Goal: Task Accomplishment & Management: Manage account settings

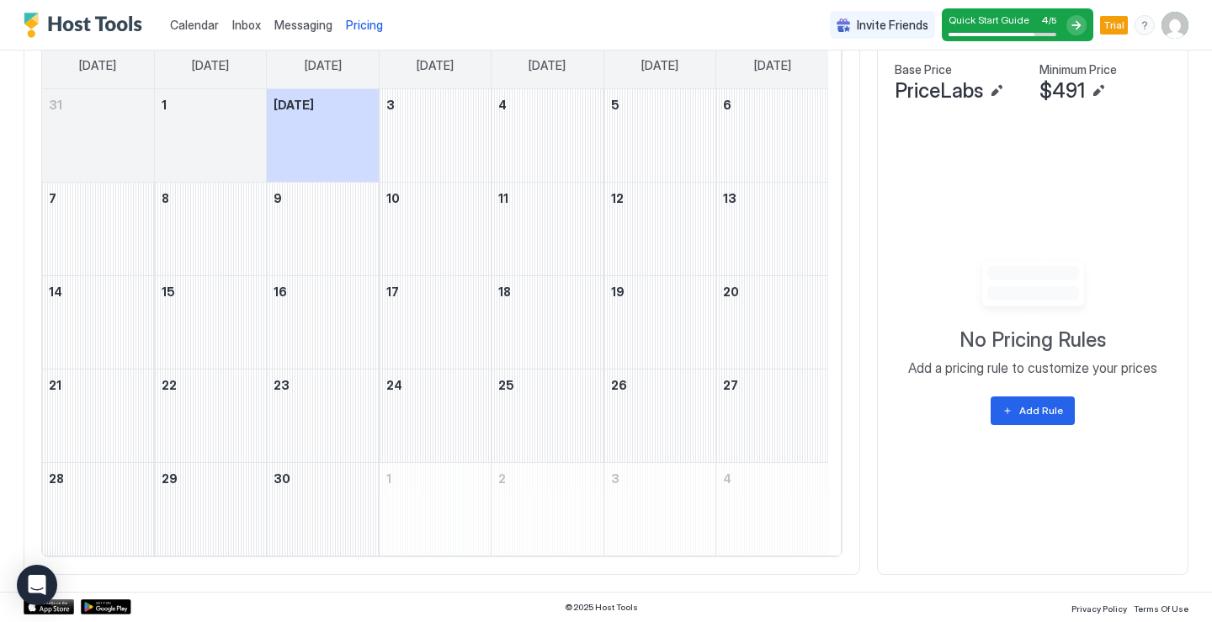
scroll to position [493, 0]
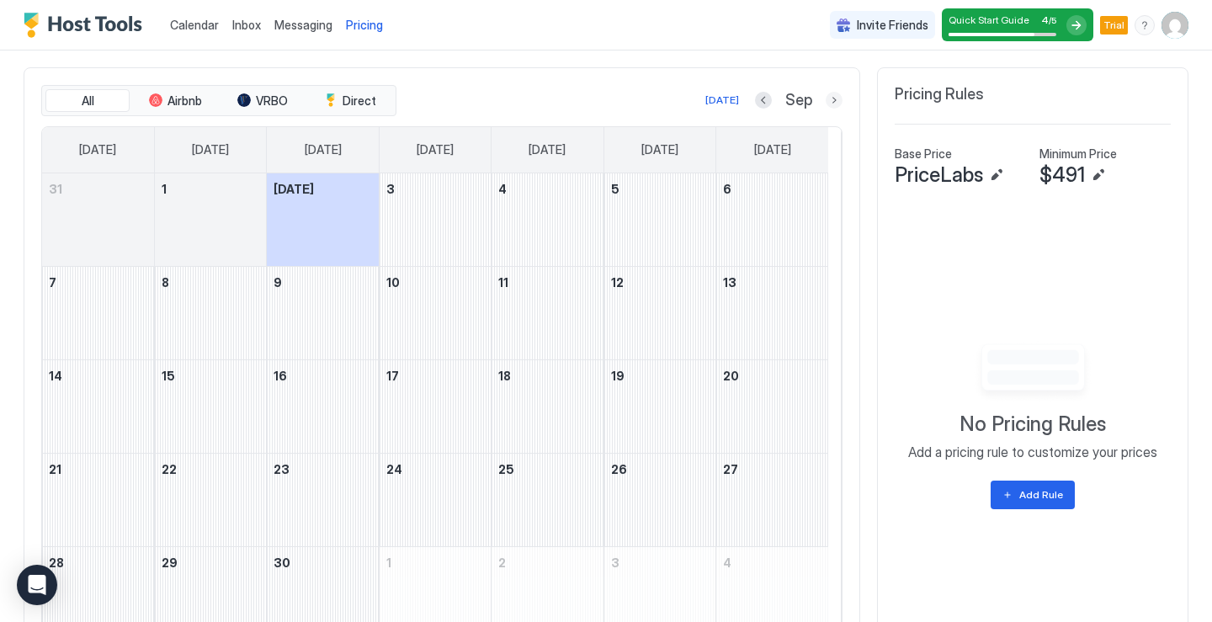
click at [825, 103] on button "Next month" at bounding box center [833, 100] width 17 height 17
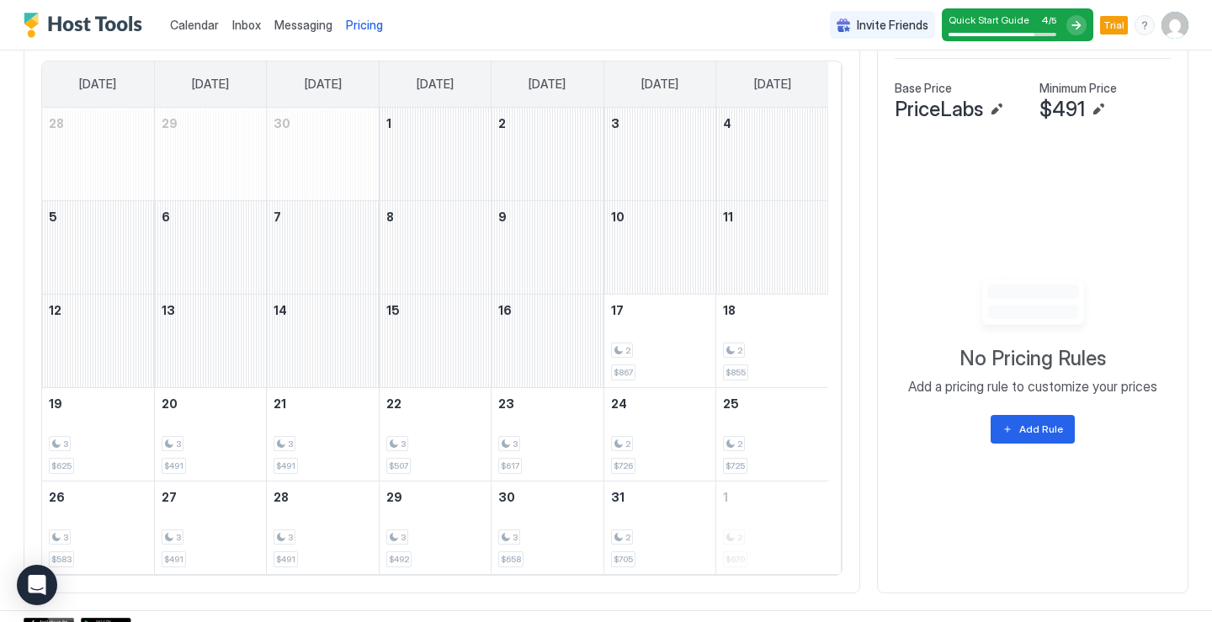
scroll to position [577, 0]
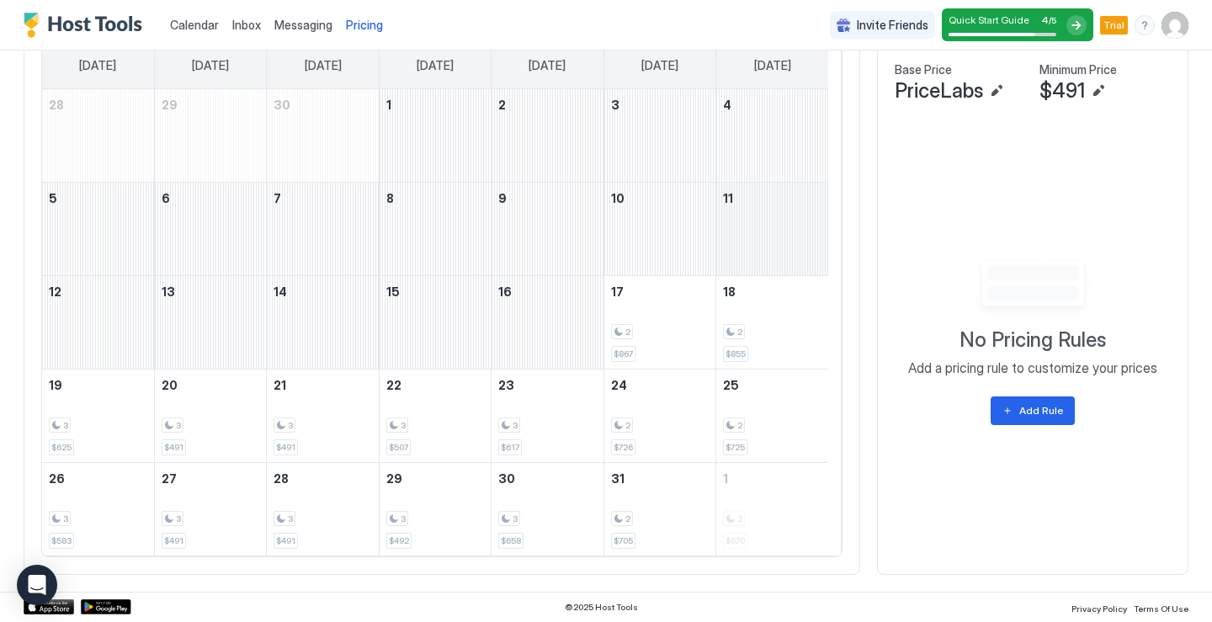
click at [798, 230] on div "October 11, 2025" at bounding box center [772, 229] width 112 height 93
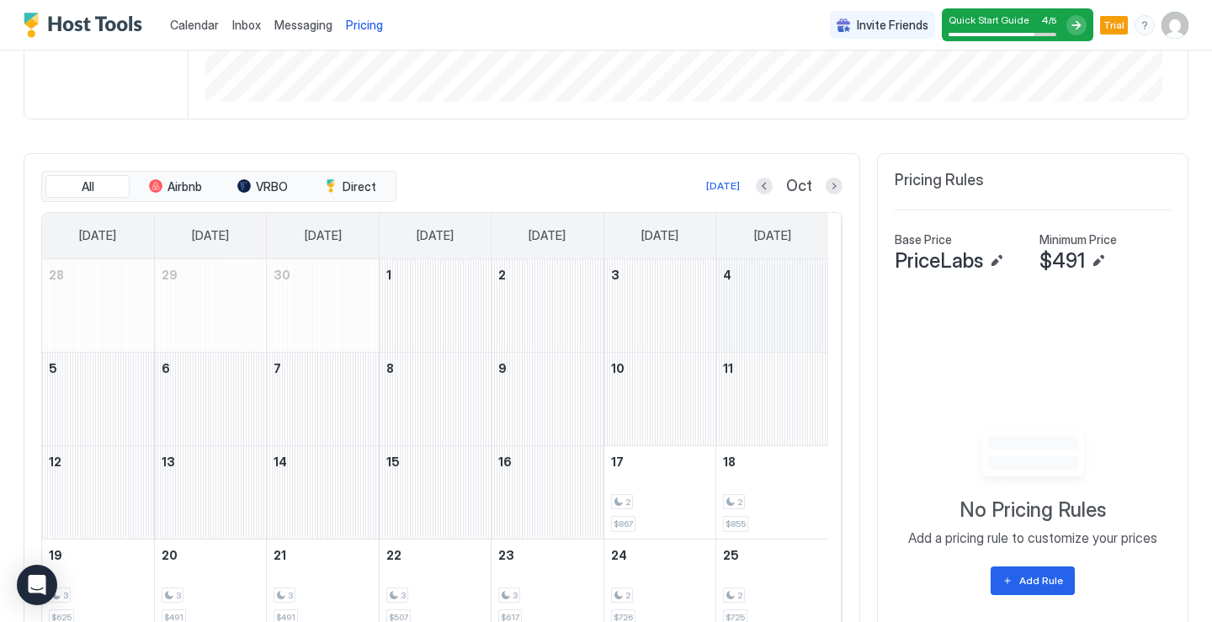
scroll to position [325, 0]
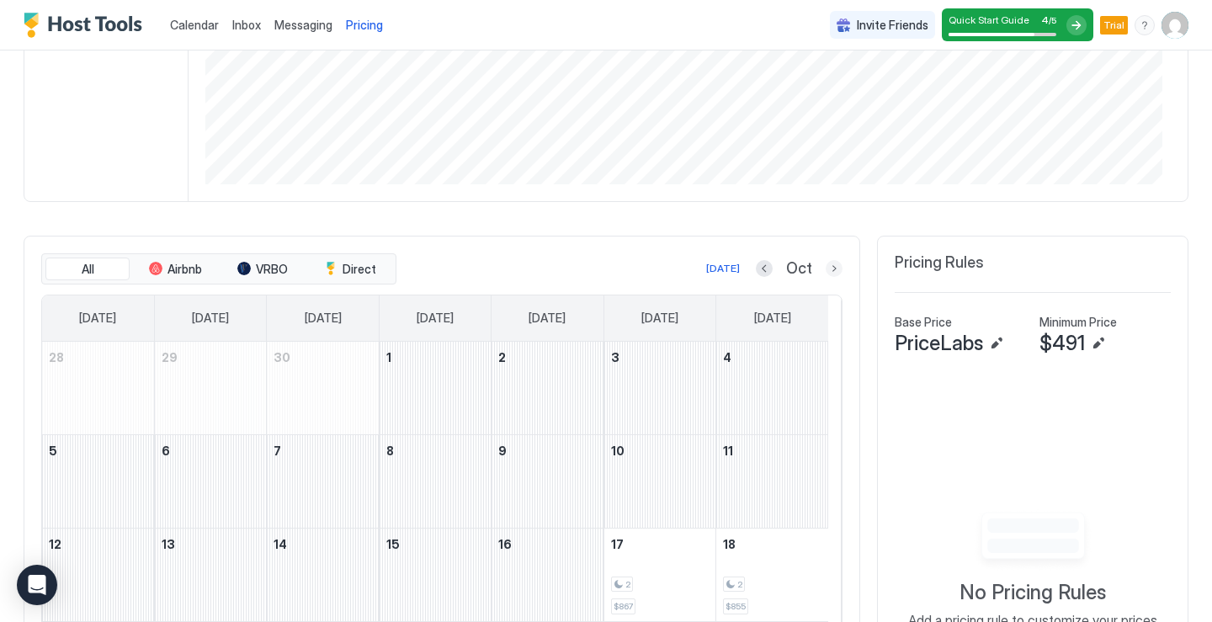
click at [826, 271] on button "Next month" at bounding box center [833, 268] width 17 height 17
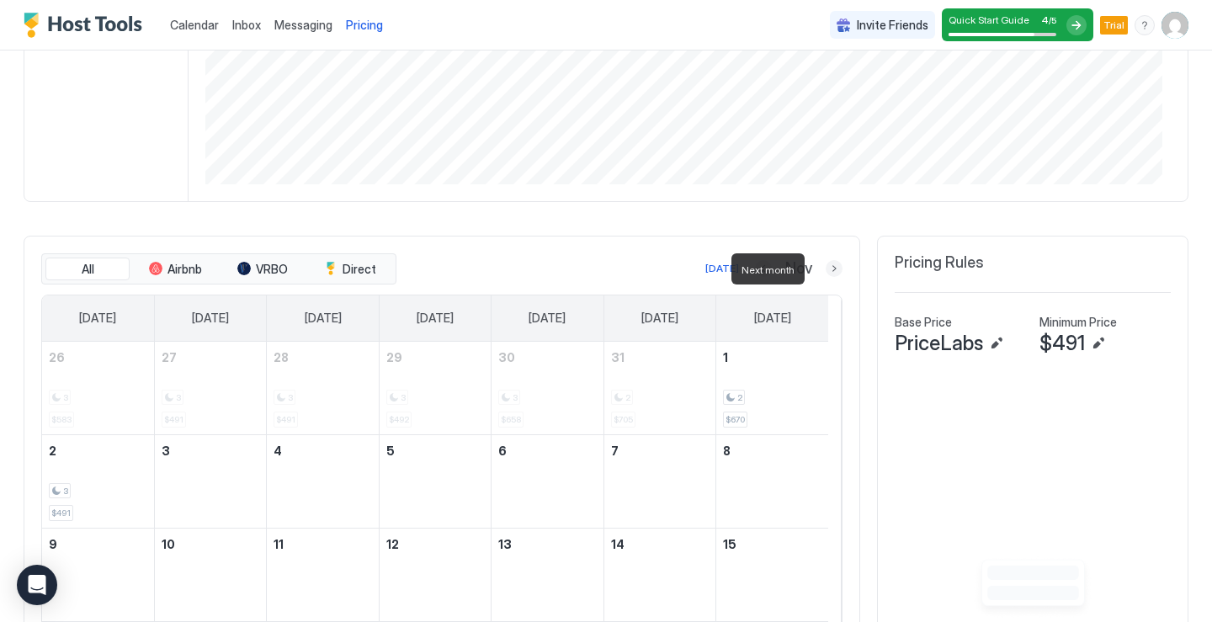
click at [826, 271] on button "Next month" at bounding box center [833, 268] width 17 height 17
click at [825, 271] on button "Next month" at bounding box center [833, 268] width 17 height 17
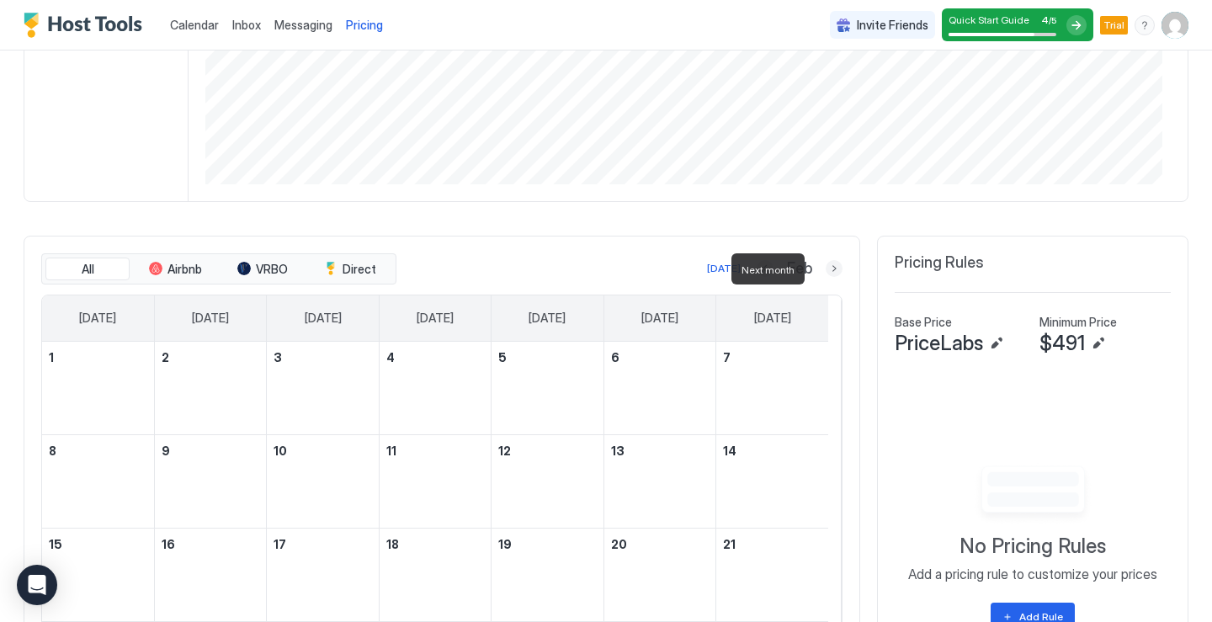
click at [825, 271] on button "Next month" at bounding box center [833, 268] width 17 height 17
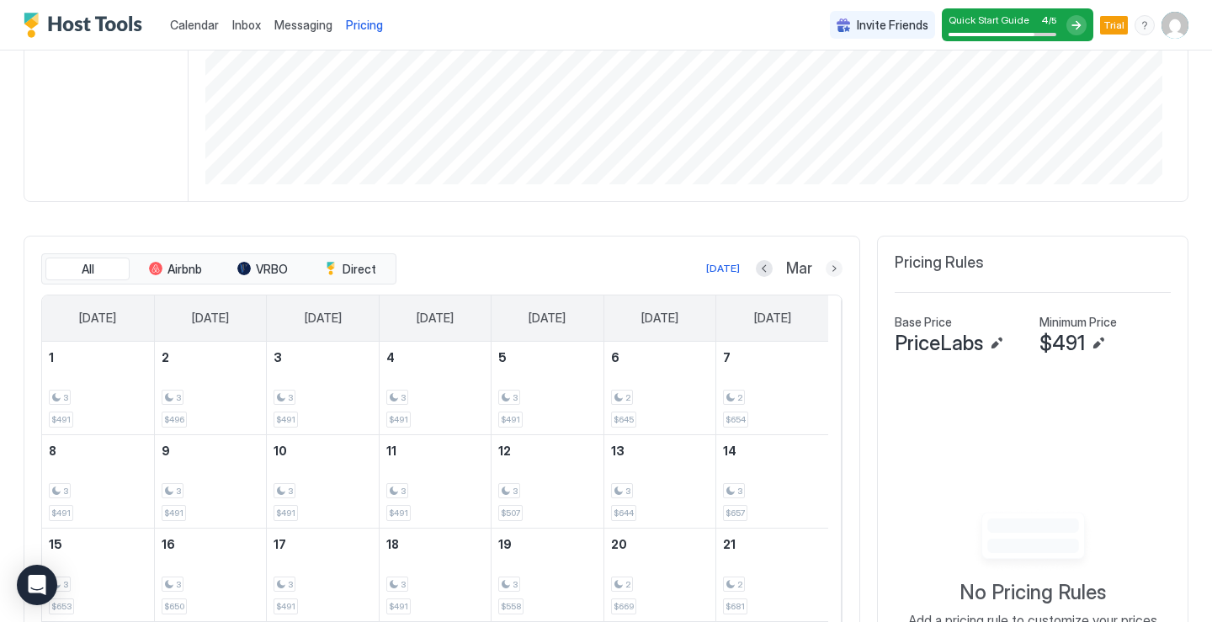
click at [825, 273] on button "Next month" at bounding box center [833, 268] width 17 height 17
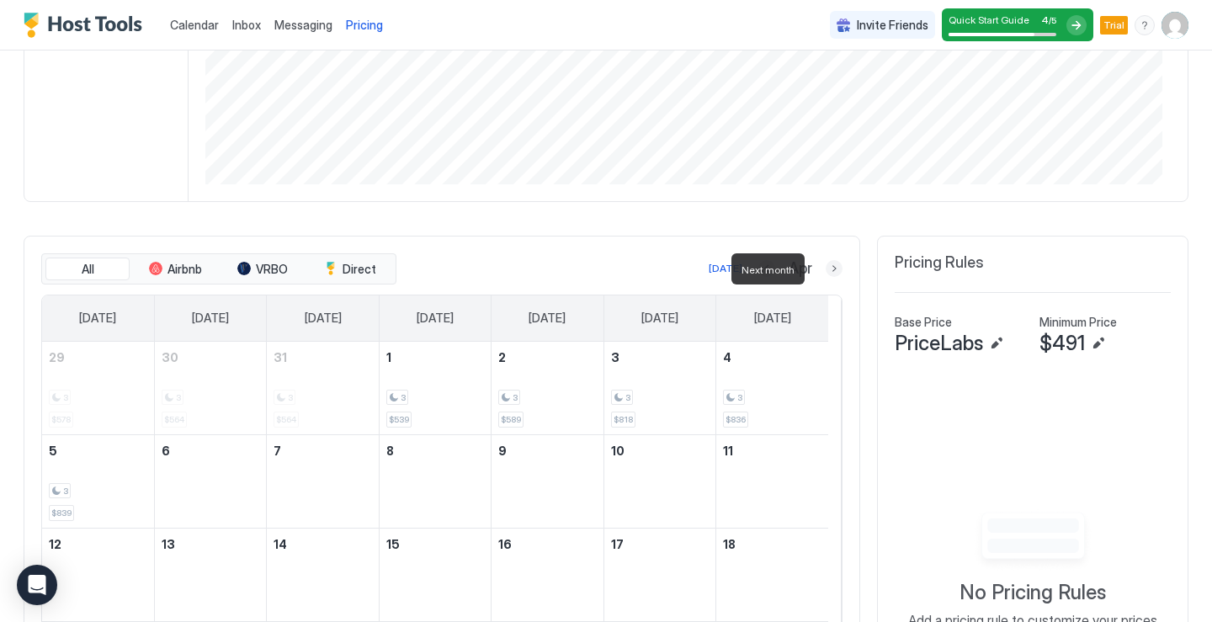
click at [825, 273] on button "Next month" at bounding box center [833, 268] width 17 height 17
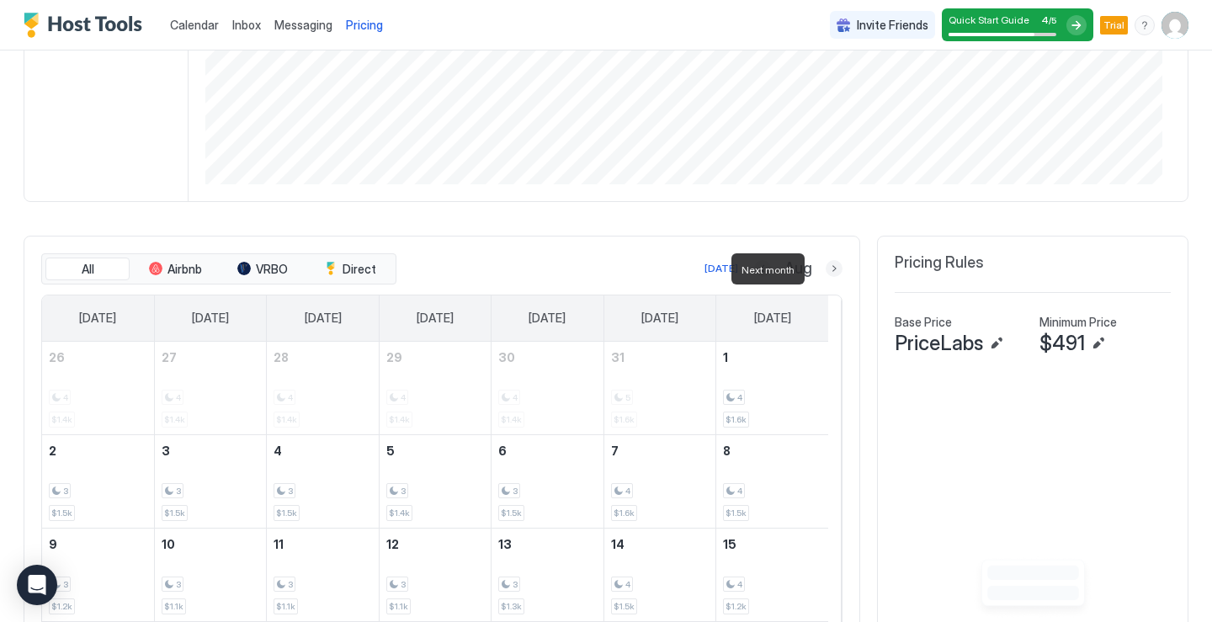
click at [825, 273] on button "Next month" at bounding box center [833, 268] width 17 height 17
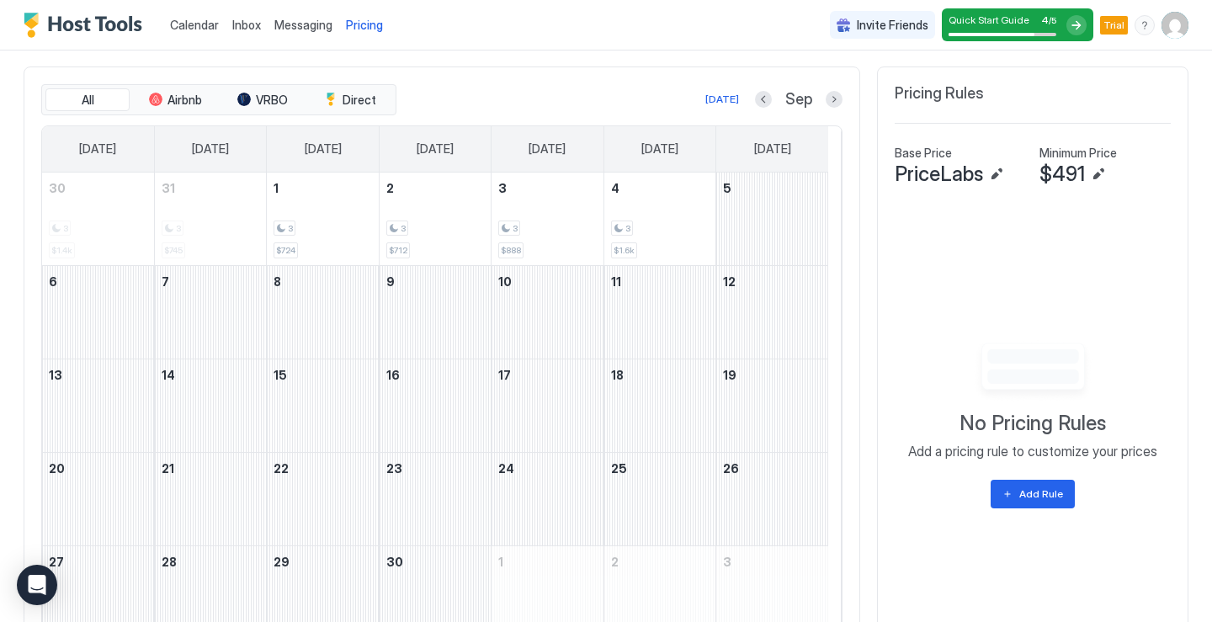
scroll to position [493, 0]
click at [755, 100] on button "Previous month" at bounding box center [763, 100] width 17 height 17
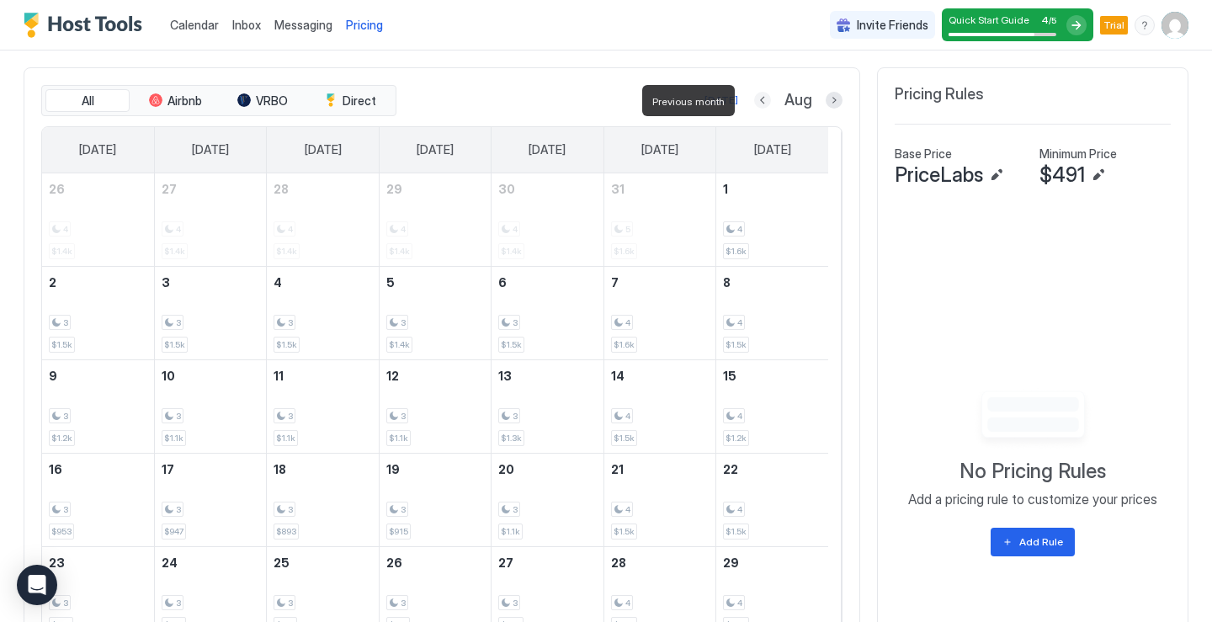
click at [754, 100] on button "Previous month" at bounding box center [762, 100] width 17 height 17
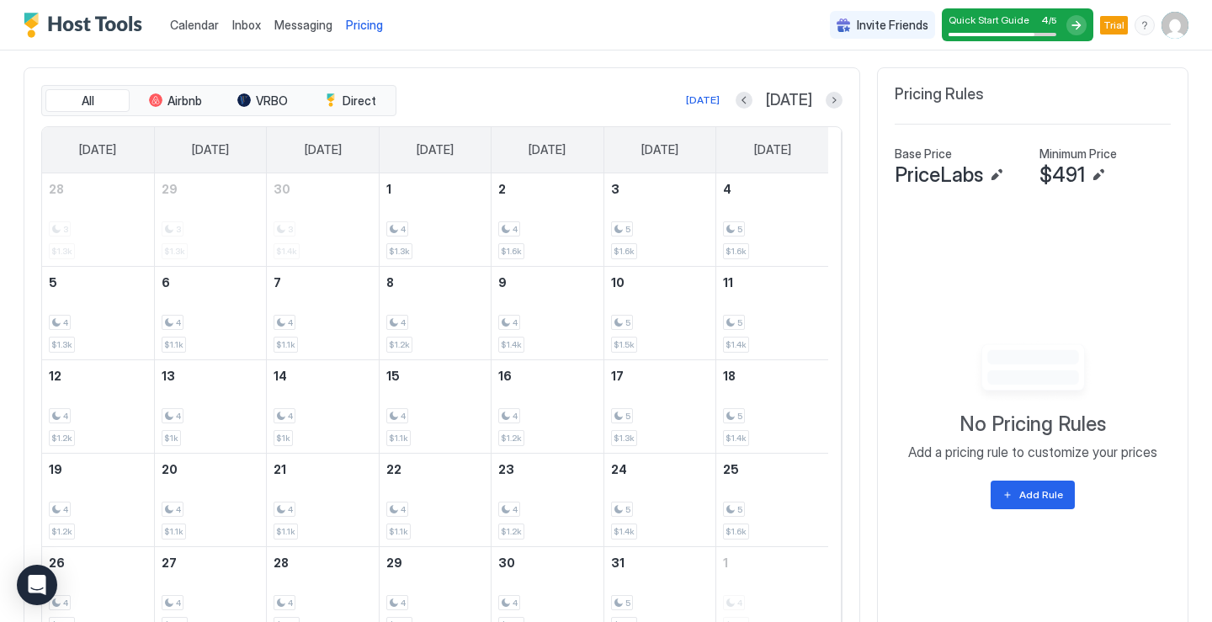
click at [746, 100] on div "[DATE] [DATE]" at bounding box center [621, 100] width 443 height 20
click at [747, 100] on div "[DATE] [DATE]" at bounding box center [621, 100] width 443 height 20
click at [752, 99] on button "Previous month" at bounding box center [743, 100] width 17 height 17
click at [756, 99] on button "Previous month" at bounding box center [764, 100] width 17 height 17
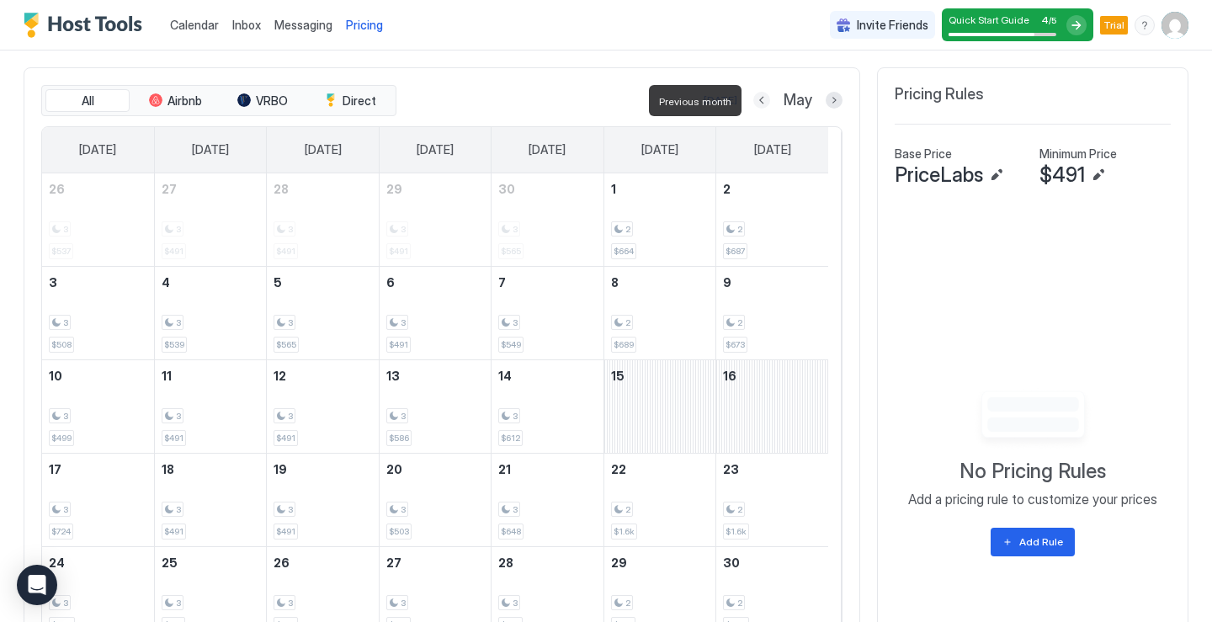
click at [753, 99] on button "Previous month" at bounding box center [761, 100] width 17 height 17
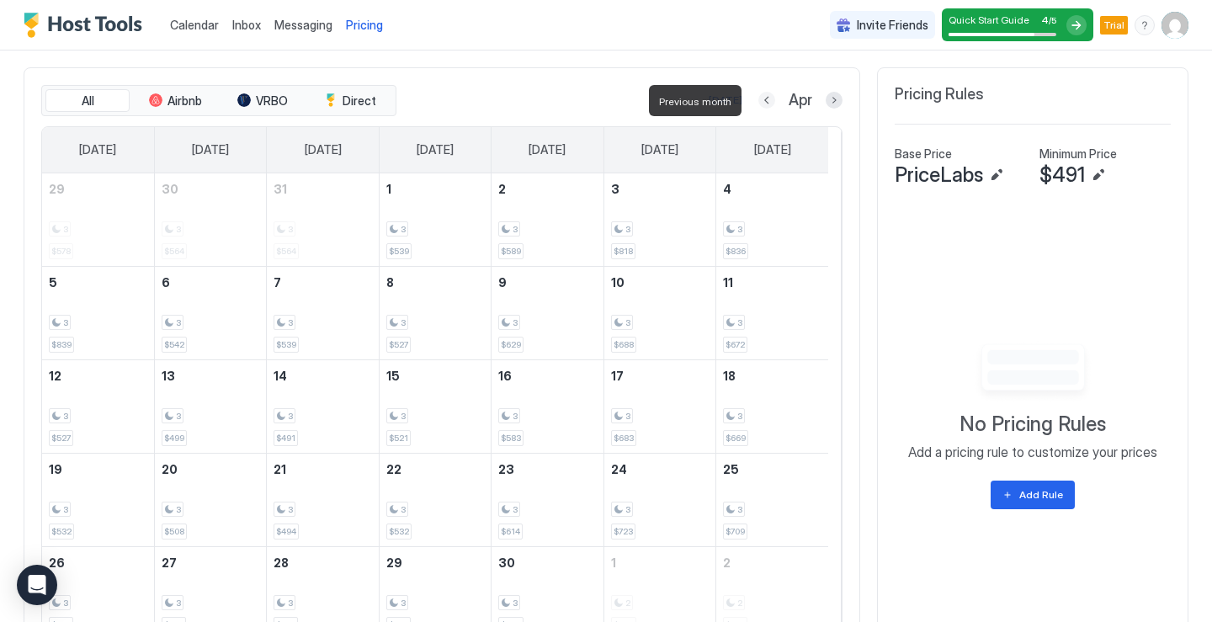
click at [758, 99] on button "Previous month" at bounding box center [766, 100] width 17 height 17
click at [756, 99] on button "Previous month" at bounding box center [764, 100] width 17 height 17
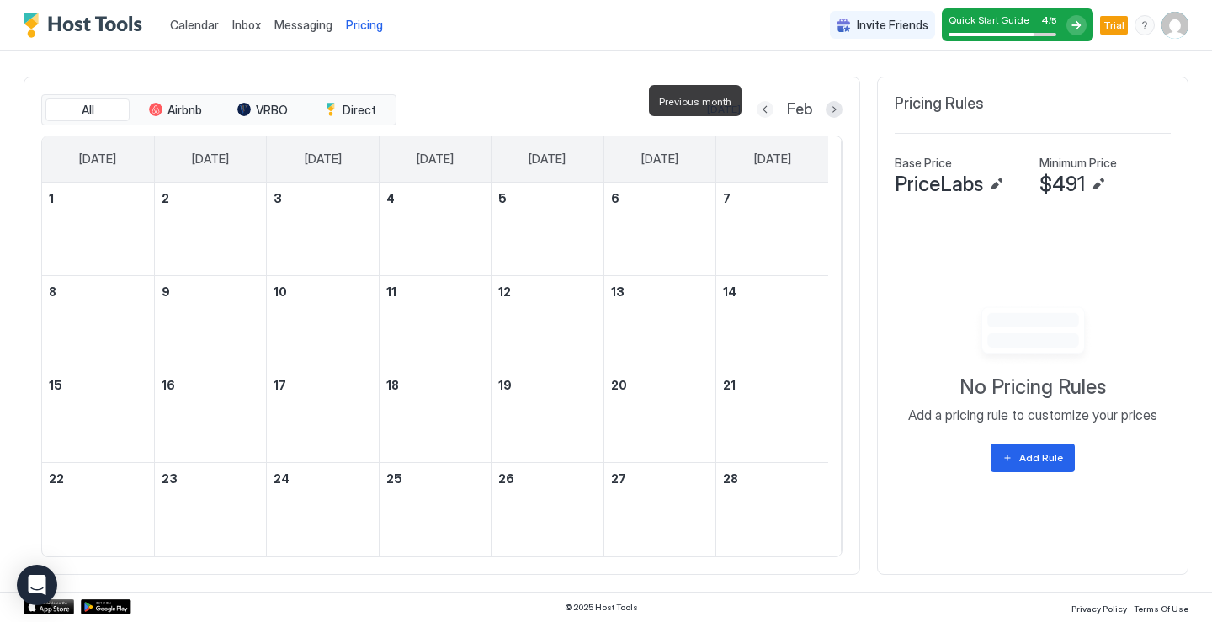
scroll to position [484, 0]
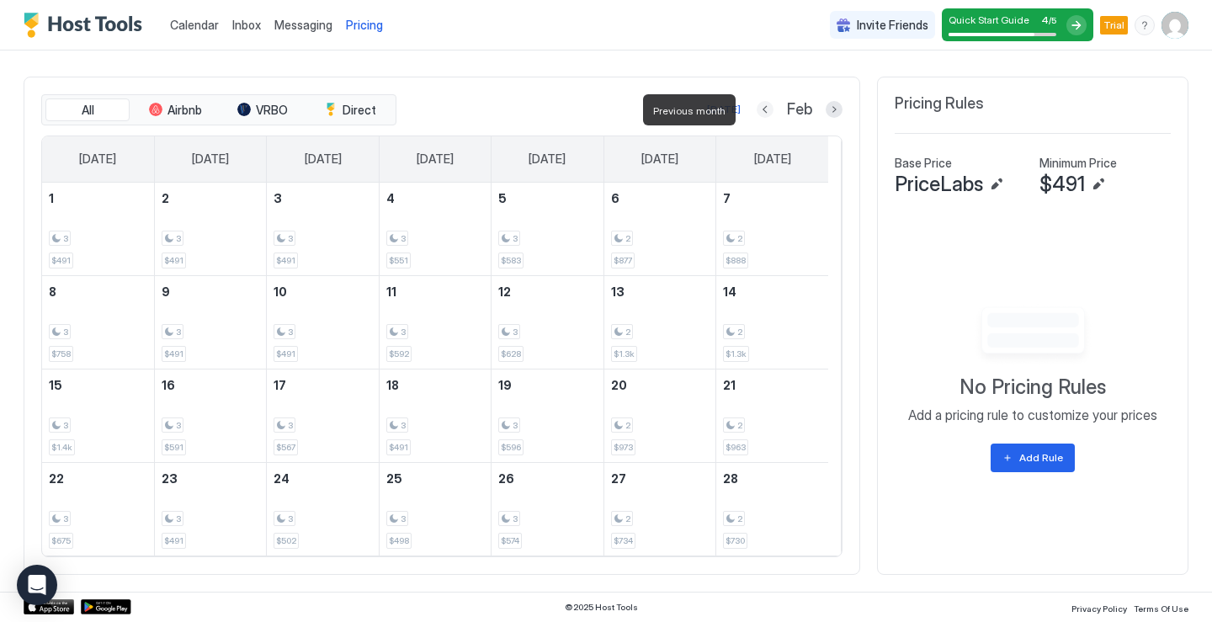
click at [756, 109] on button "Previous month" at bounding box center [764, 109] width 17 height 17
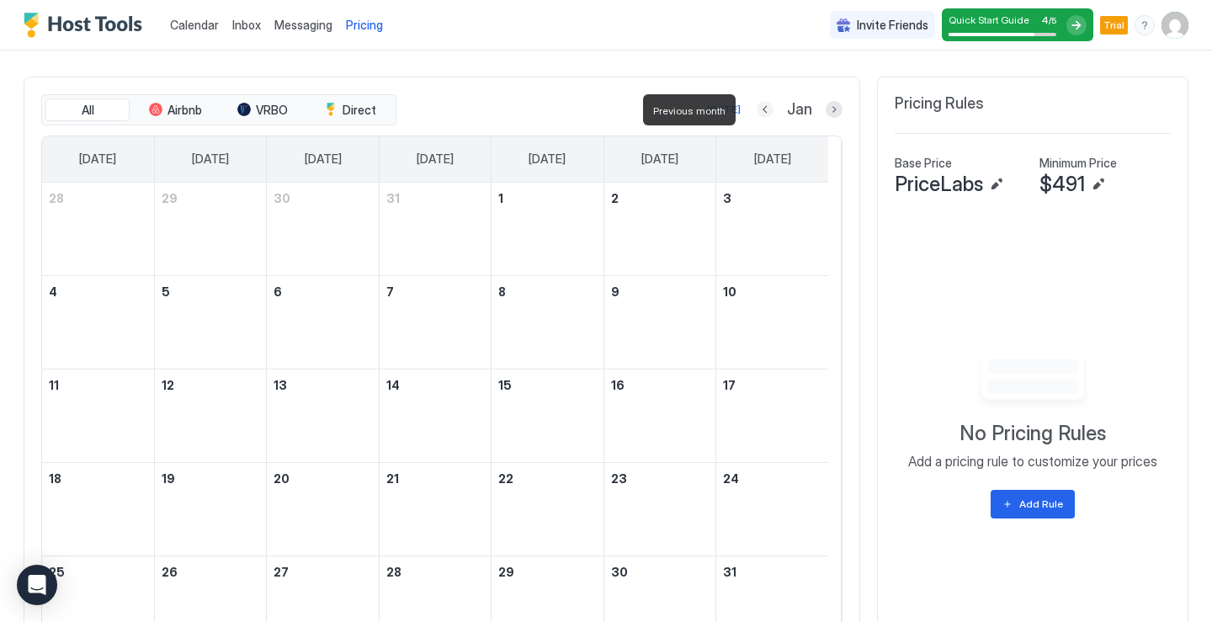
scroll to position [493, 0]
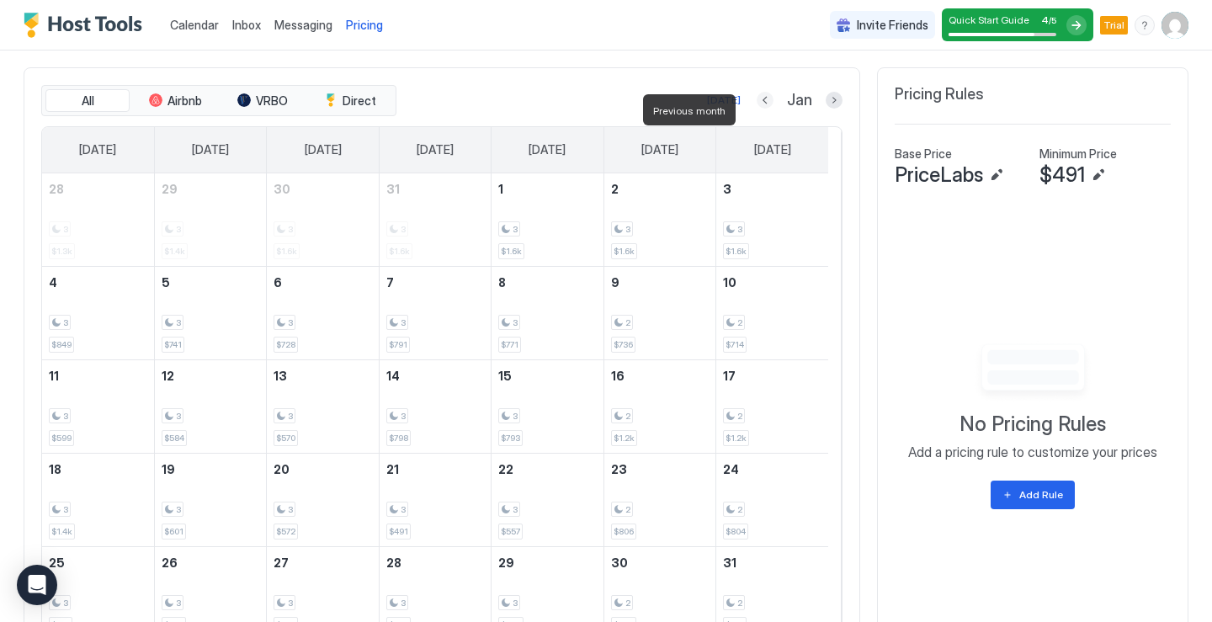
click at [756, 103] on button "Previous month" at bounding box center [764, 100] width 17 height 17
click at [755, 103] on button "Previous month" at bounding box center [762, 100] width 17 height 17
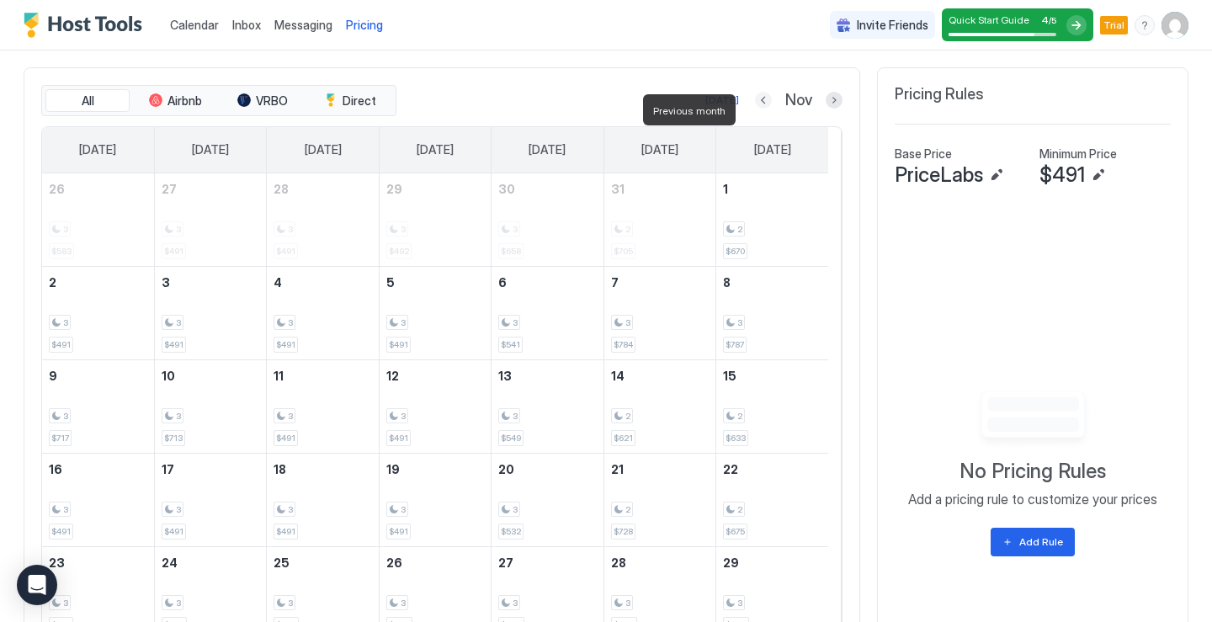
click at [755, 103] on button "Previous month" at bounding box center [763, 100] width 17 height 17
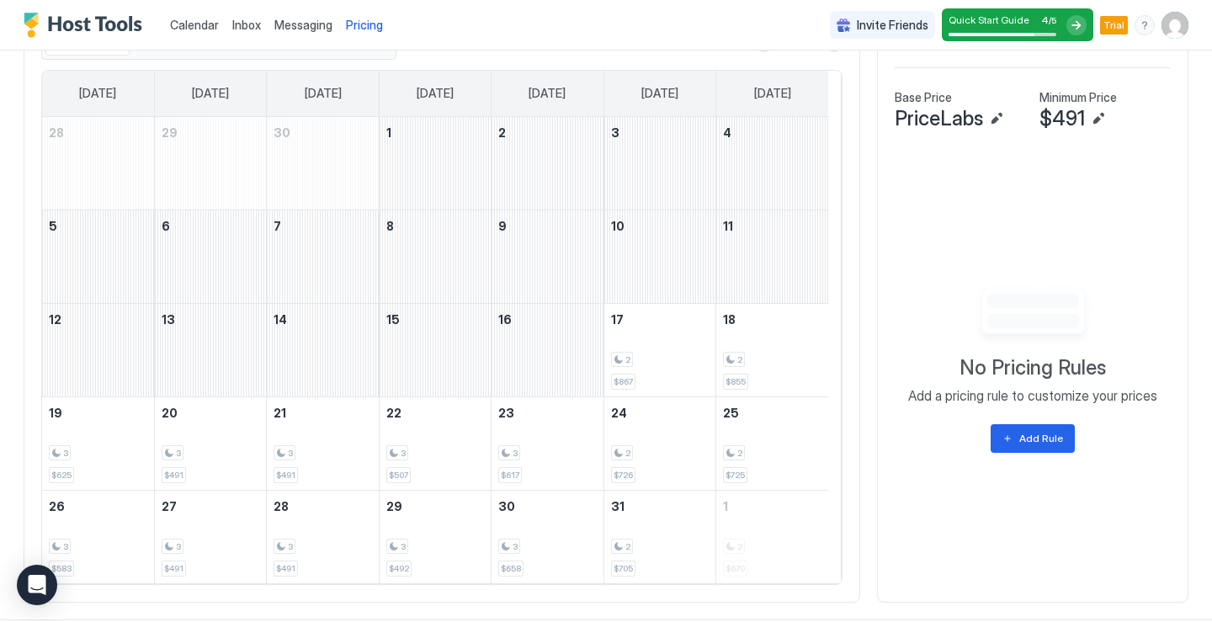
scroll to position [577, 0]
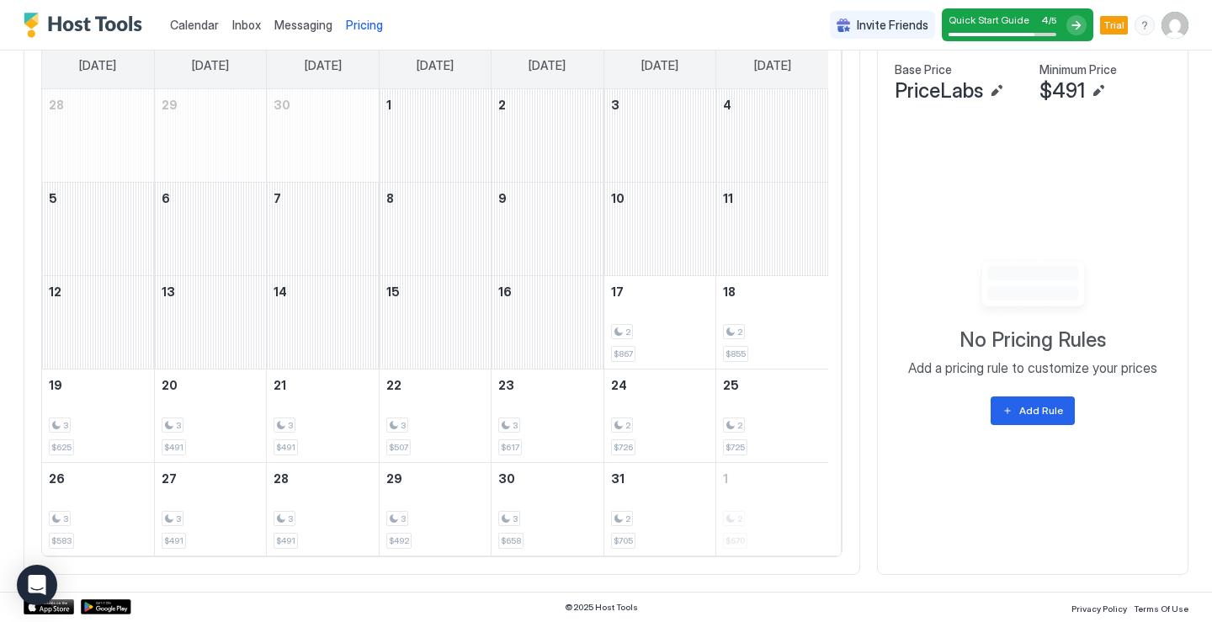
click at [1161, 31] on img "User profile" at bounding box center [1174, 25] width 27 height 27
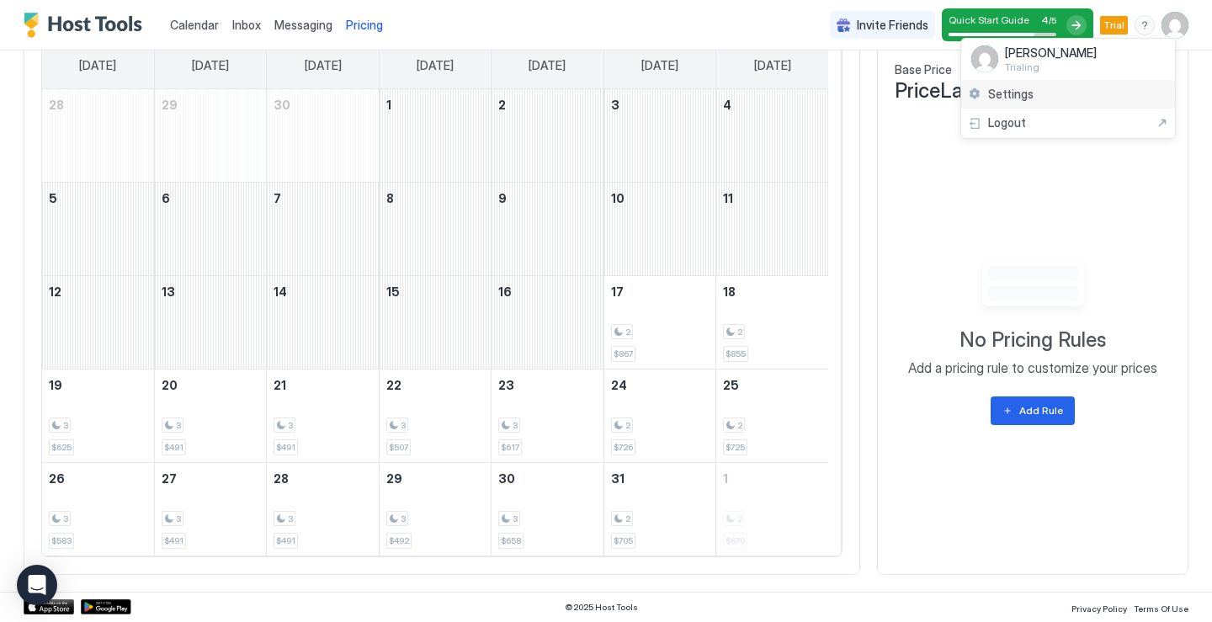
click at [998, 92] on span "Settings" at bounding box center [1010, 94] width 45 height 15
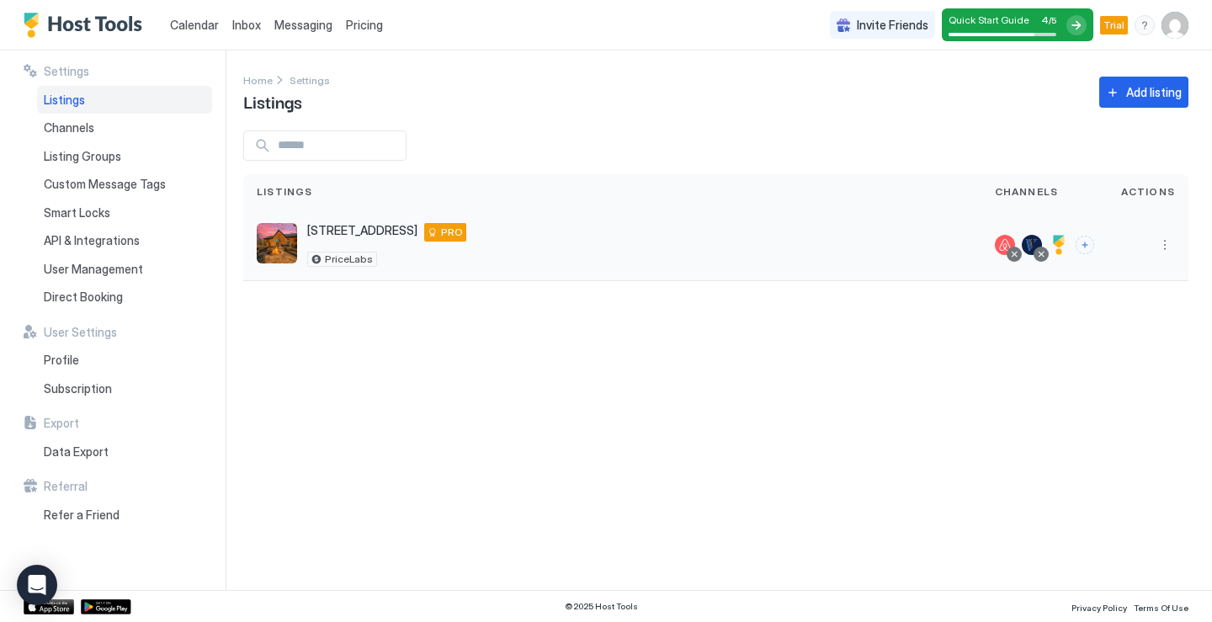
click at [1149, 241] on div at bounding box center [1148, 245] width 54 height 20
click at [1159, 244] on button "More options" at bounding box center [1164, 245] width 20 height 20
click at [1117, 326] on span "Listing Settings" at bounding box center [1126, 322] width 75 height 13
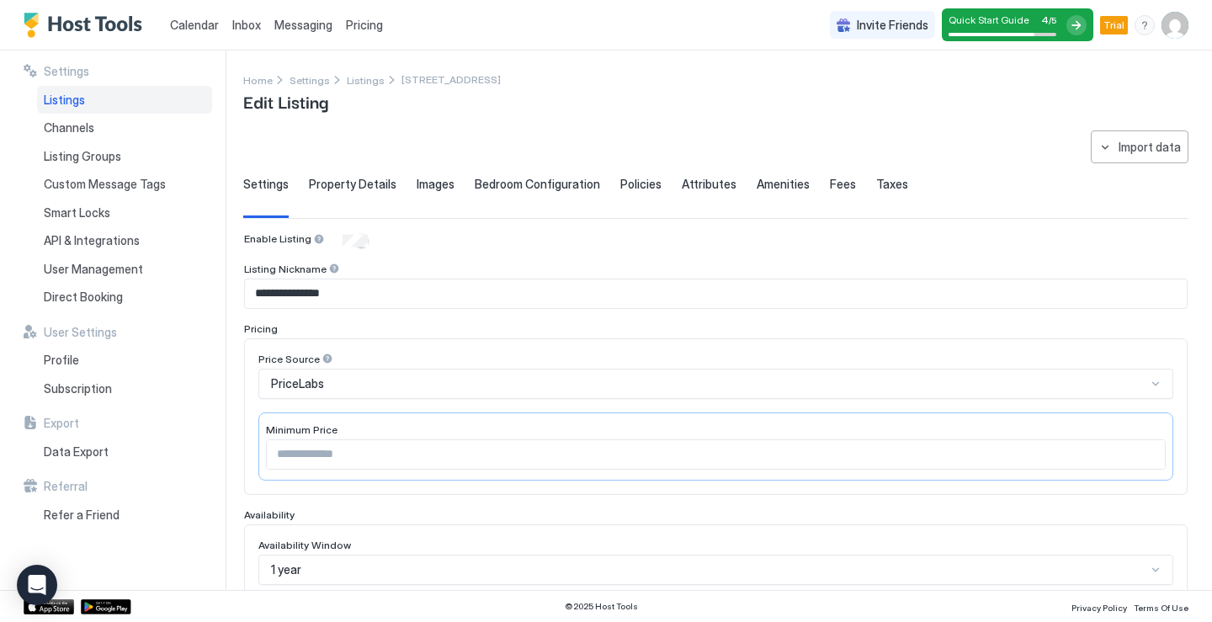
click at [432, 192] on div "Images" at bounding box center [435, 197] width 38 height 41
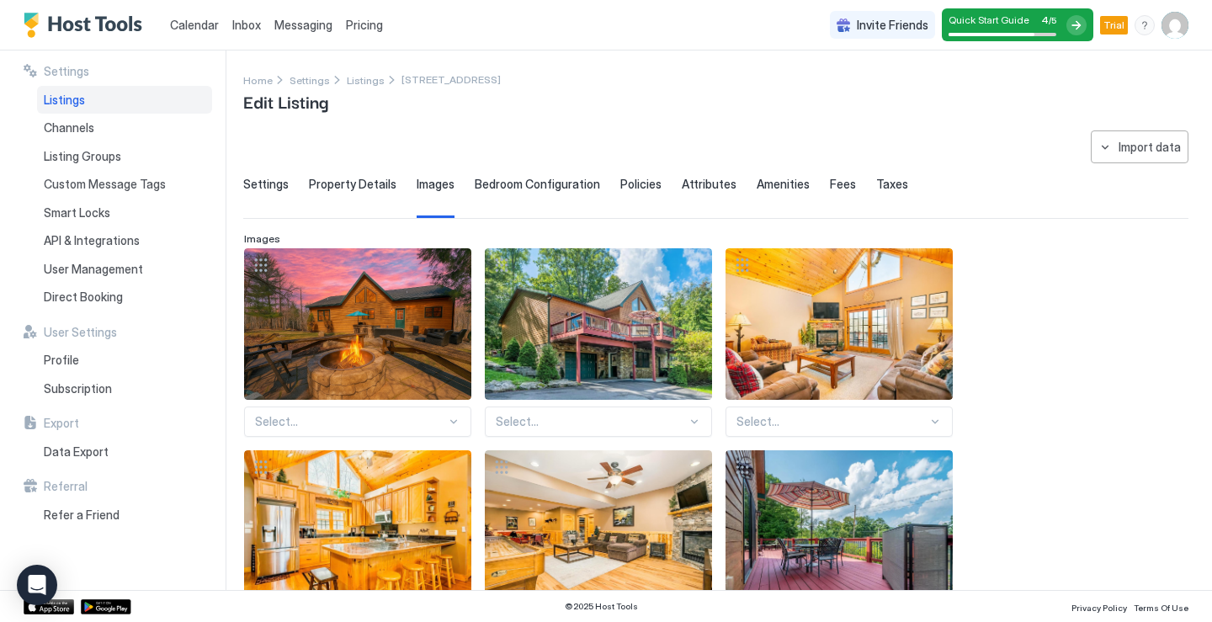
click at [457, 424] on div "Select..." at bounding box center [357, 421] width 227 height 30
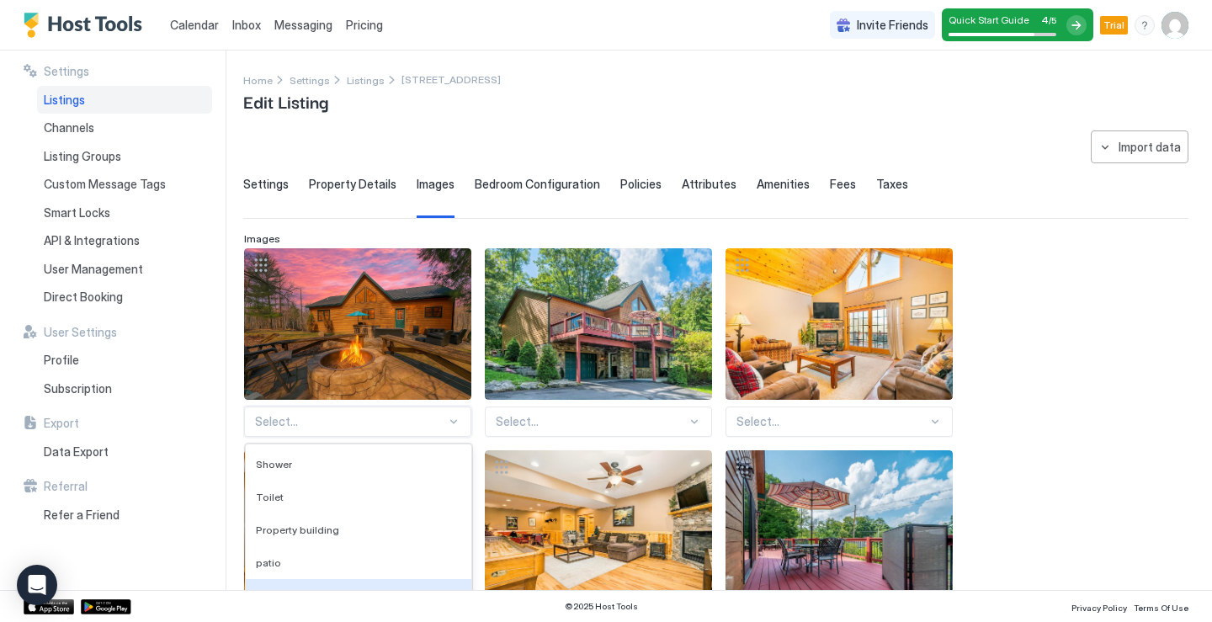
scroll to position [165, 0]
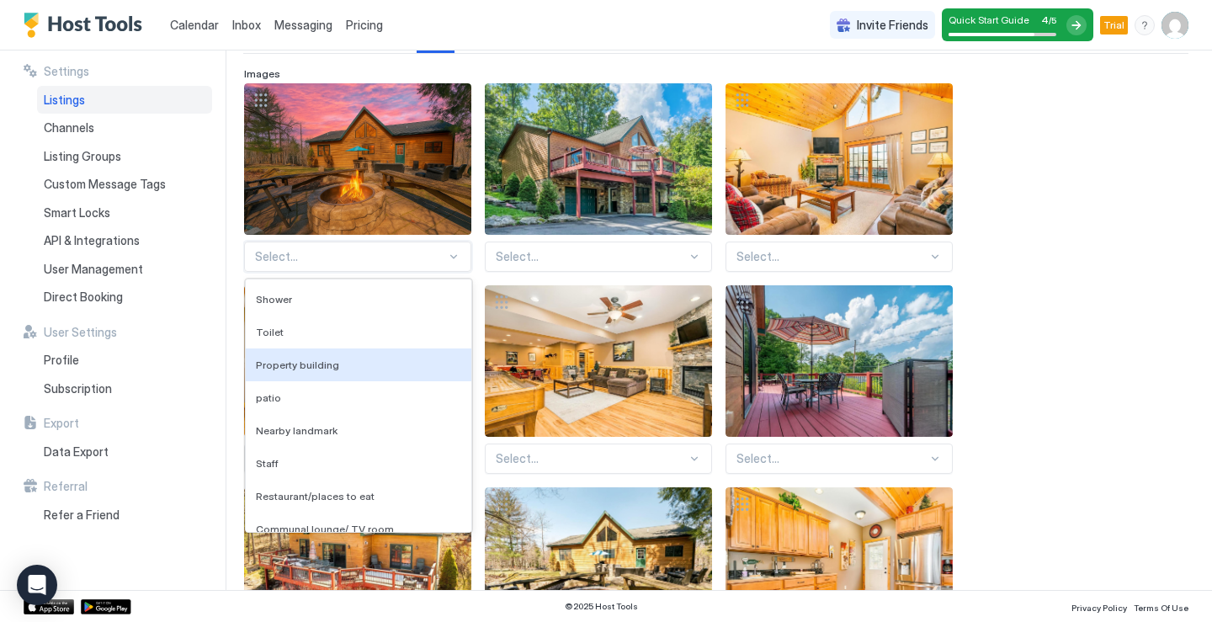
click at [694, 258] on div at bounding box center [693, 256] width 13 height 13
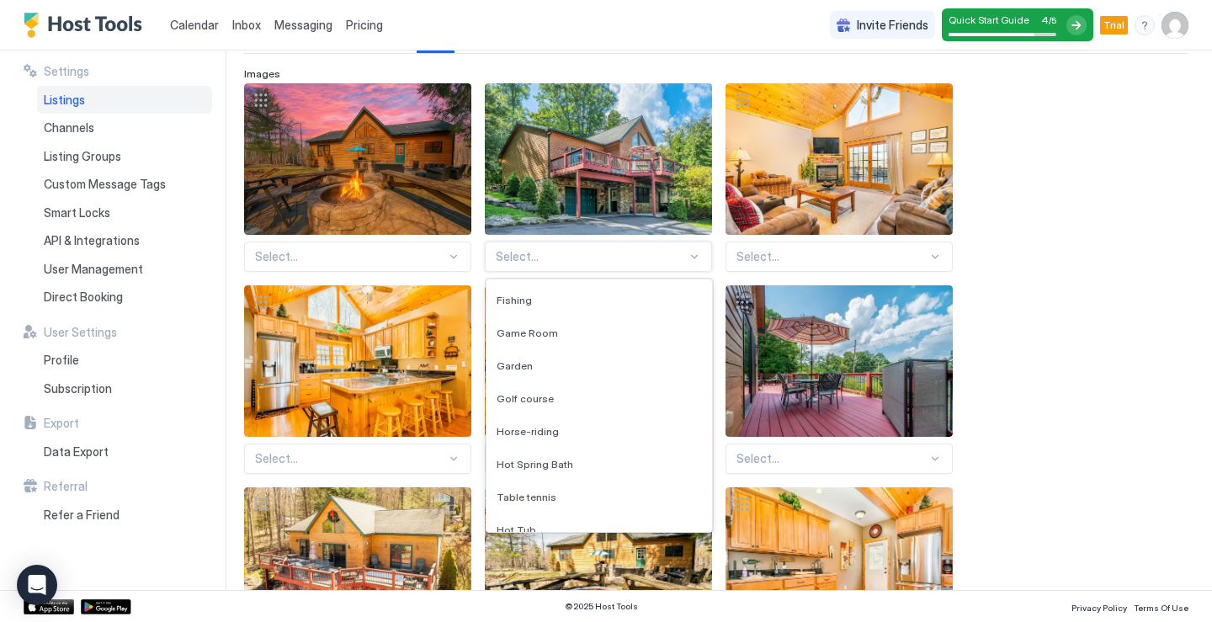
scroll to position [1178, 0]
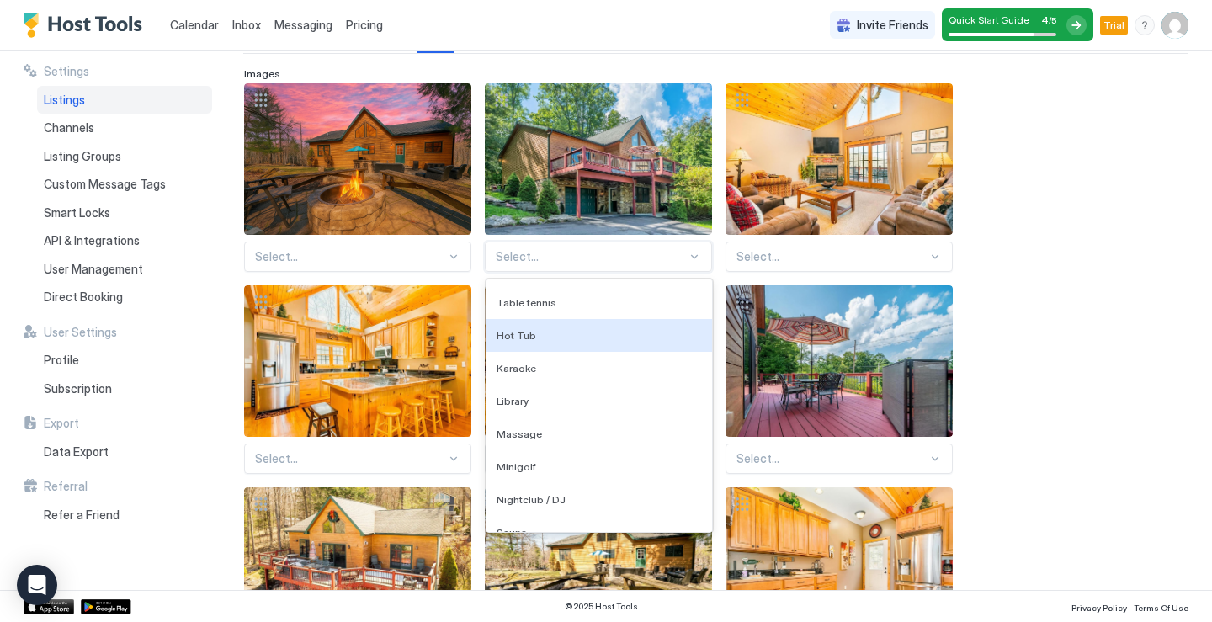
click at [458, 256] on div at bounding box center [453, 256] width 13 height 13
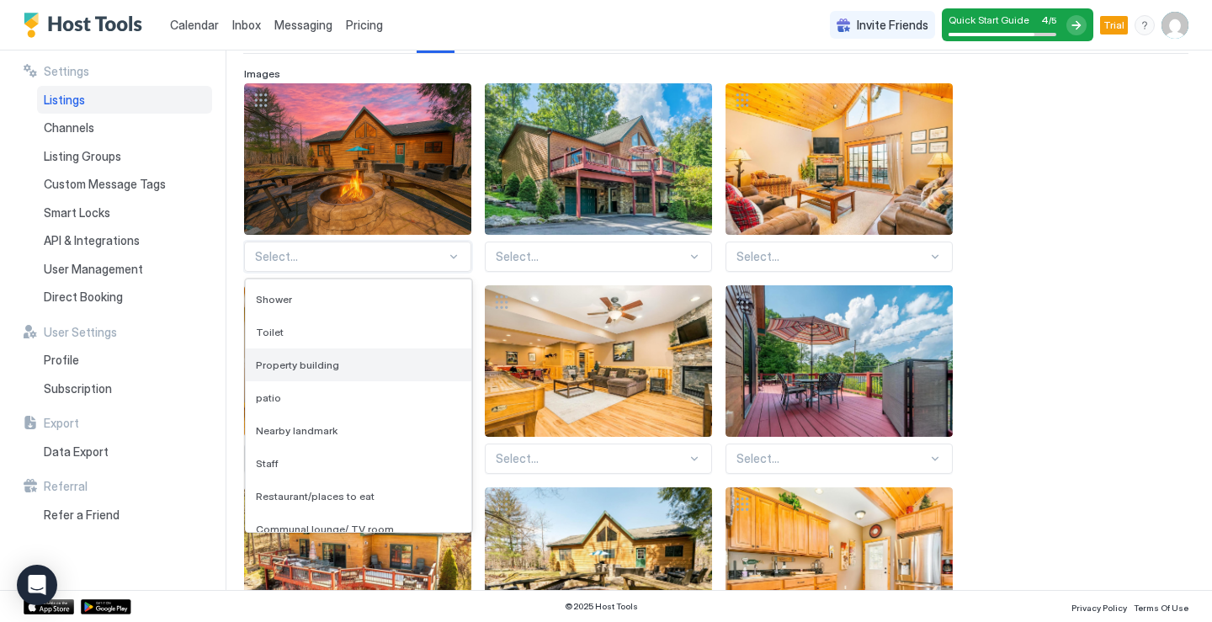
click at [262, 364] on span "Property building" at bounding box center [297, 364] width 83 height 13
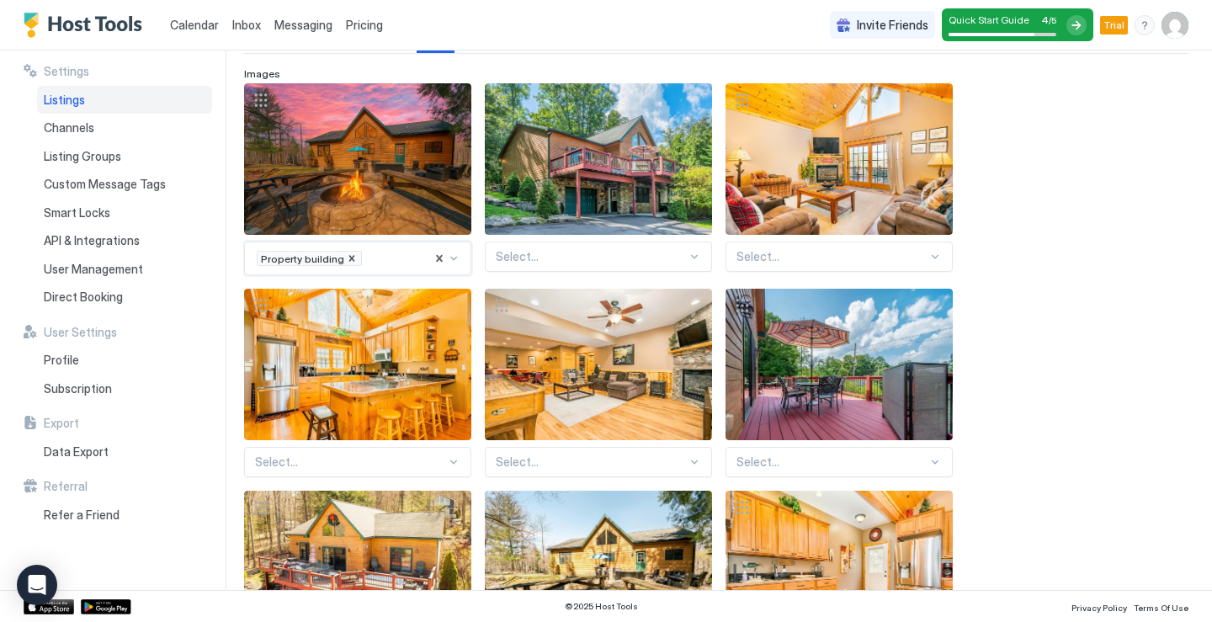
click at [694, 258] on div at bounding box center [693, 256] width 13 height 13
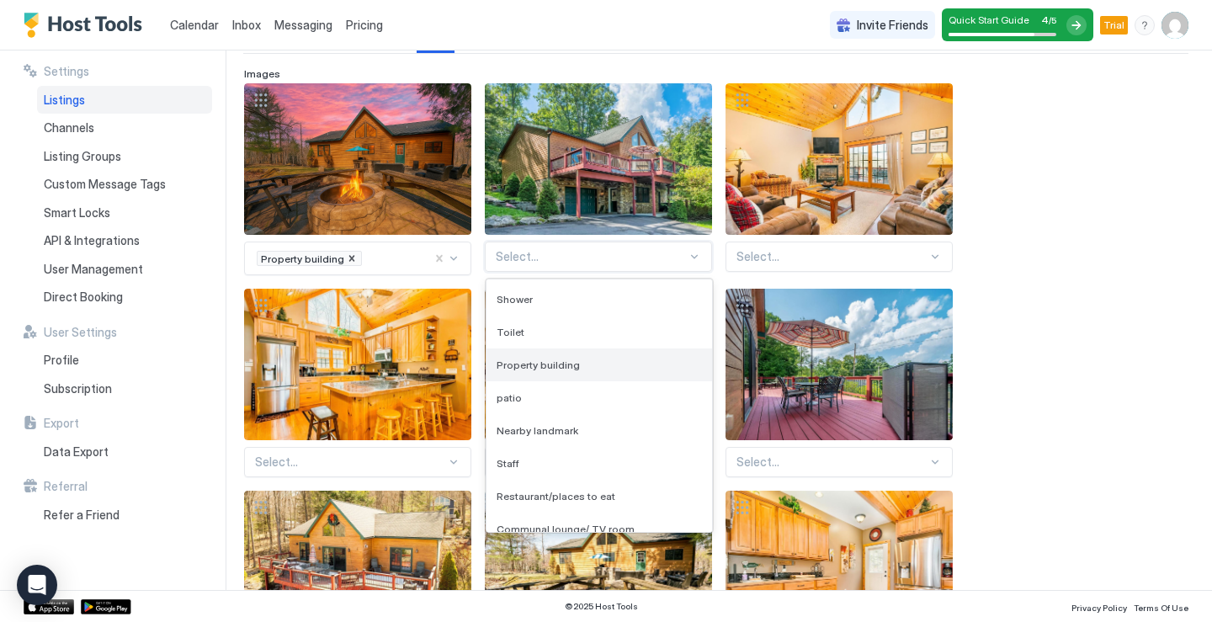
click at [534, 364] on span "Property building" at bounding box center [537, 364] width 83 height 13
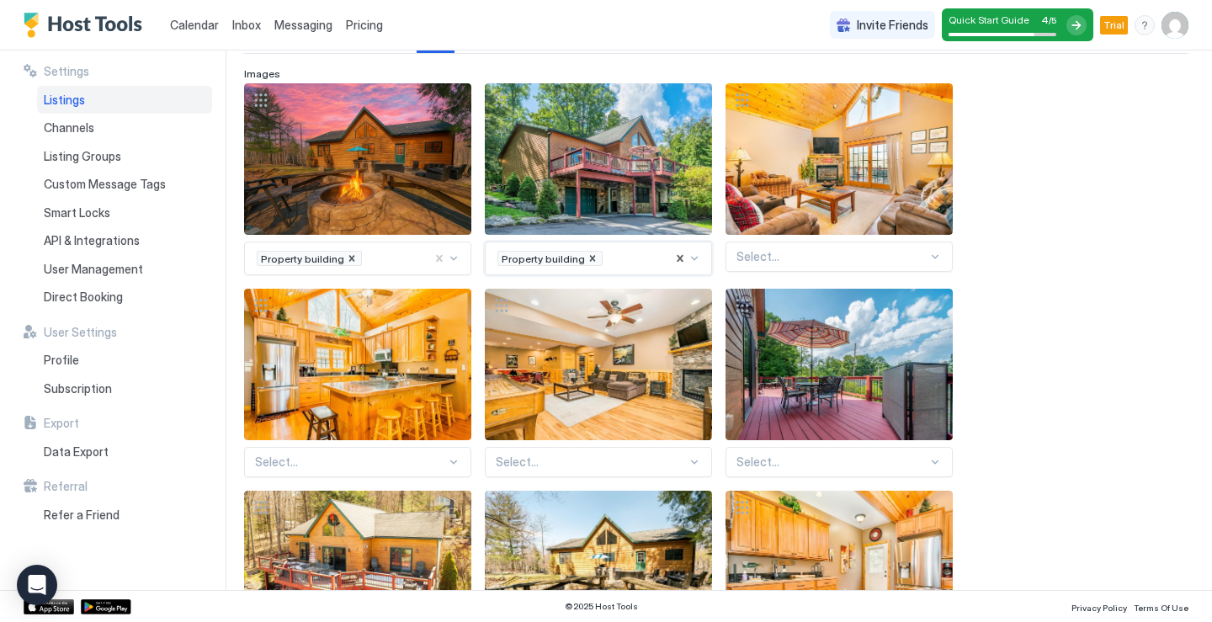
click at [904, 262] on div at bounding box center [831, 256] width 191 height 15
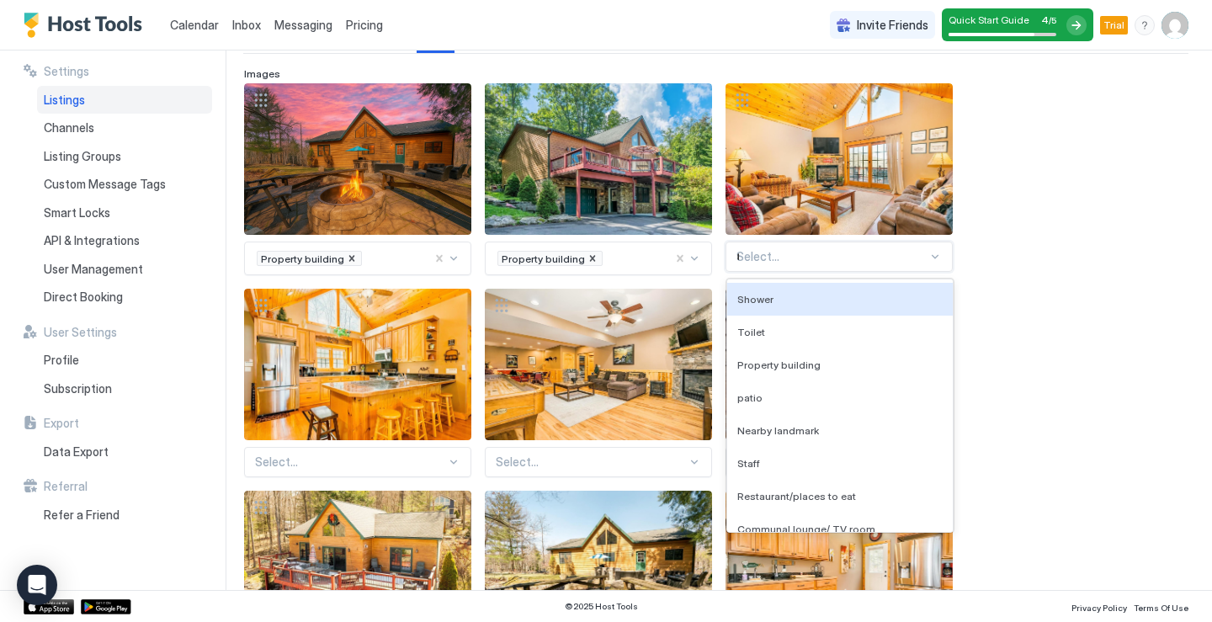
type input "**"
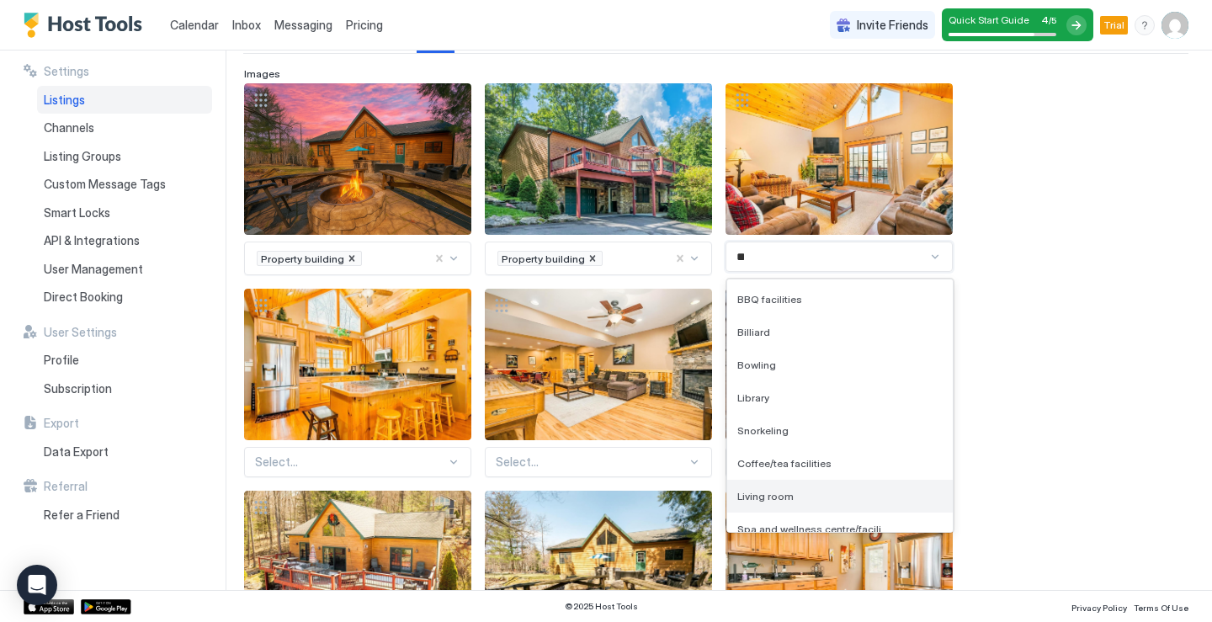
click at [774, 491] on span "Living room" at bounding box center [765, 496] width 56 height 13
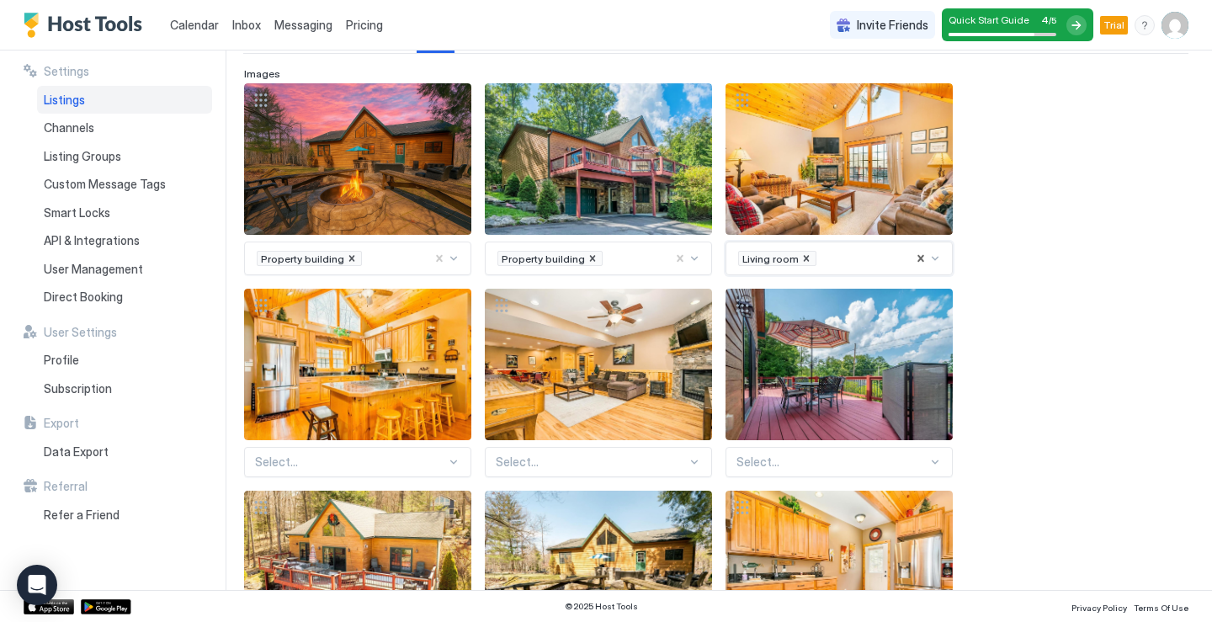
click at [379, 463] on div "Select..." at bounding box center [357, 462] width 227 height 30
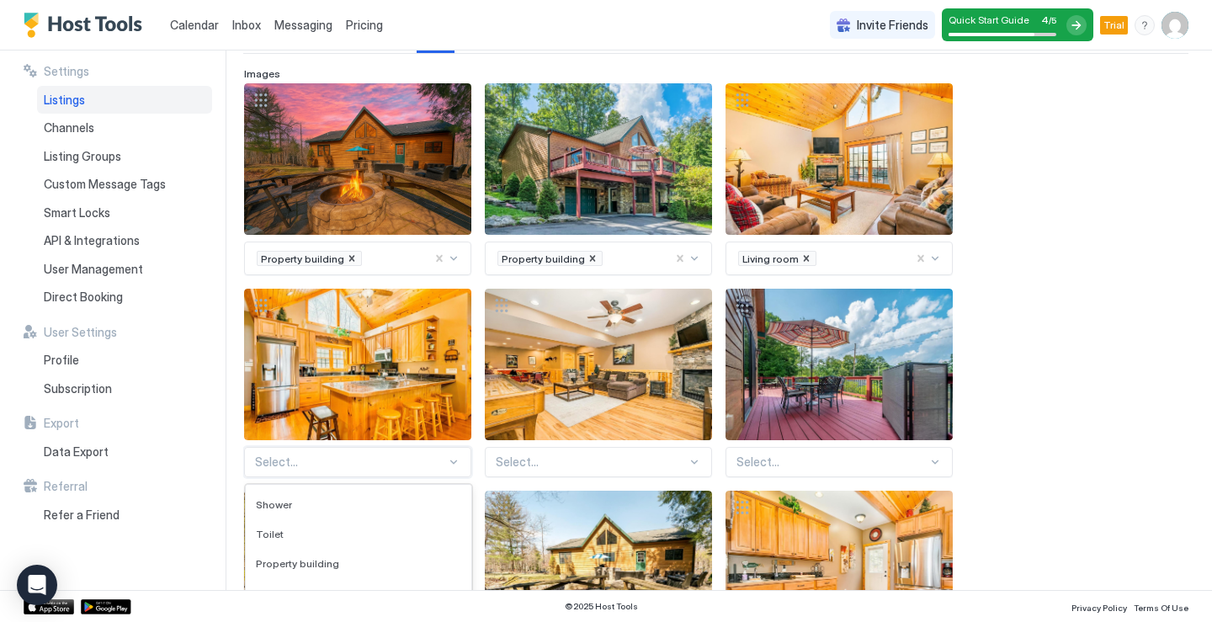
scroll to position [370, 0]
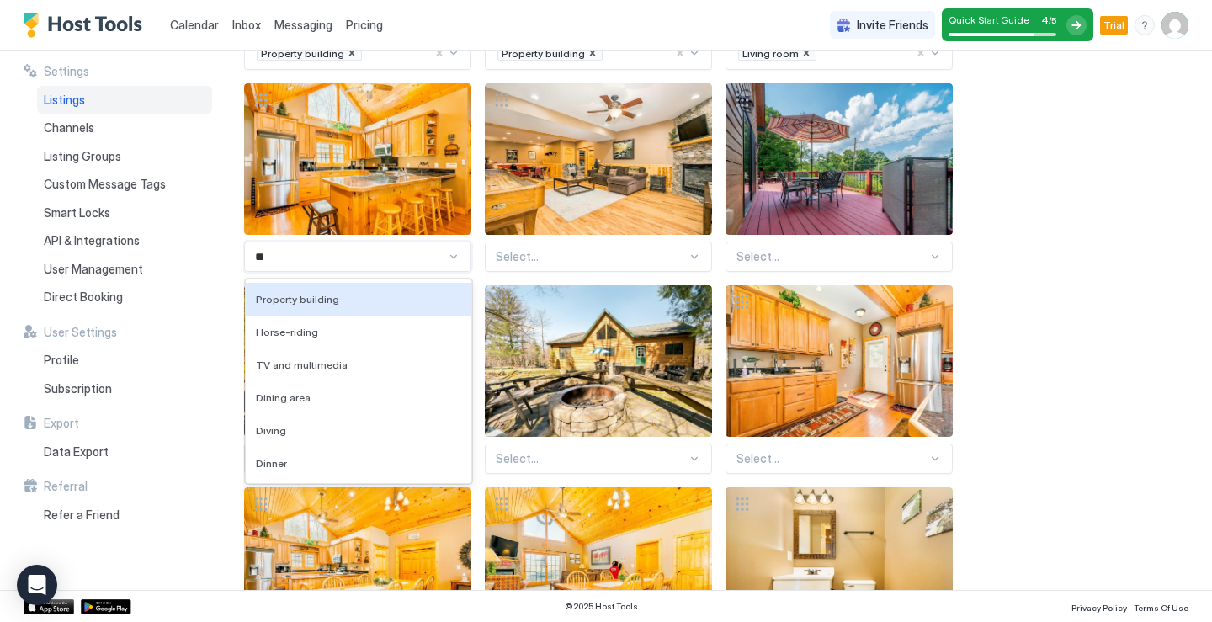
type input "*"
type input "***"
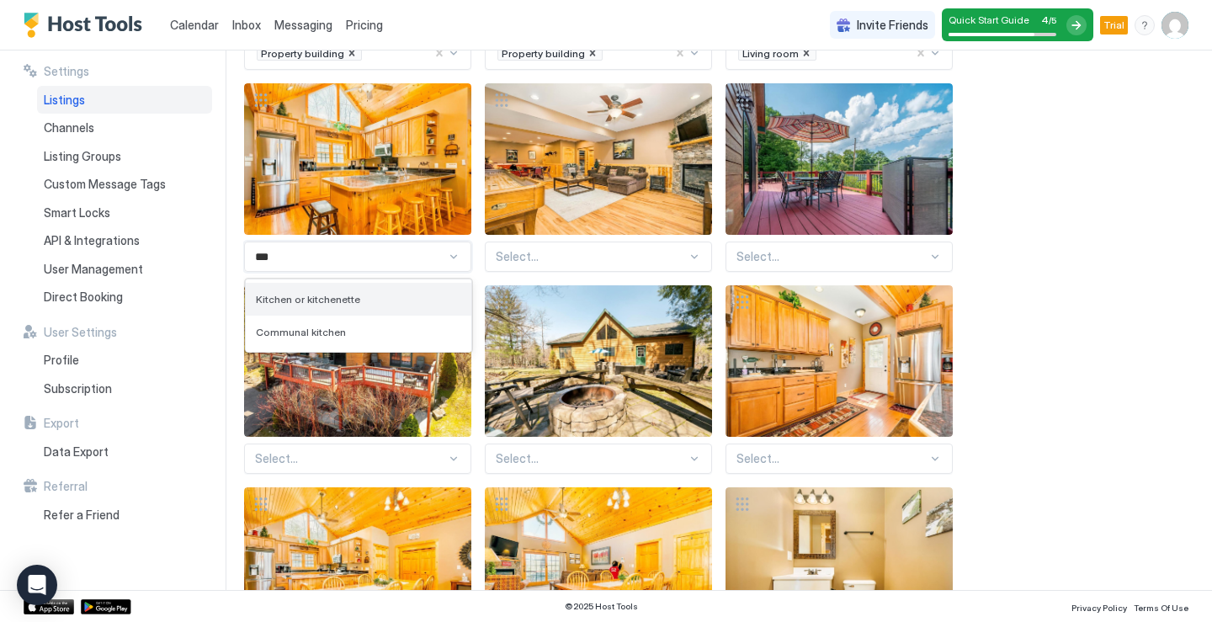
click at [376, 297] on div "Kitchen or kitchenette" at bounding box center [358, 299] width 205 height 13
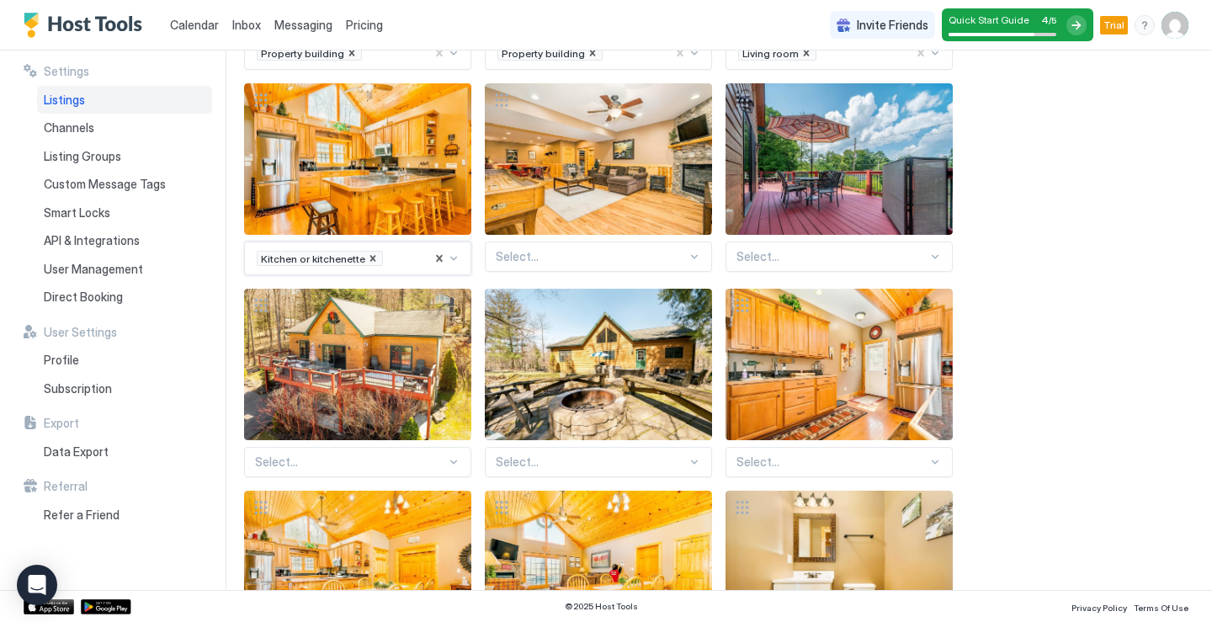
click at [693, 256] on div at bounding box center [693, 256] width 13 height 13
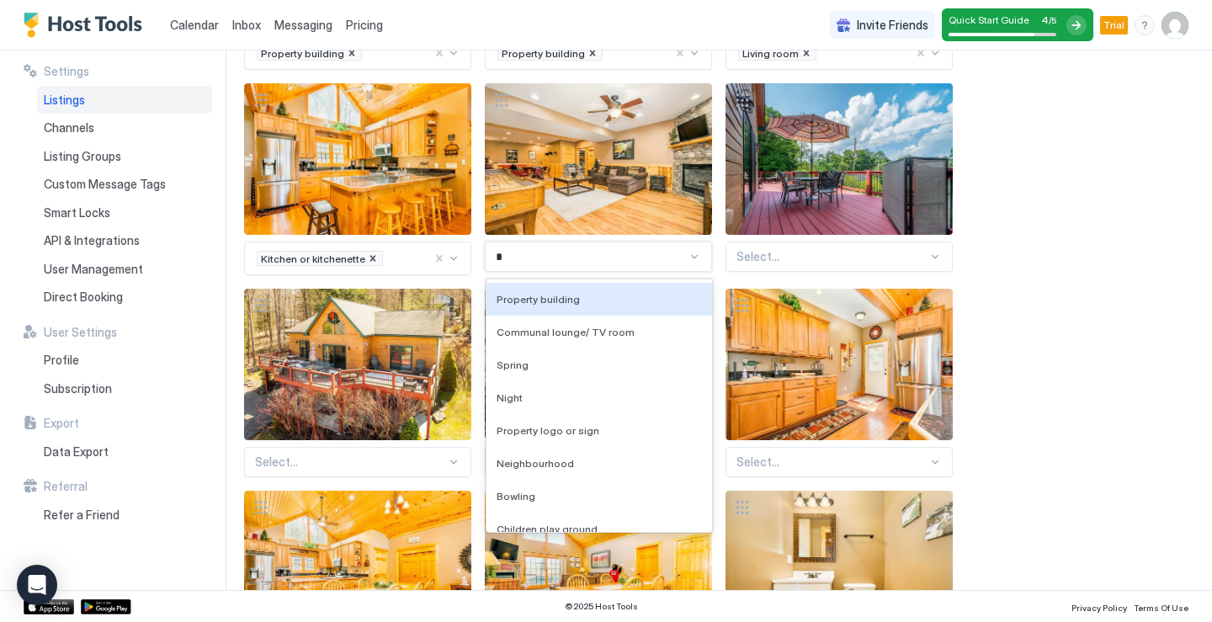
type input "**"
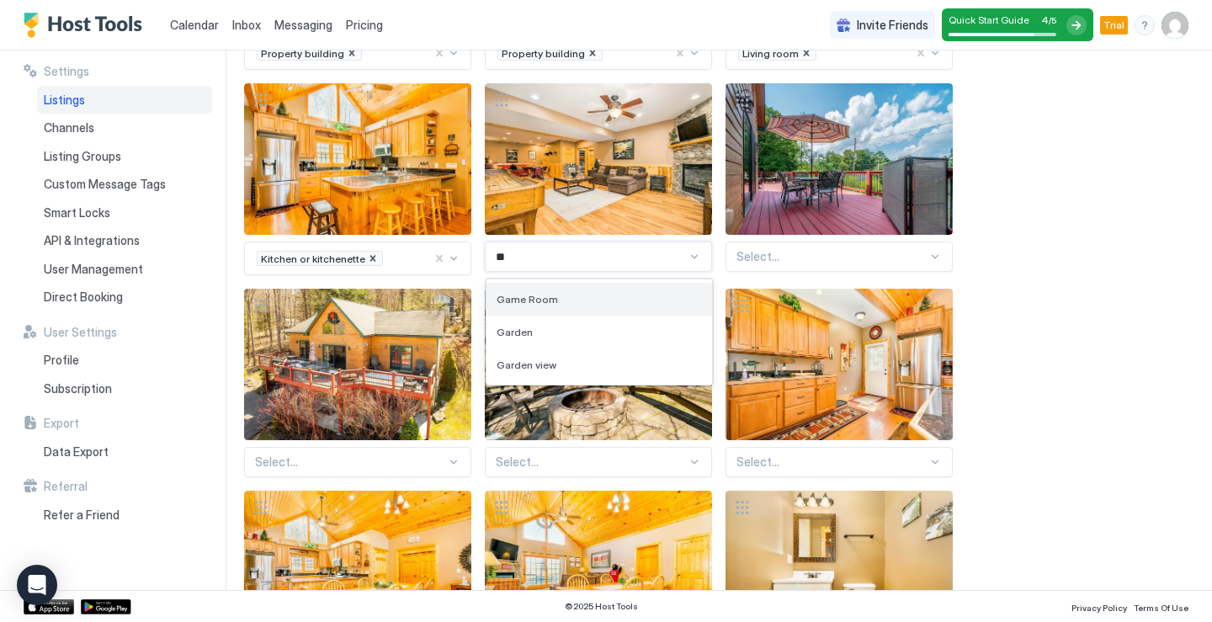
click at [589, 299] on div "Game Room" at bounding box center [598, 299] width 205 height 13
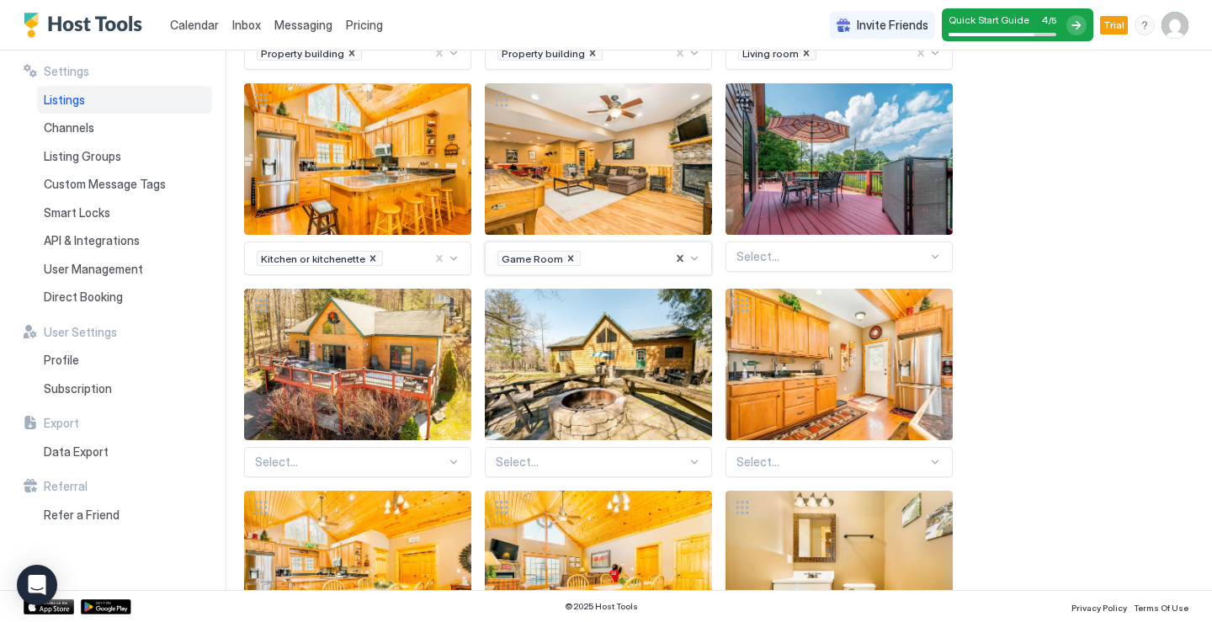
click at [920, 263] on div at bounding box center [831, 256] width 191 height 15
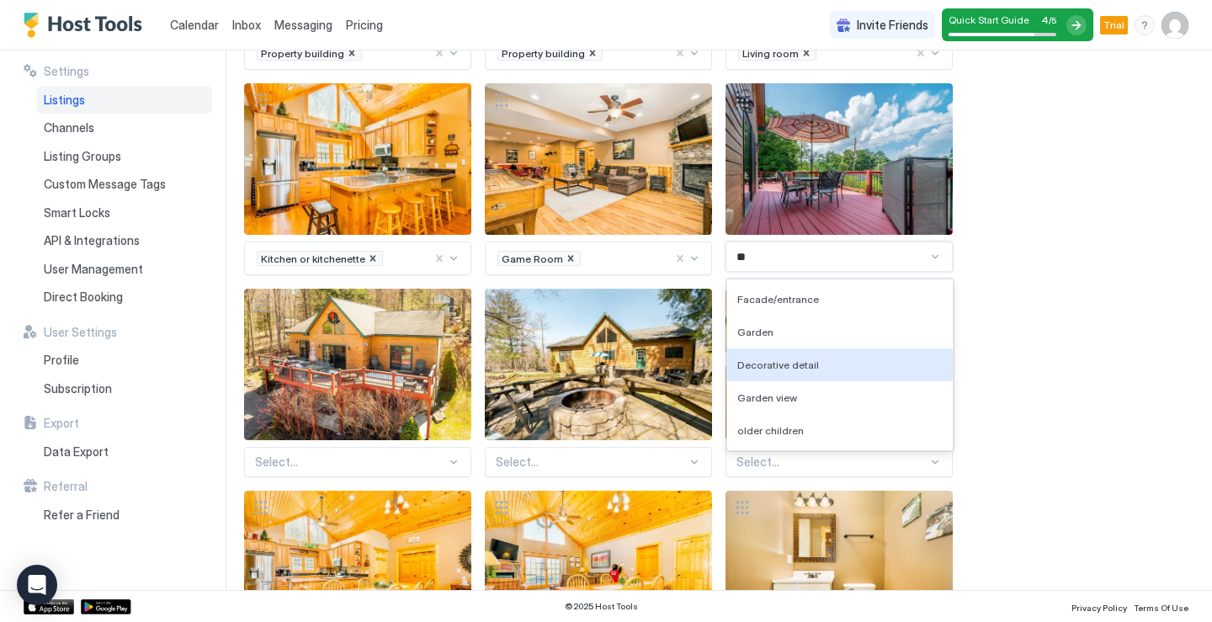
type input "*"
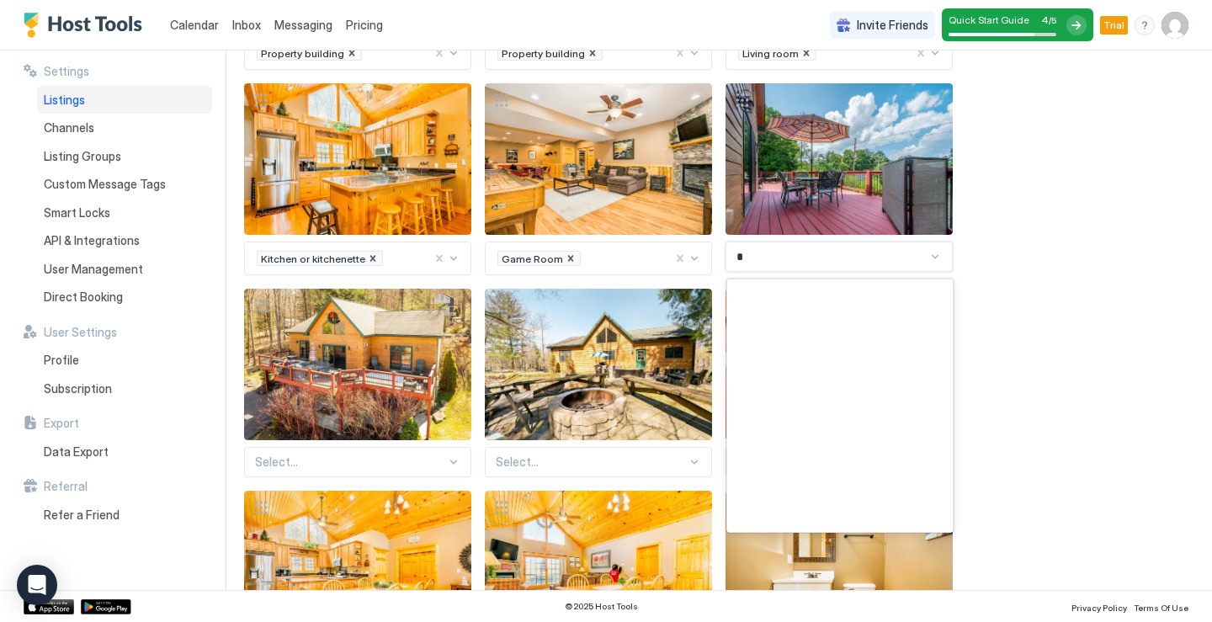
scroll to position [347, 0]
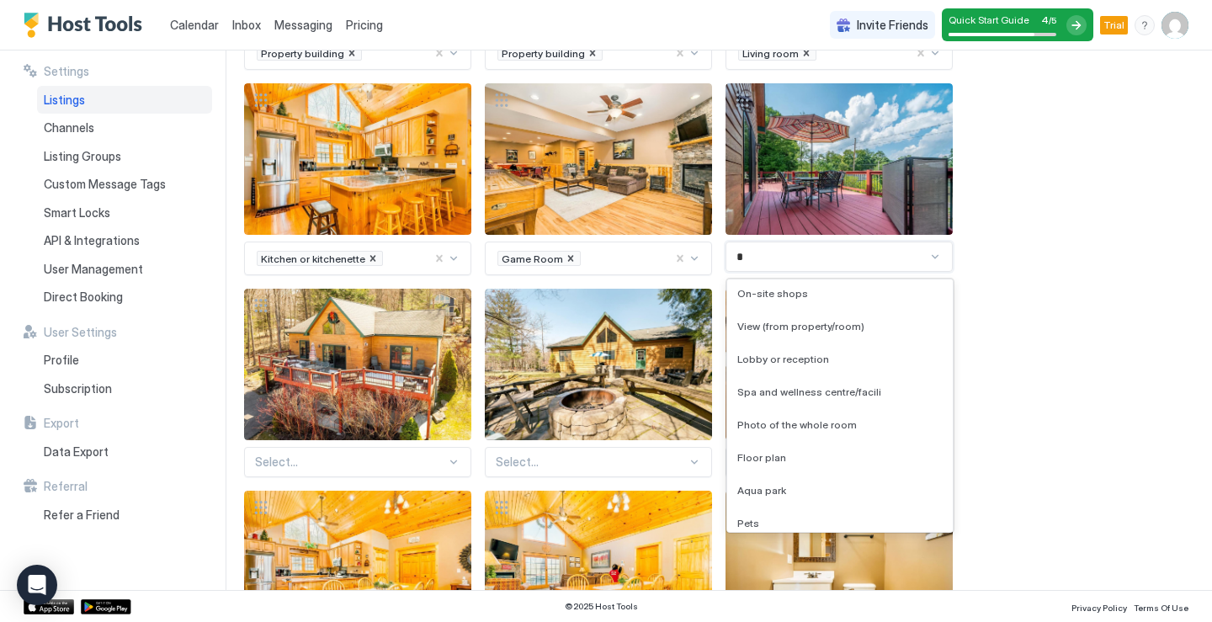
type input "**"
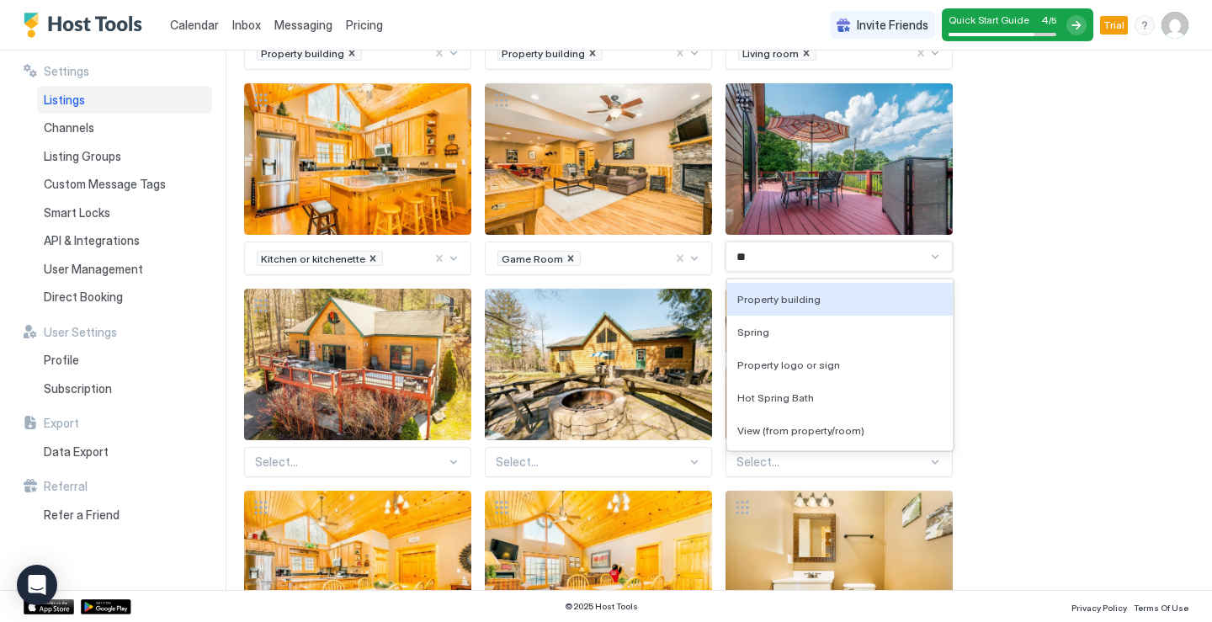
click at [774, 302] on span "Property building" at bounding box center [778, 299] width 83 height 13
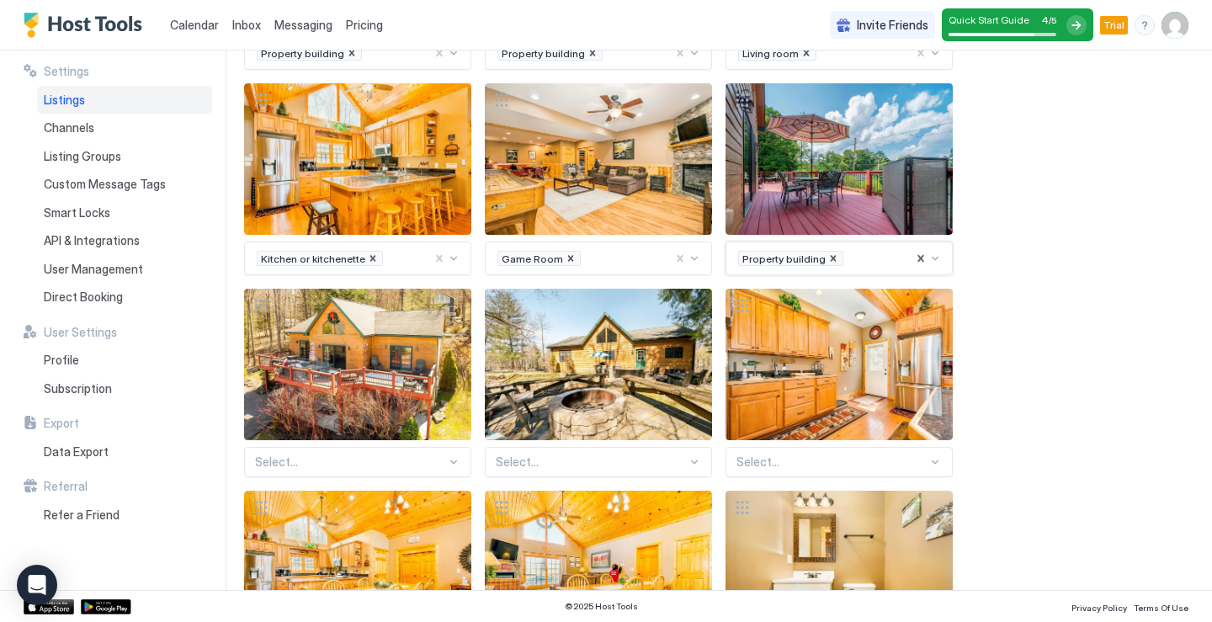
click at [463, 468] on div "Select..." at bounding box center [357, 462] width 227 height 30
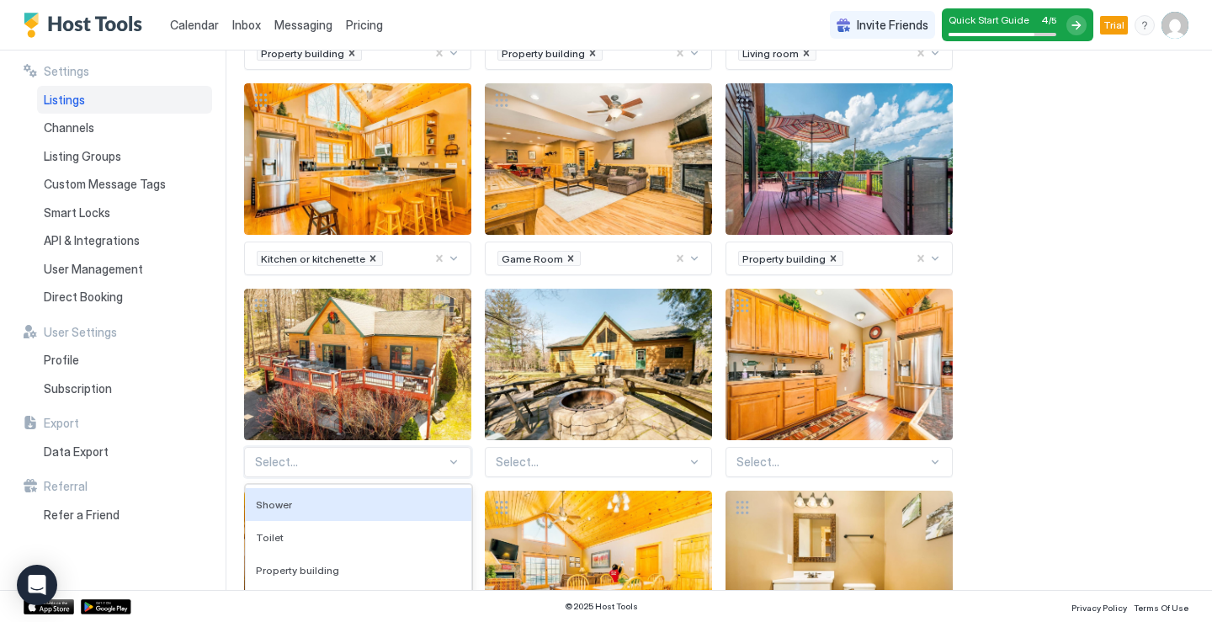
scroll to position [576, 0]
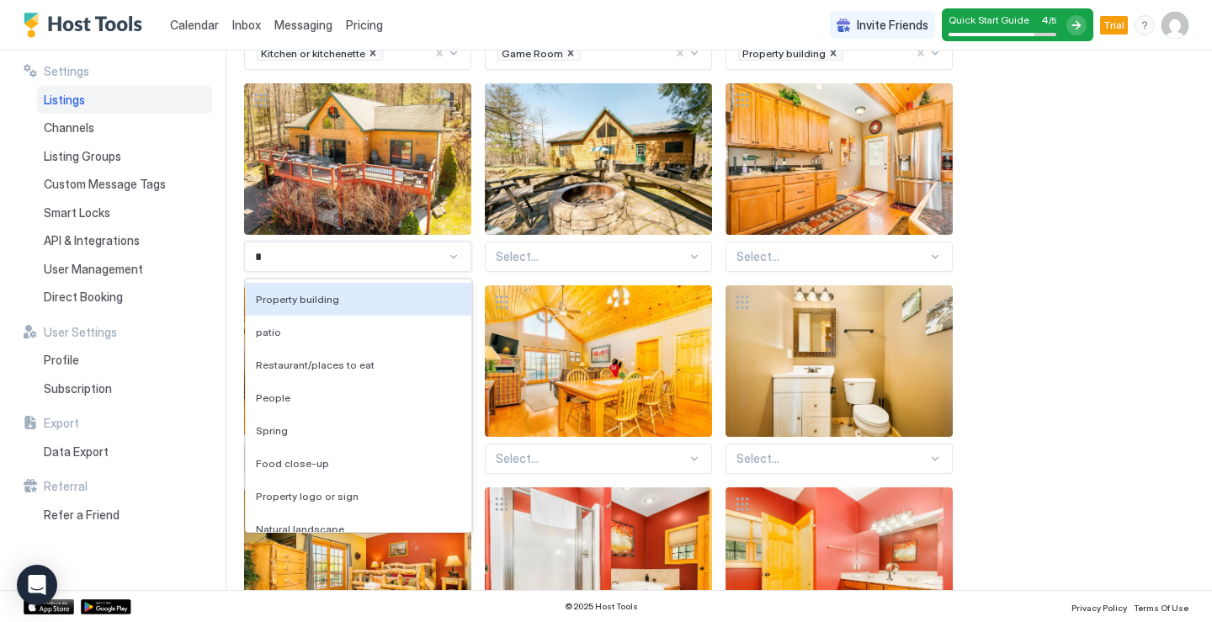
type input "**"
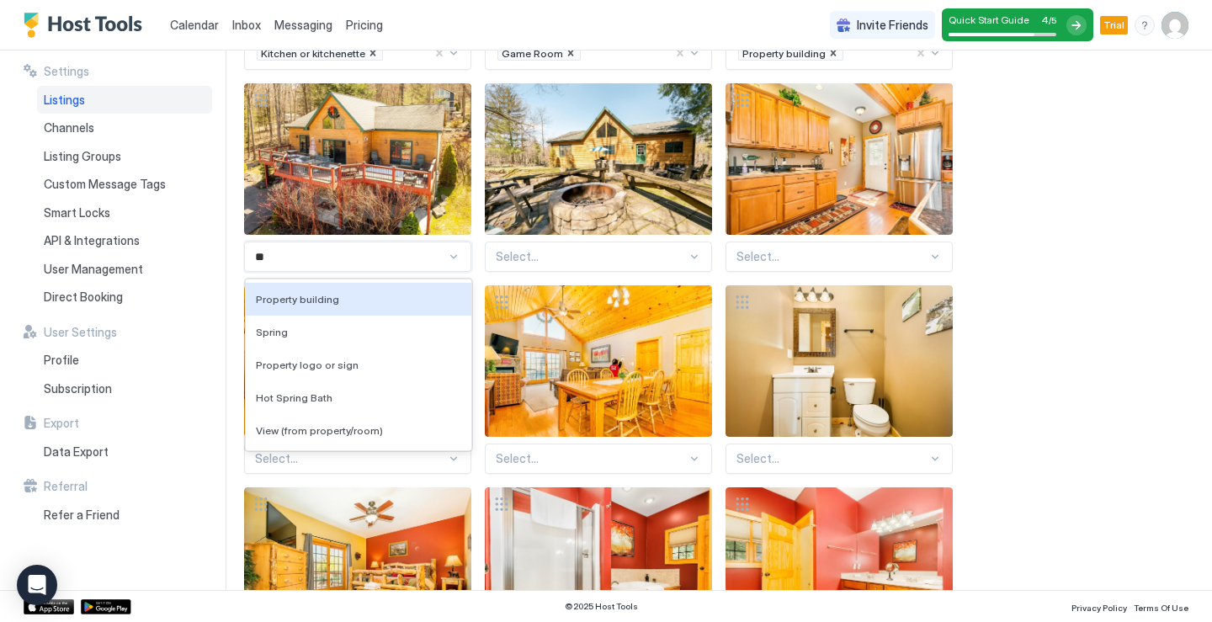
click at [343, 306] on div "Property building" at bounding box center [358, 299] width 225 height 33
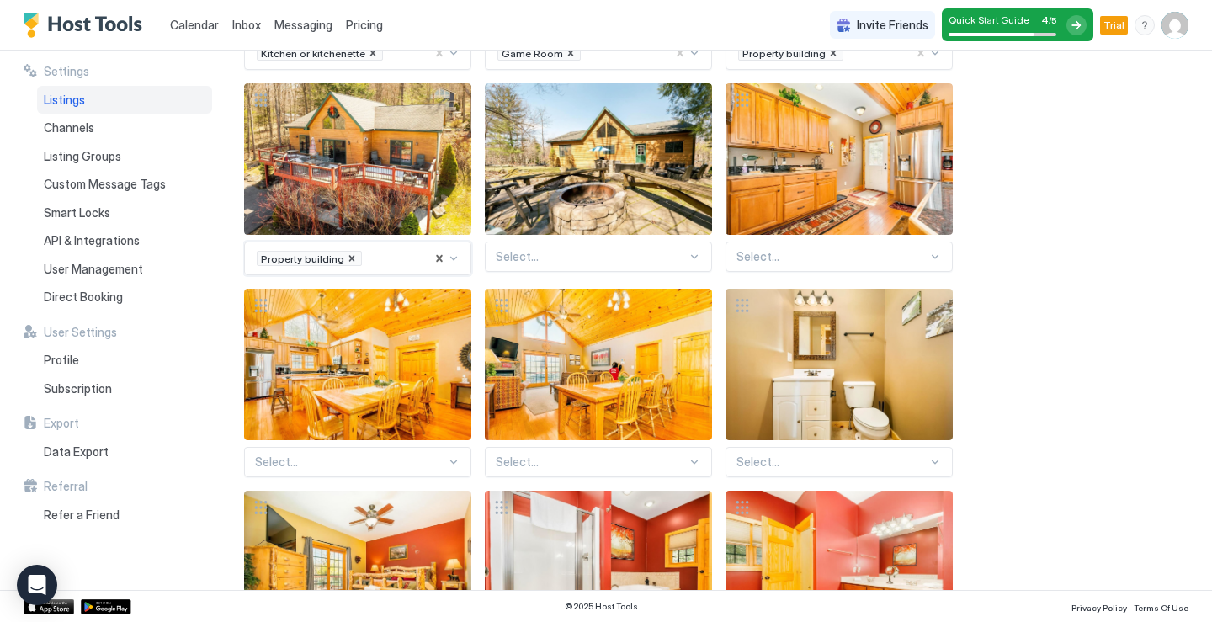
click at [700, 259] on div at bounding box center [693, 256] width 13 height 13
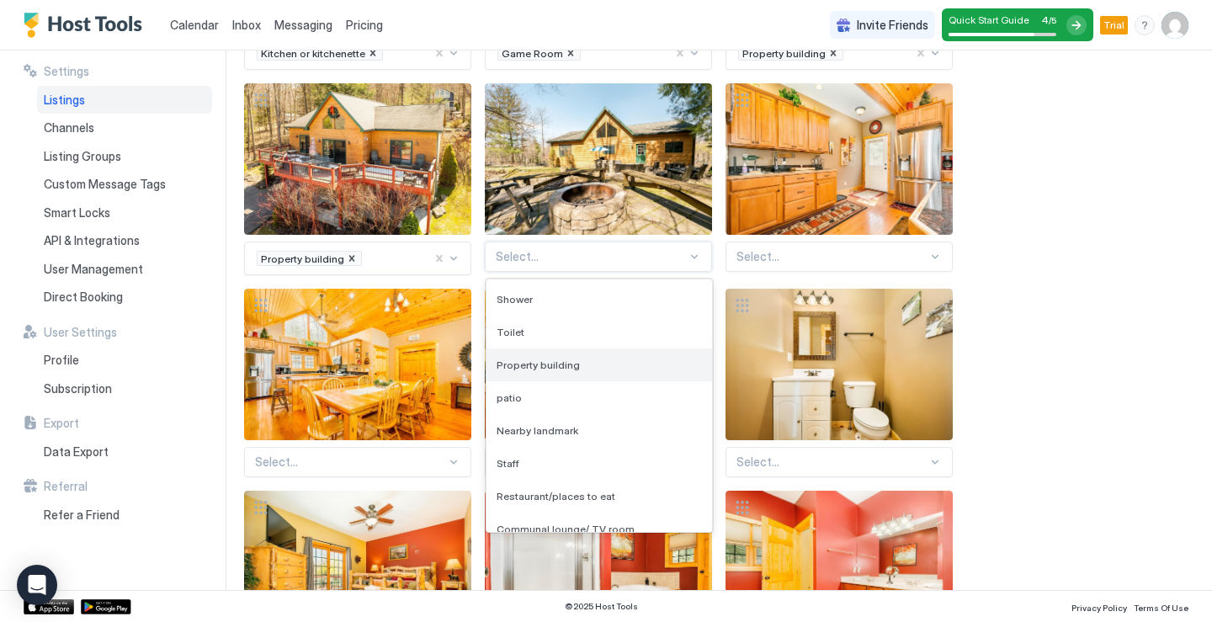
click at [591, 365] on div "Property building" at bounding box center [598, 364] width 205 height 13
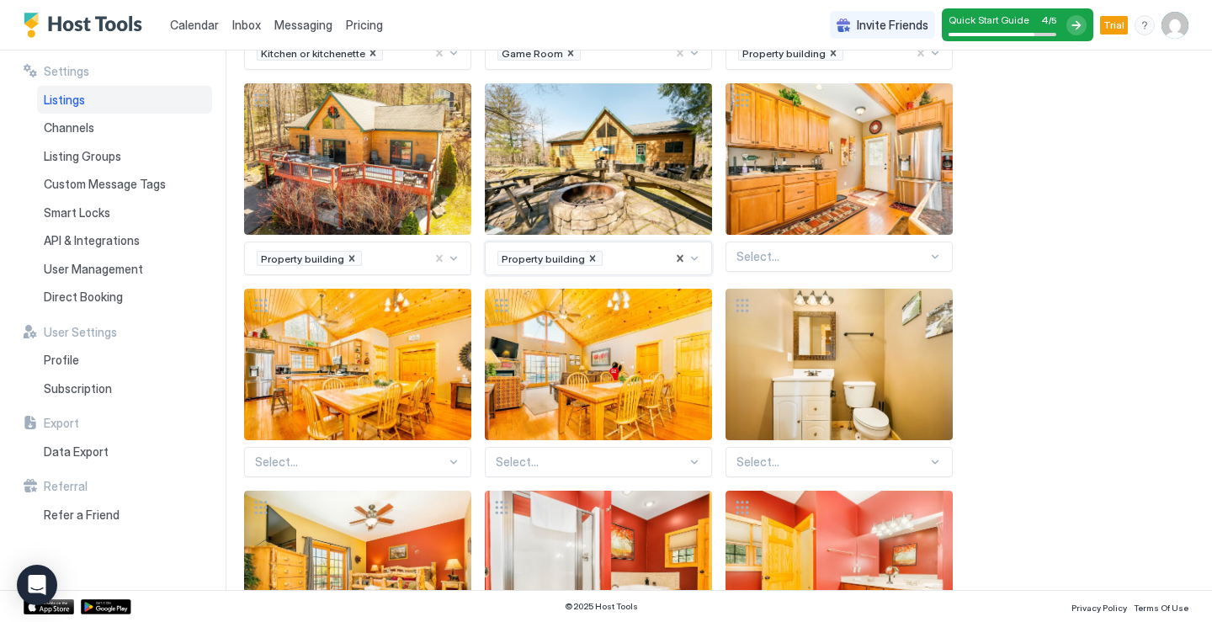
click at [939, 264] on div "Select..." at bounding box center [838, 256] width 227 height 30
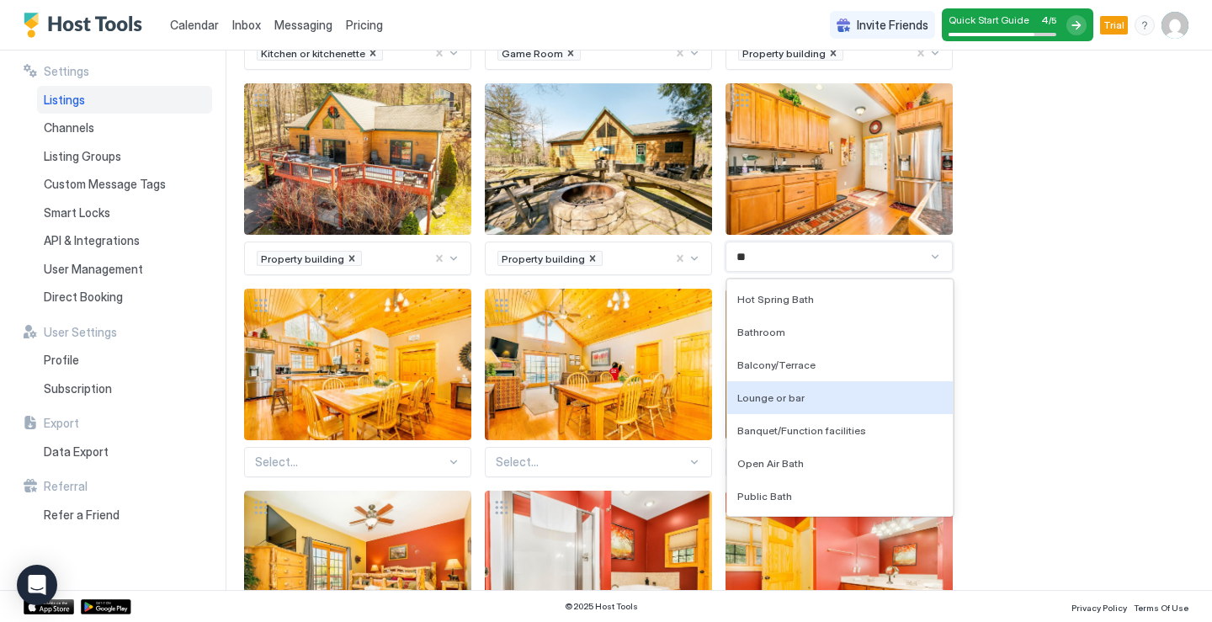
type input "*"
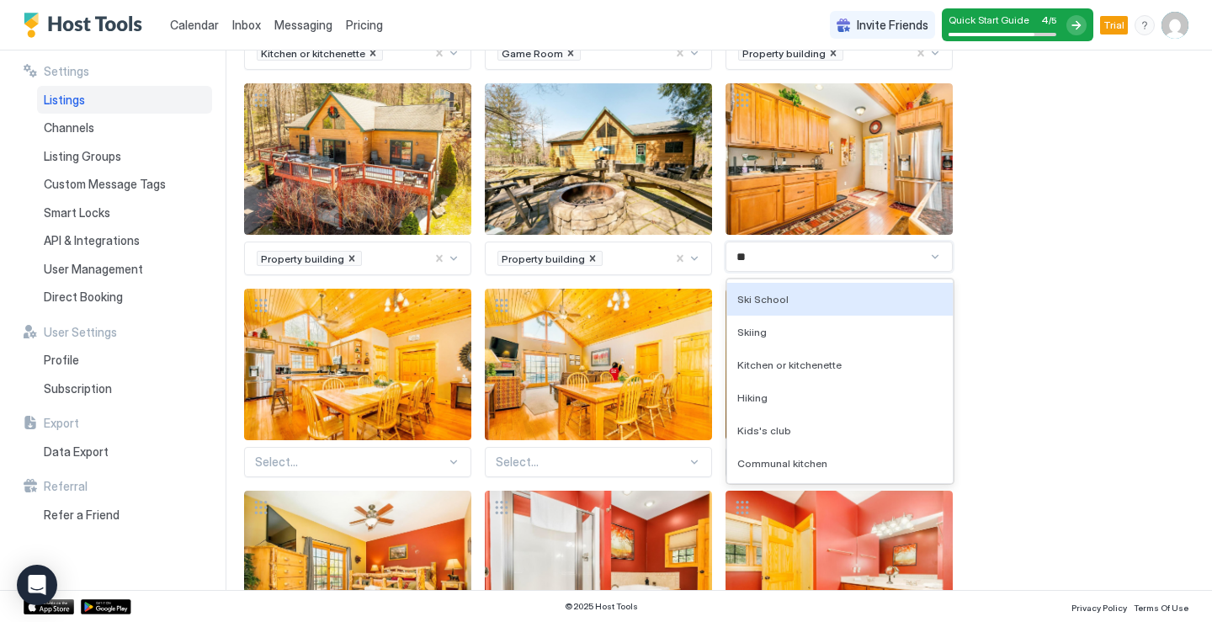
scroll to position [0, 0]
type input "***"
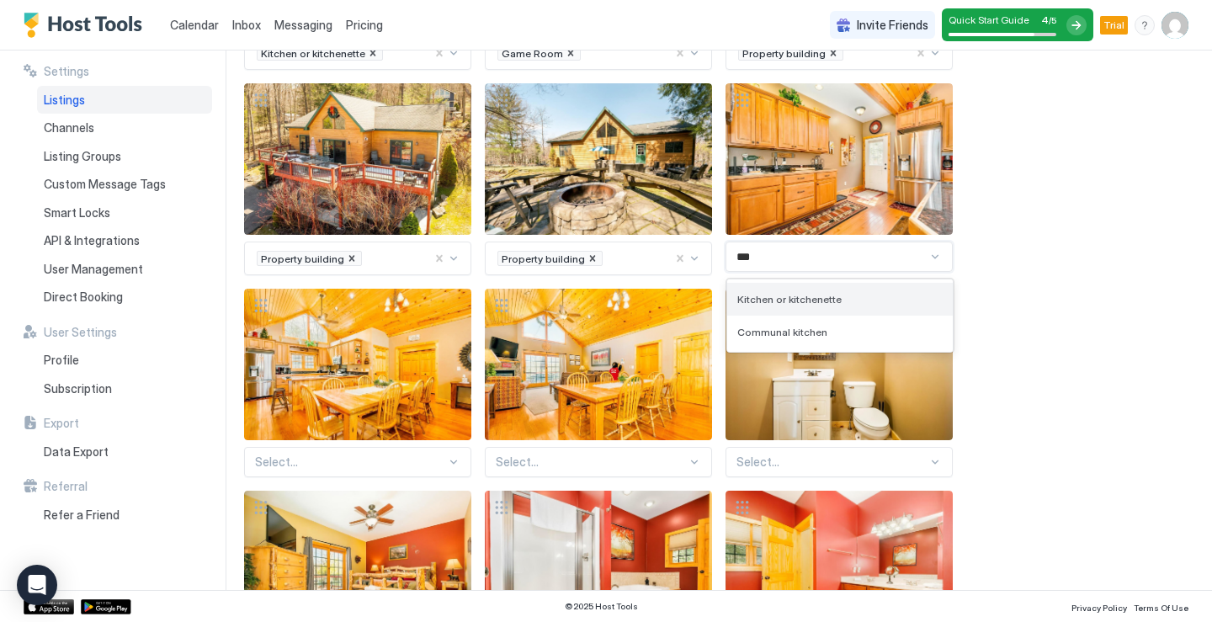
click at [788, 306] on div "Kitchen or kitchenette" at bounding box center [839, 299] width 225 height 33
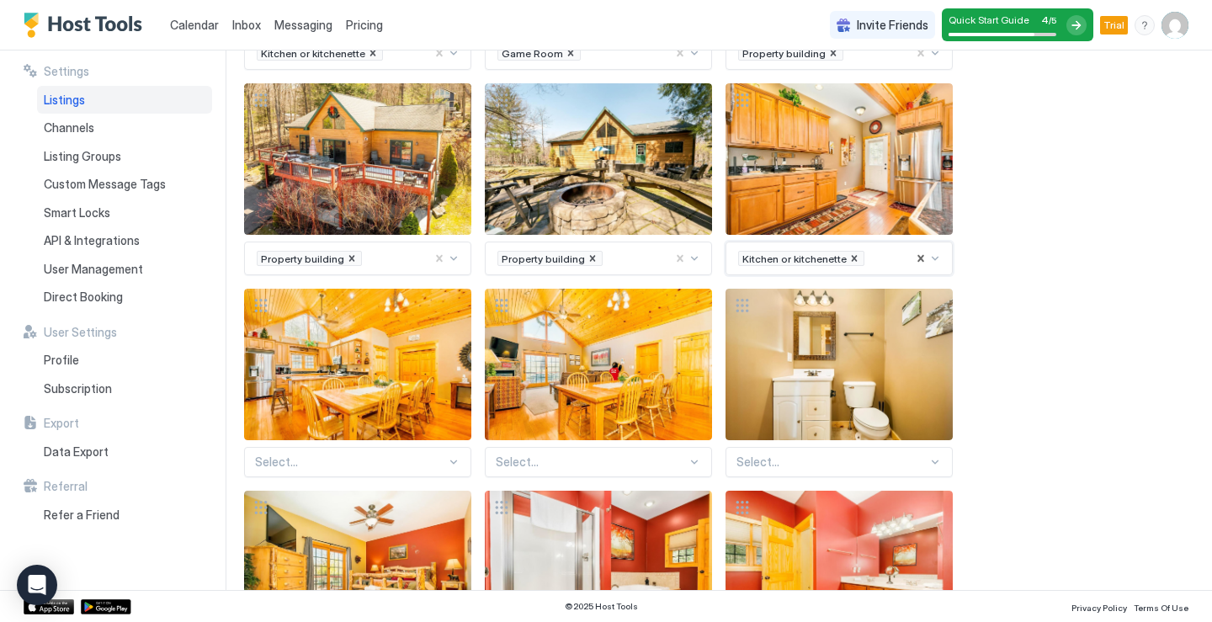
click at [453, 467] on div "Select..." at bounding box center [357, 462] width 227 height 30
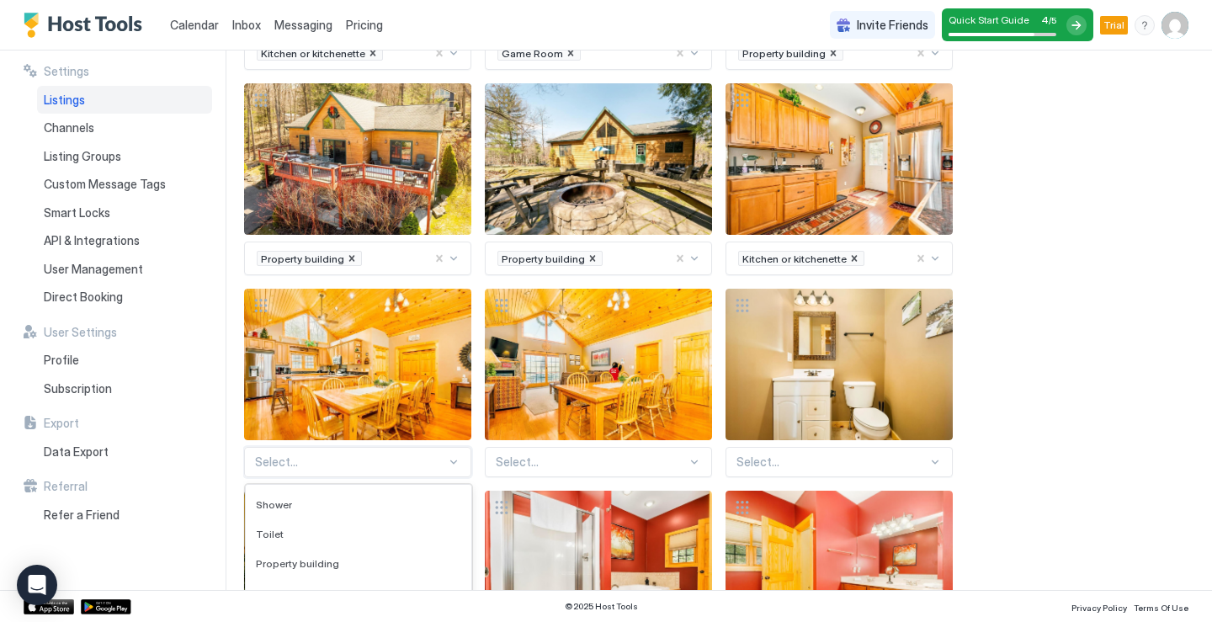
scroll to position [781, 0]
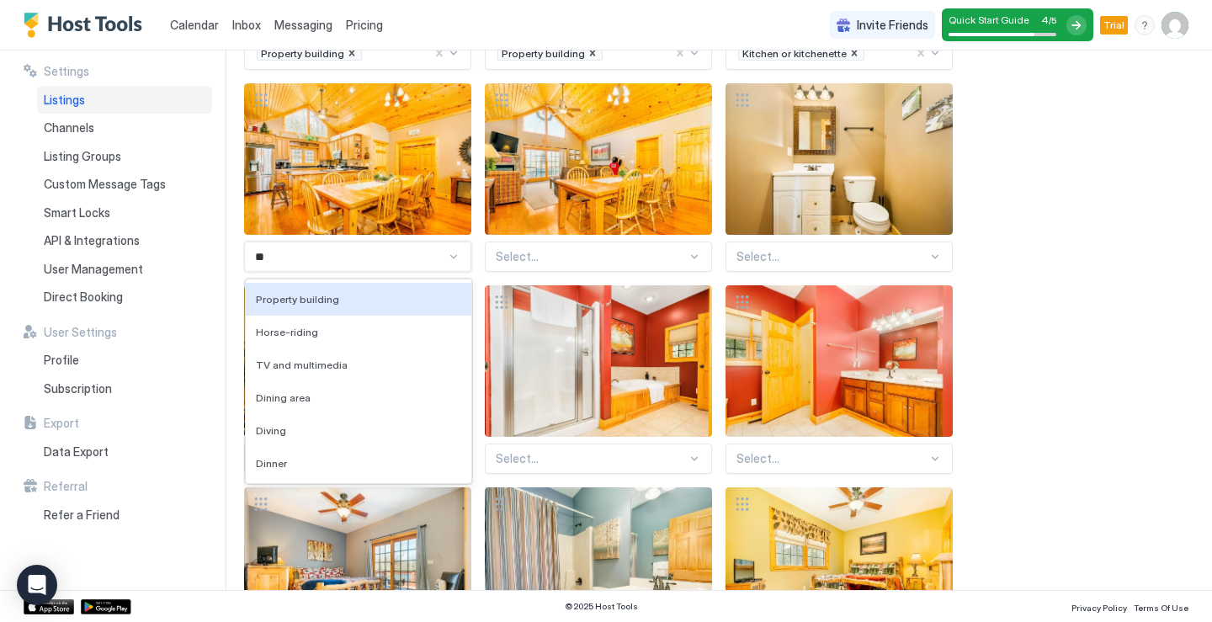
type input "***"
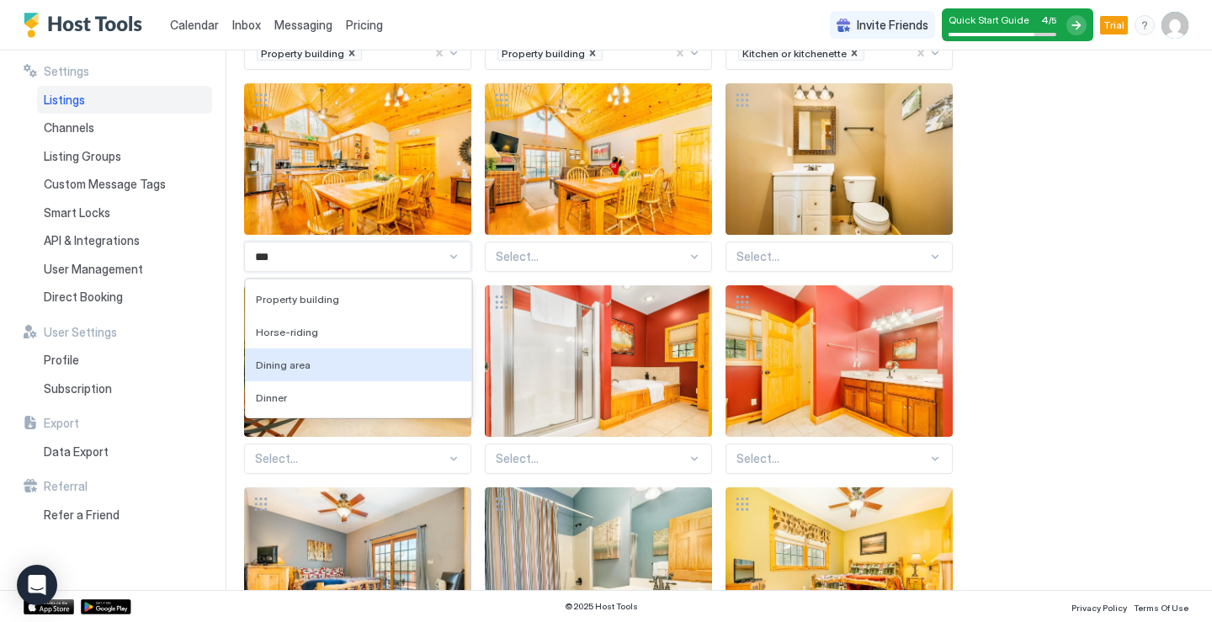
click at [334, 372] on div "Dining area" at bounding box center [358, 364] width 225 height 33
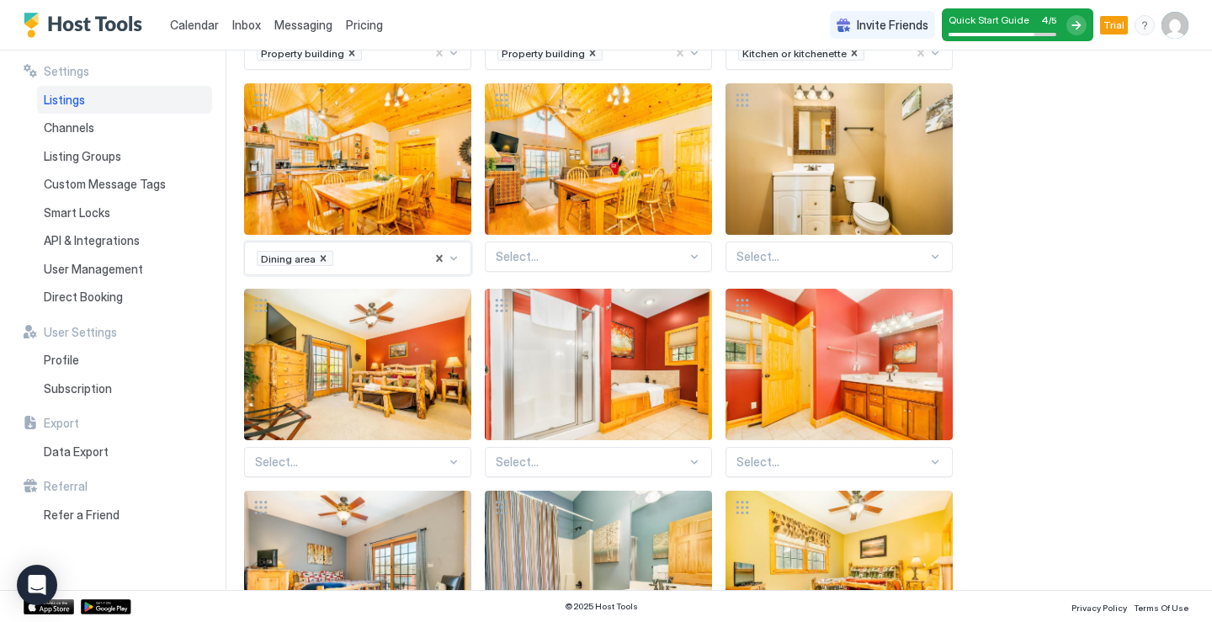
click at [678, 257] on div at bounding box center [591, 256] width 191 height 15
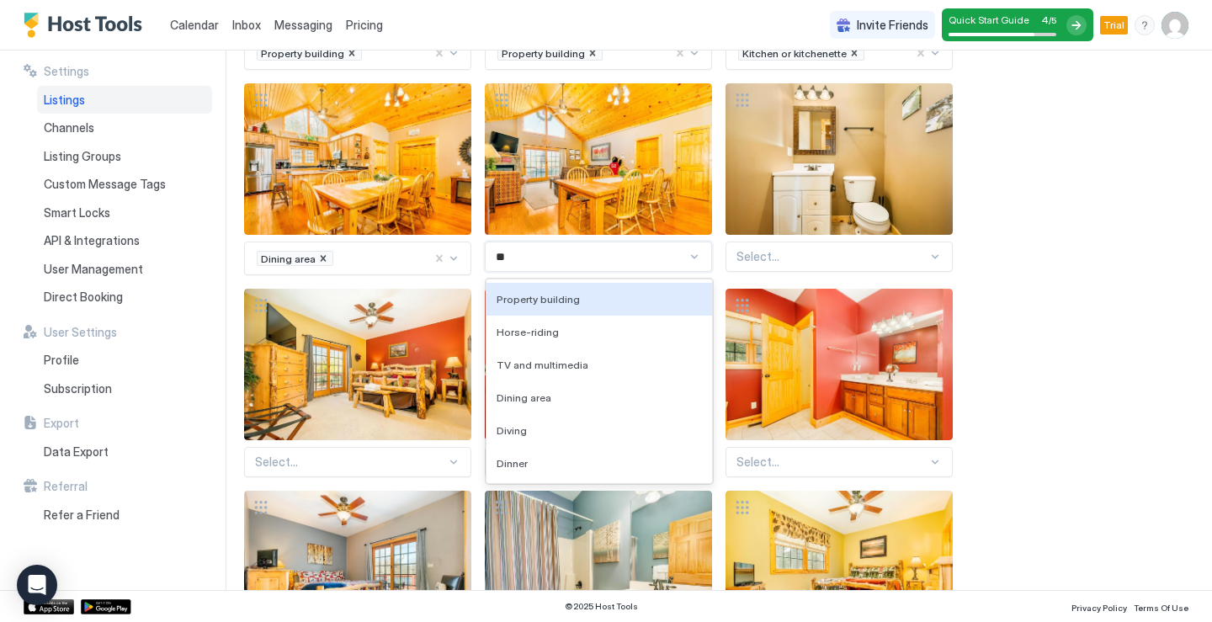
type input "***"
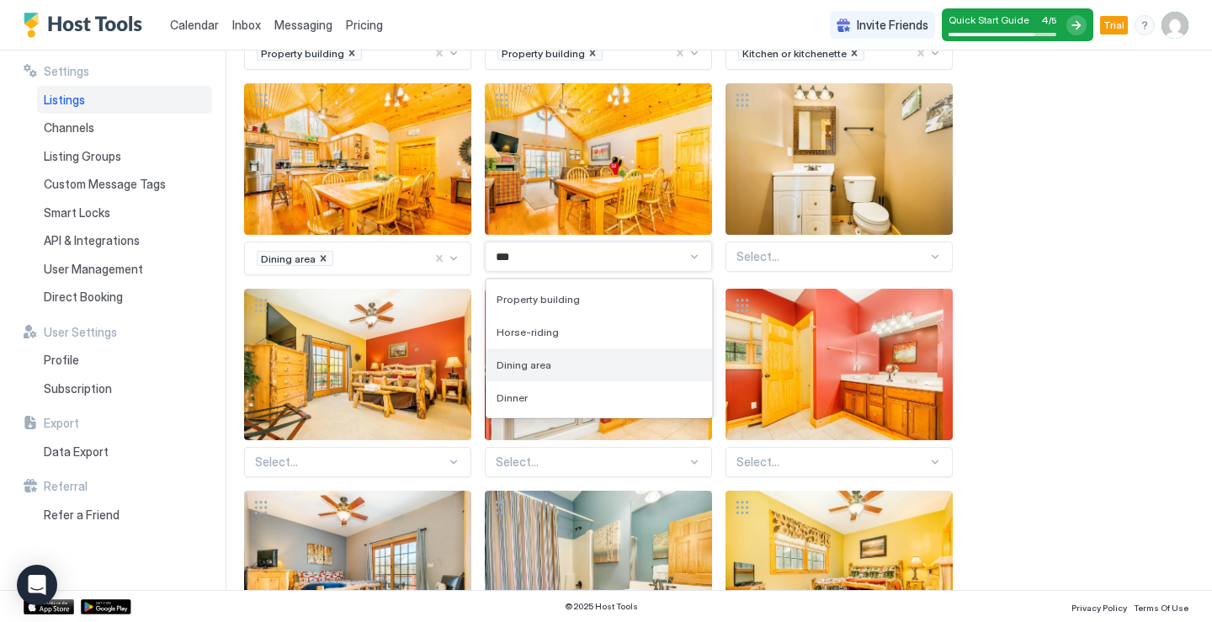
click at [546, 364] on span "Dining area" at bounding box center [523, 364] width 55 height 13
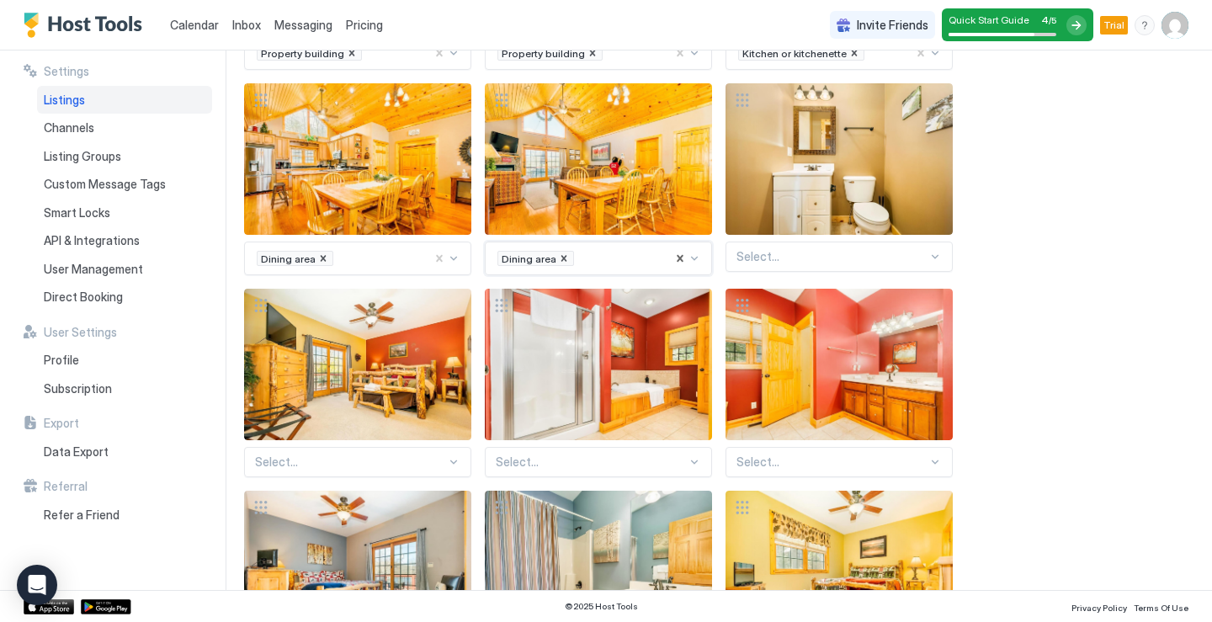
click at [932, 262] on div at bounding box center [934, 256] width 13 height 13
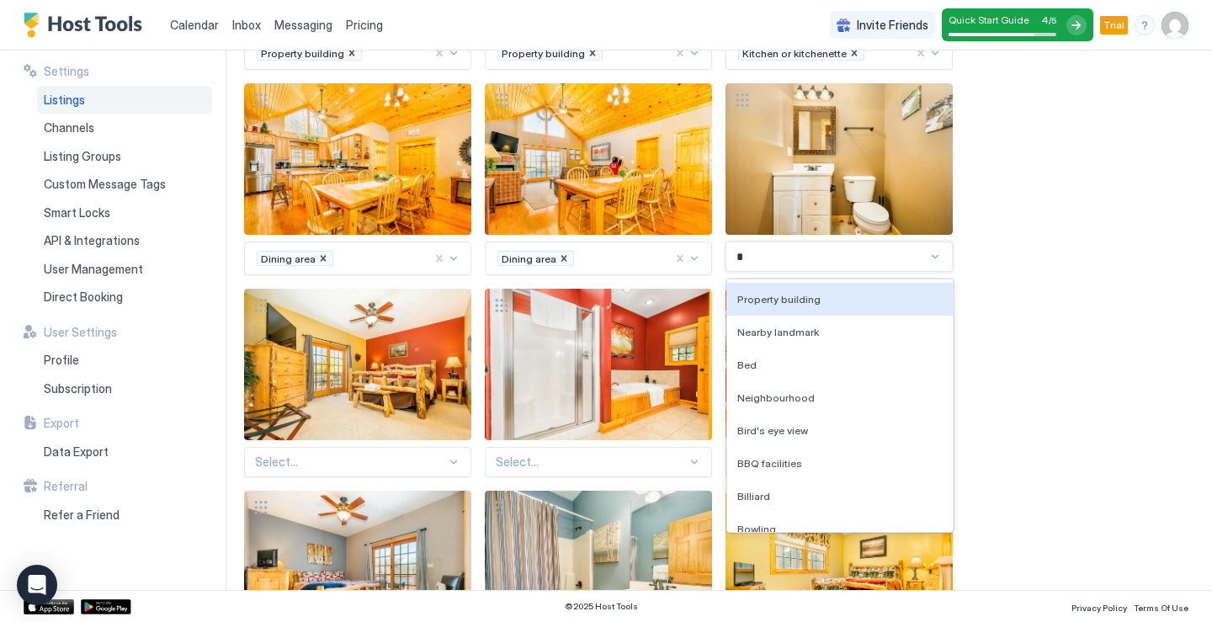
type input "**"
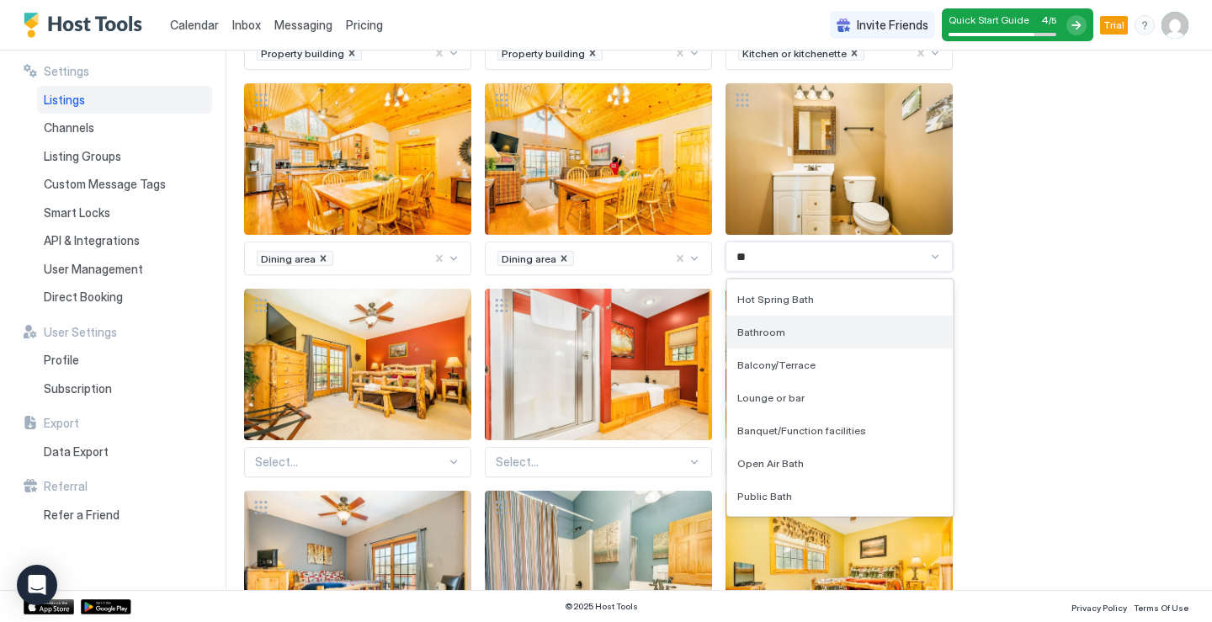
click at [751, 327] on span "Bathroom" at bounding box center [761, 332] width 48 height 13
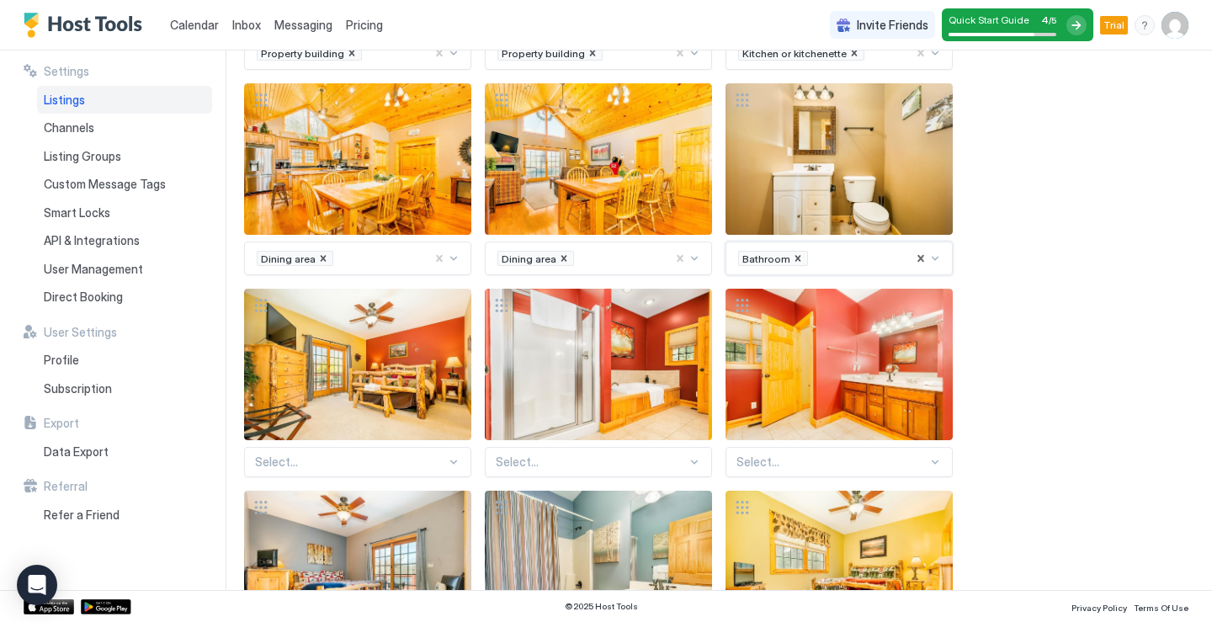
click at [446, 465] on div "Select..." at bounding box center [357, 462] width 227 height 30
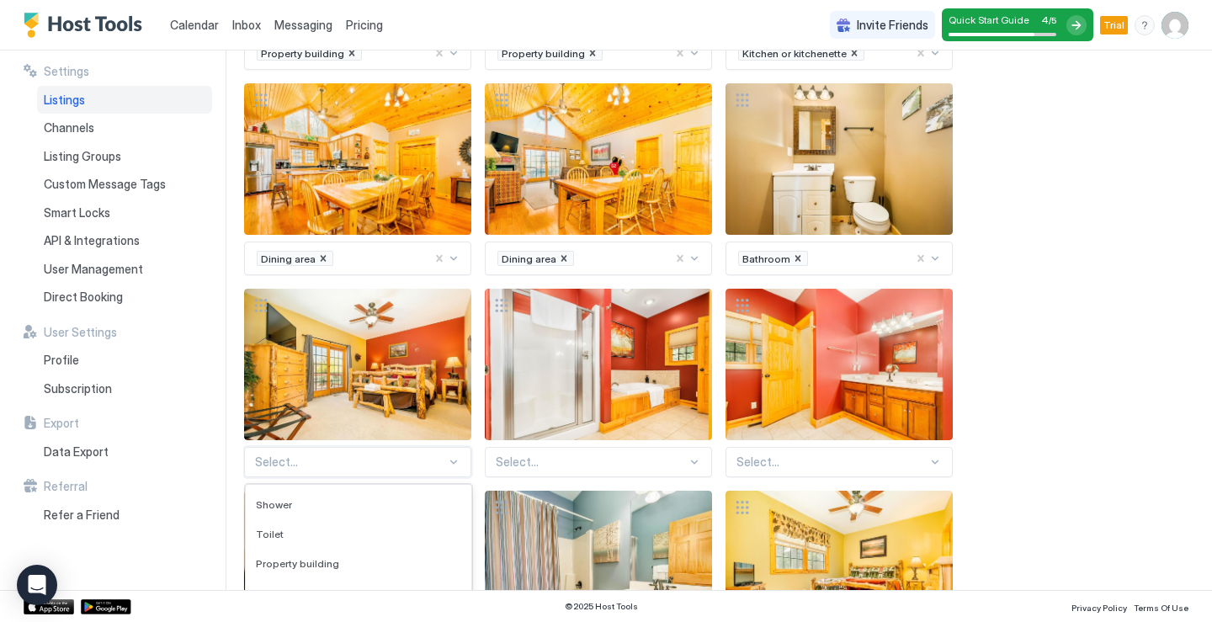
scroll to position [986, 0]
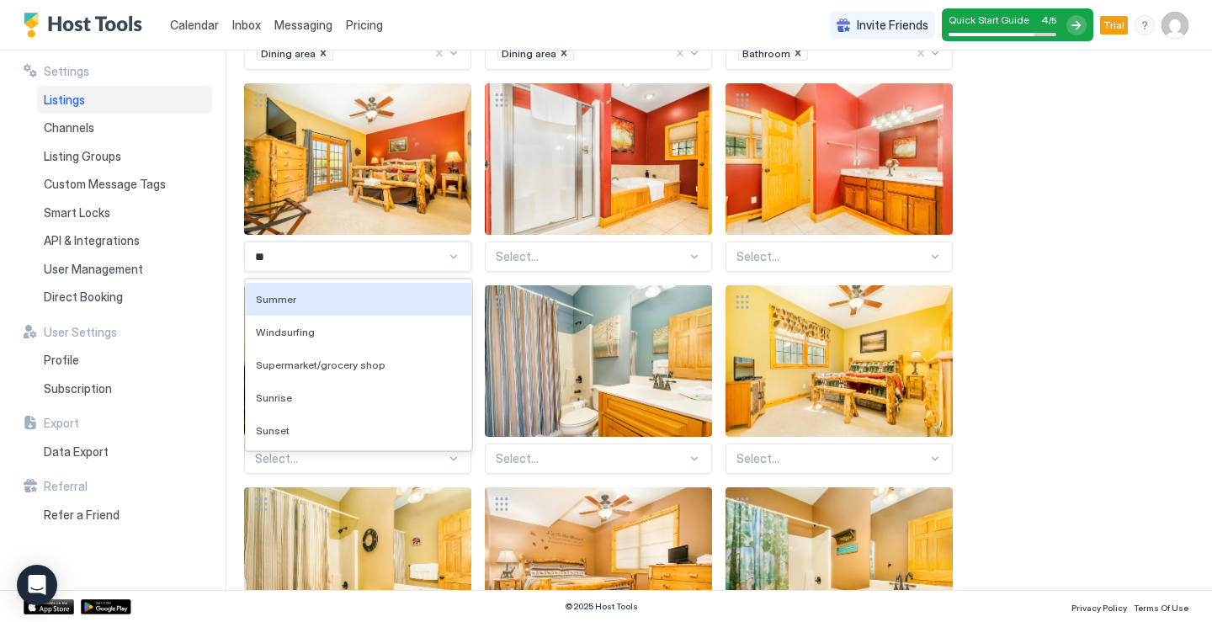
type input "*"
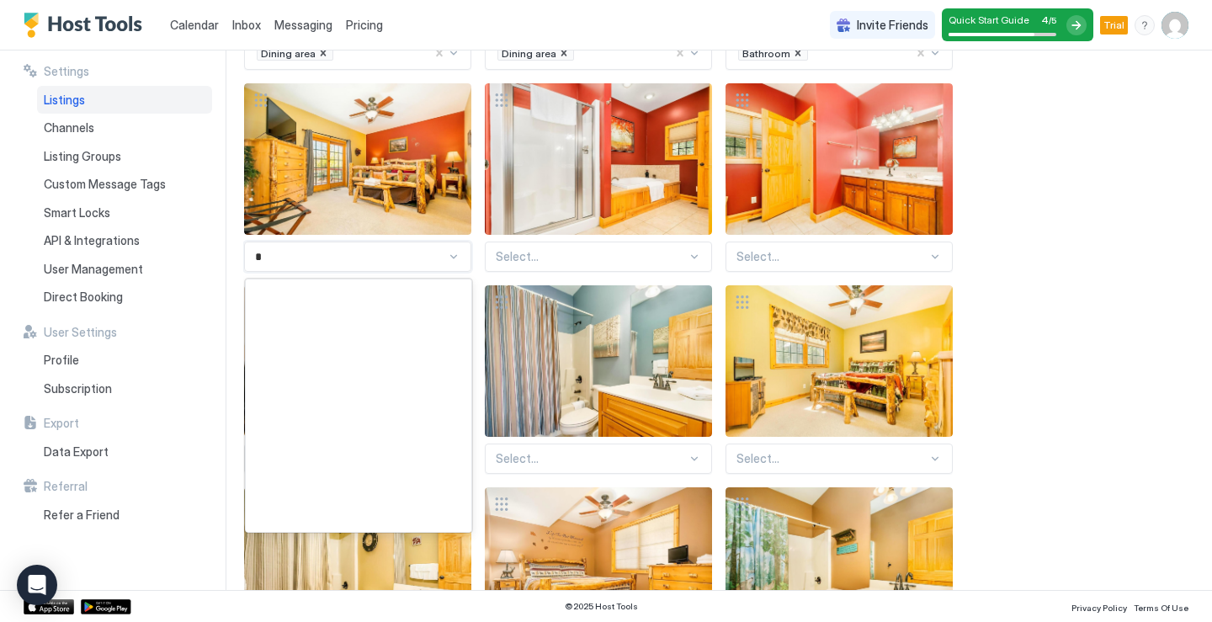
scroll to position [0, 0]
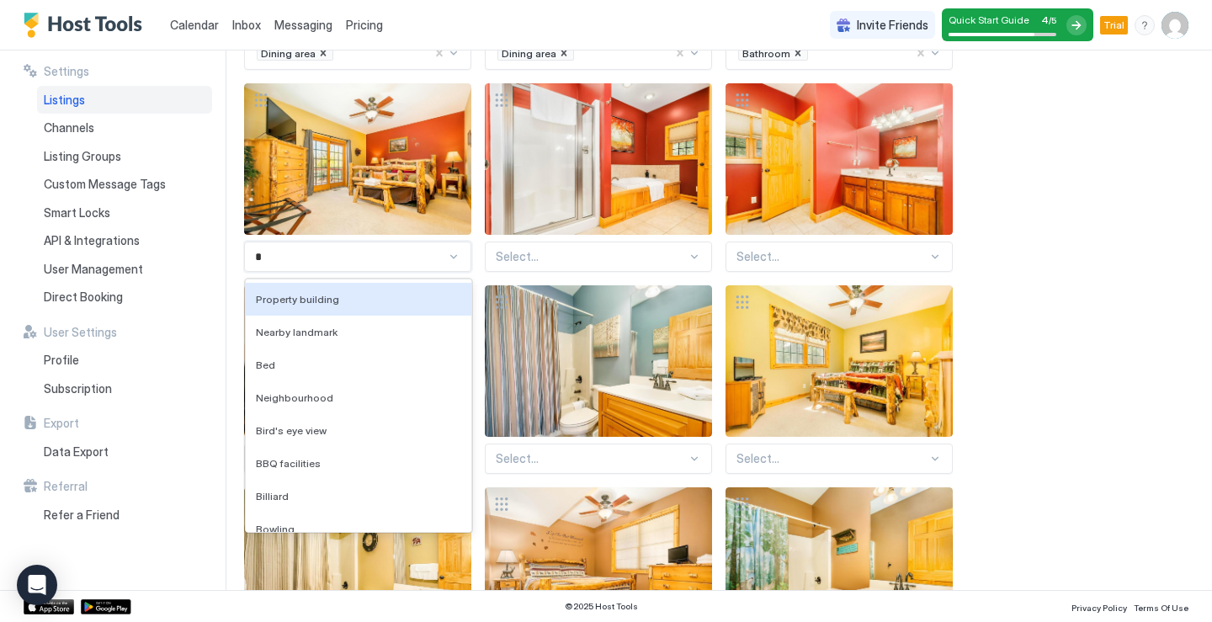
type input "**"
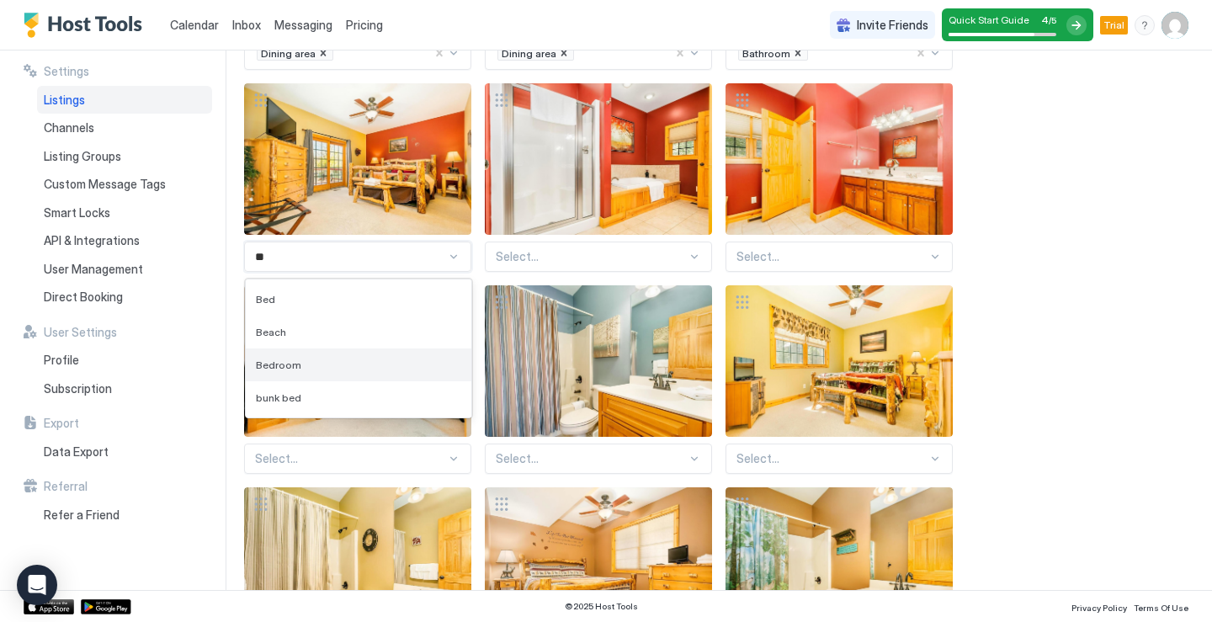
click at [293, 367] on span "Bedroom" at bounding box center [278, 364] width 45 height 13
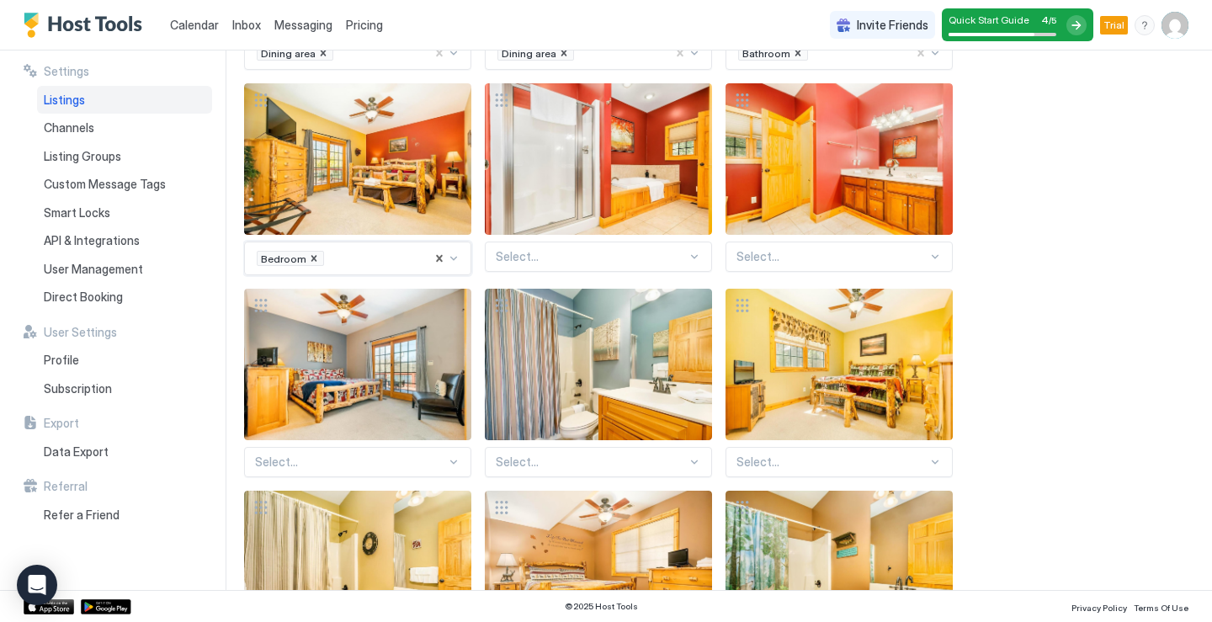
click at [669, 262] on div at bounding box center [591, 256] width 191 height 15
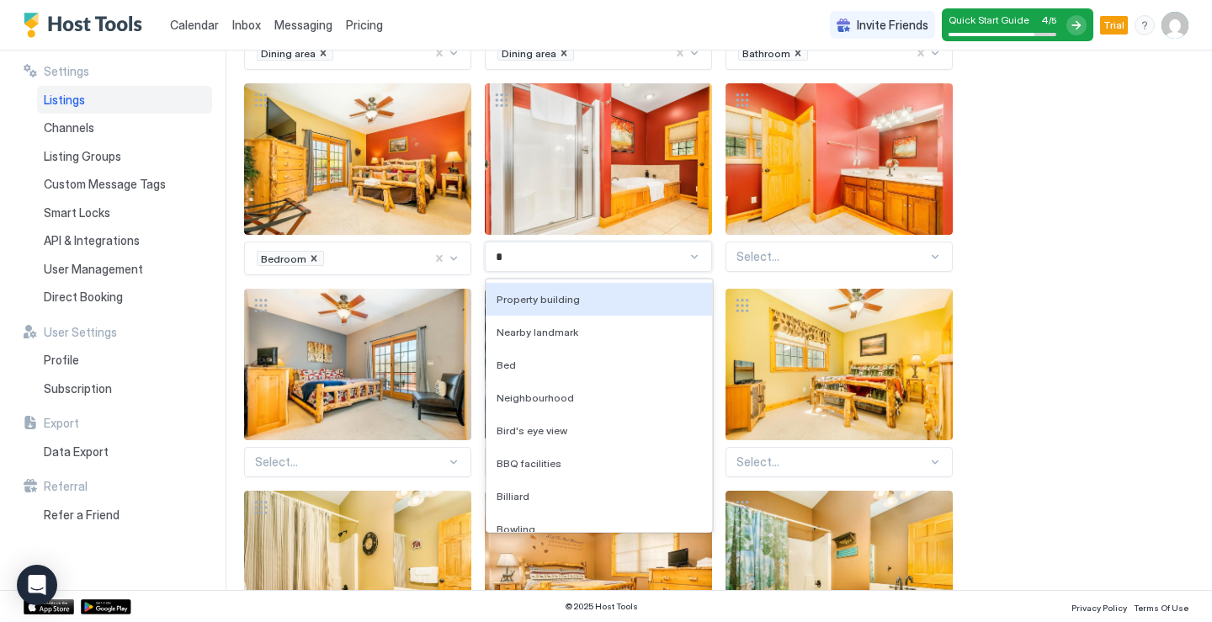
type input "**"
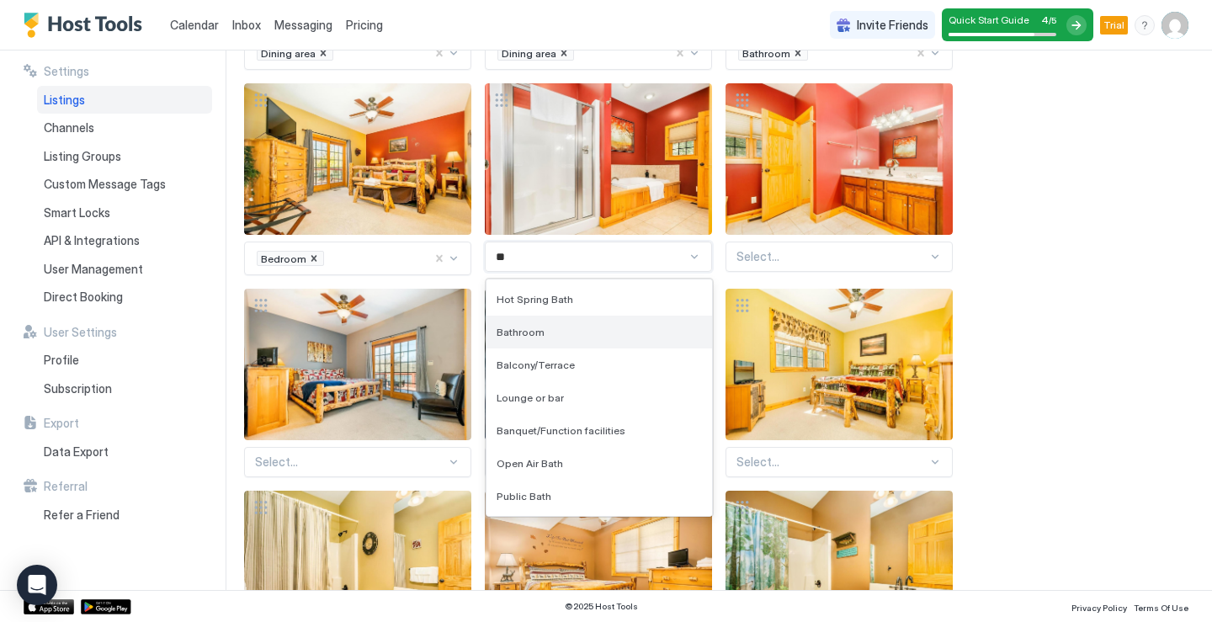
click at [544, 339] on div "Bathroom" at bounding box center [598, 332] width 225 height 33
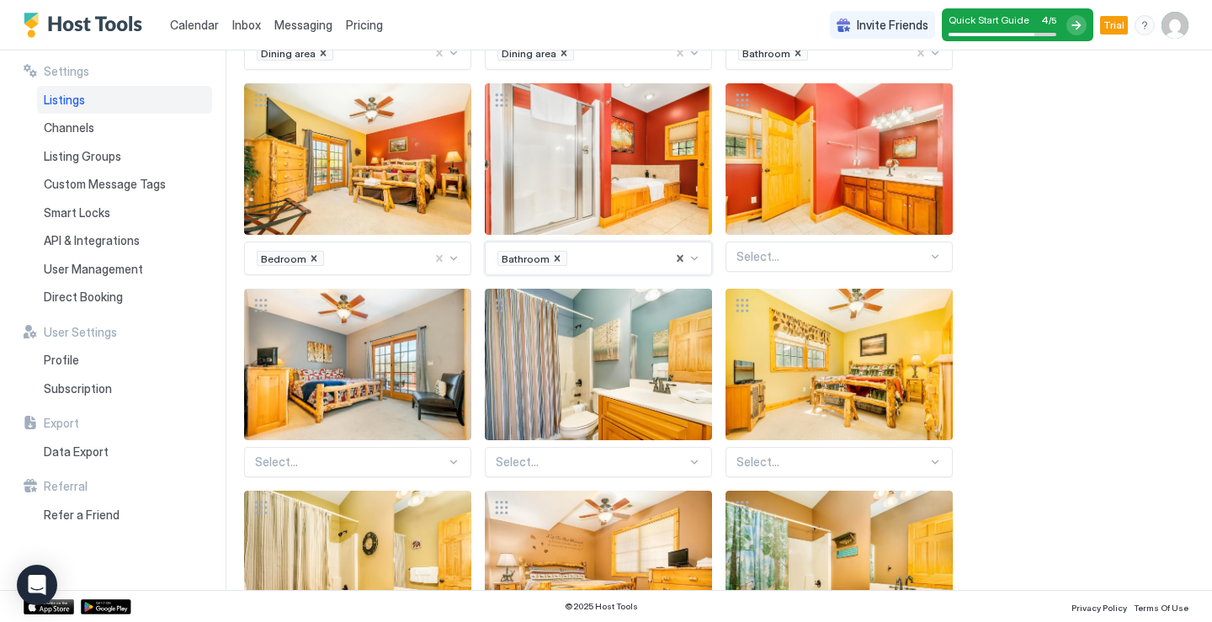
click at [929, 265] on div "Select..." at bounding box center [838, 256] width 227 height 30
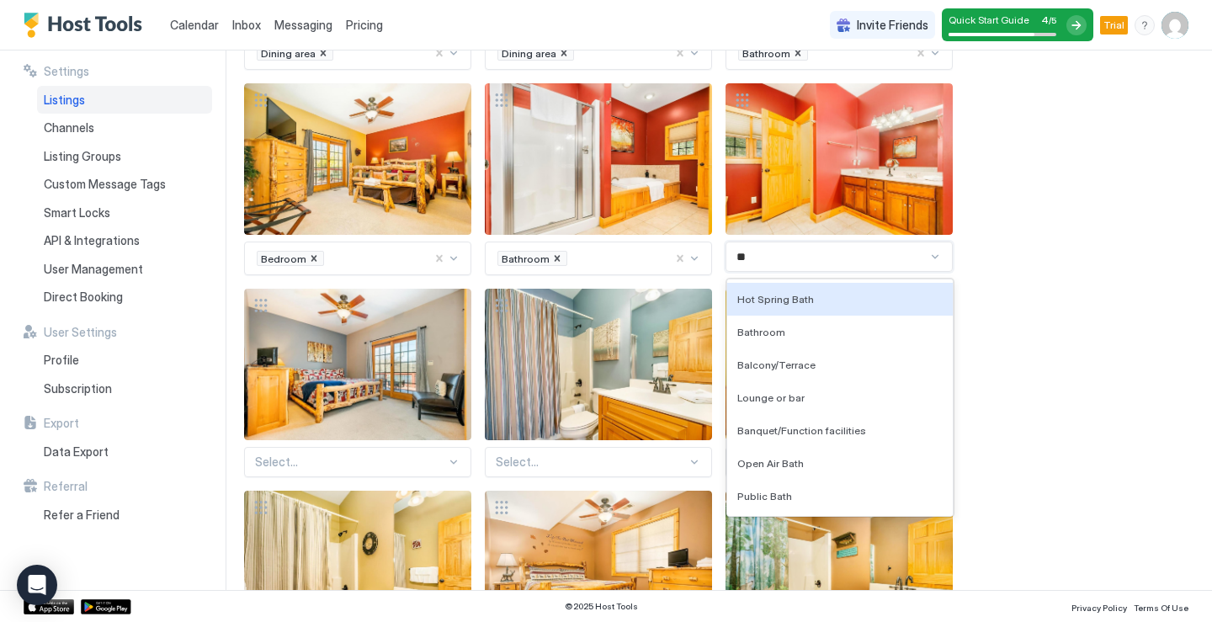
type input "***"
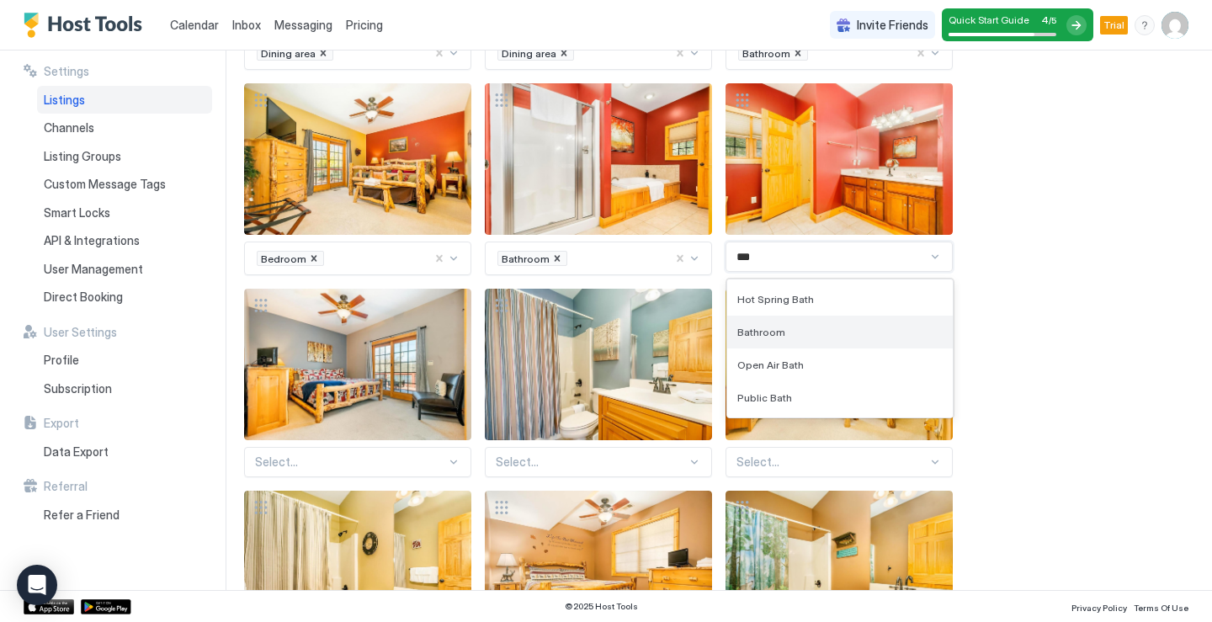
click at [733, 338] on div "Bathroom" at bounding box center [839, 332] width 225 height 33
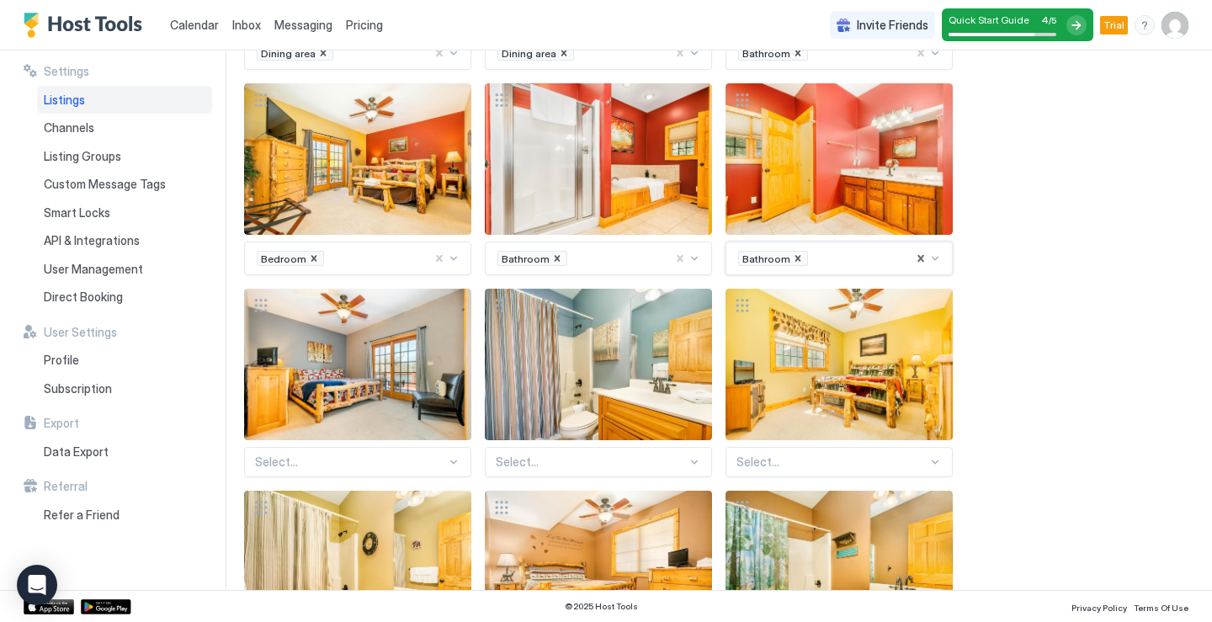
click at [459, 473] on div "Select..." at bounding box center [357, 462] width 227 height 30
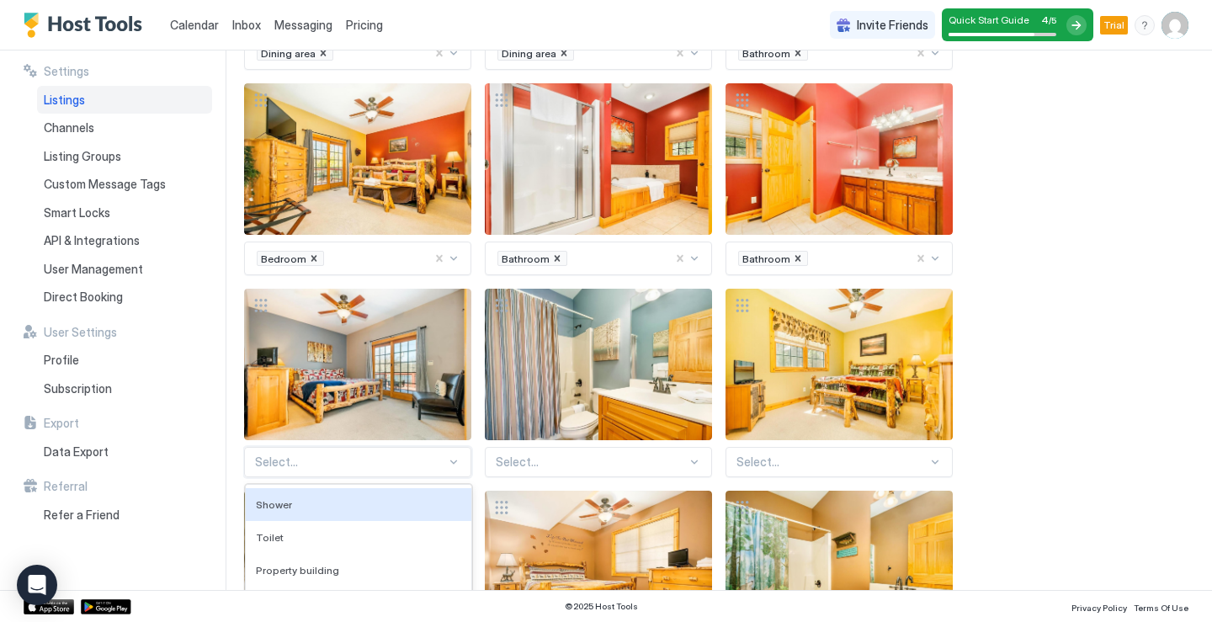
scroll to position [1191, 0]
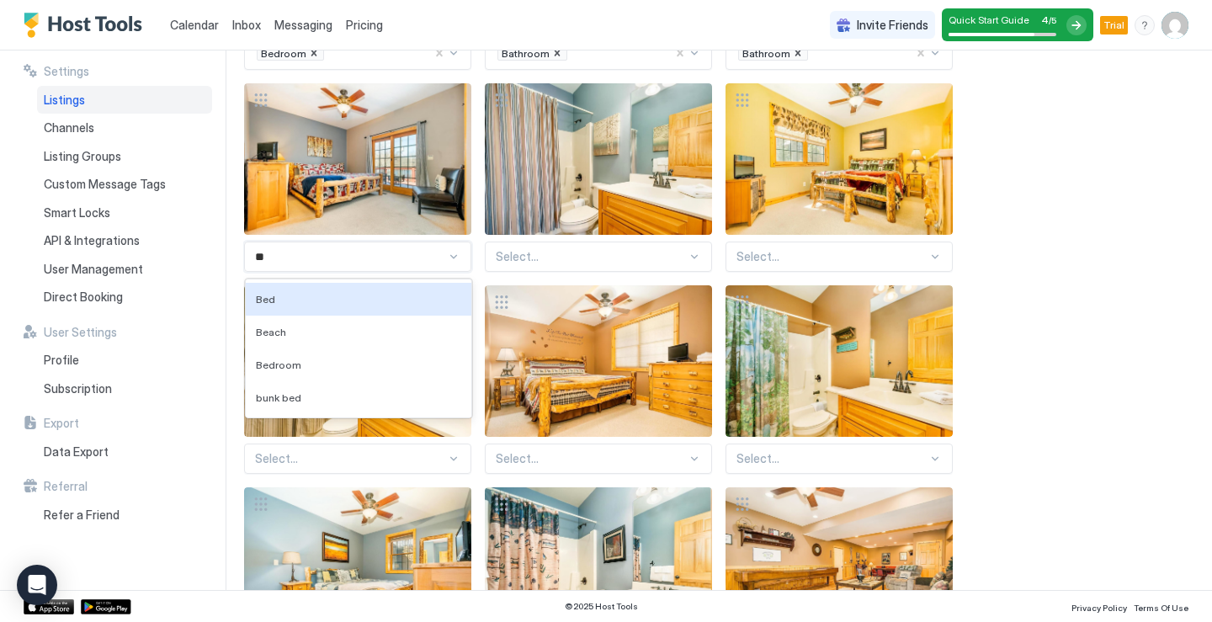
type input "***"
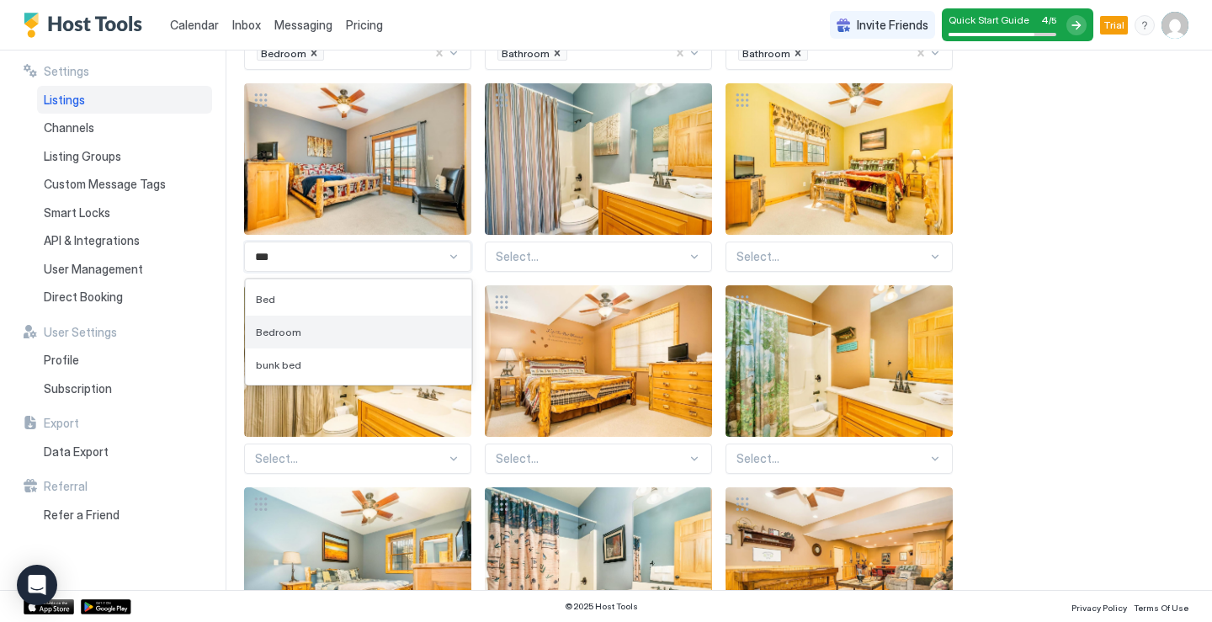
click at [280, 337] on span "Bedroom" at bounding box center [278, 332] width 45 height 13
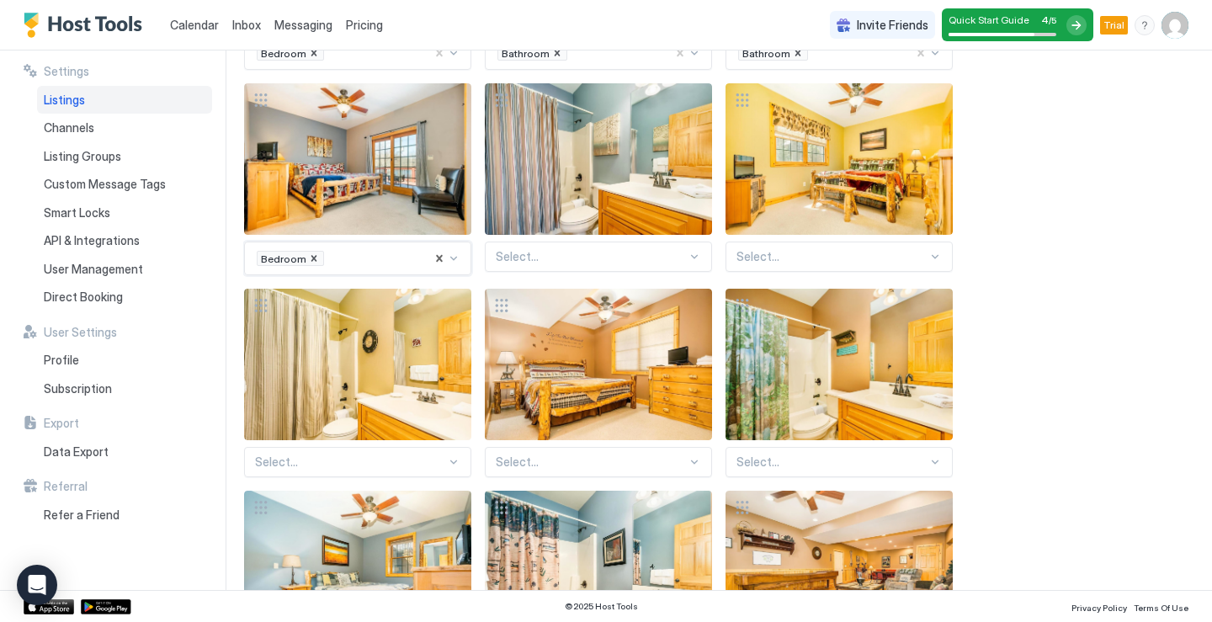
click at [663, 266] on div "Select..." at bounding box center [598, 256] width 227 height 30
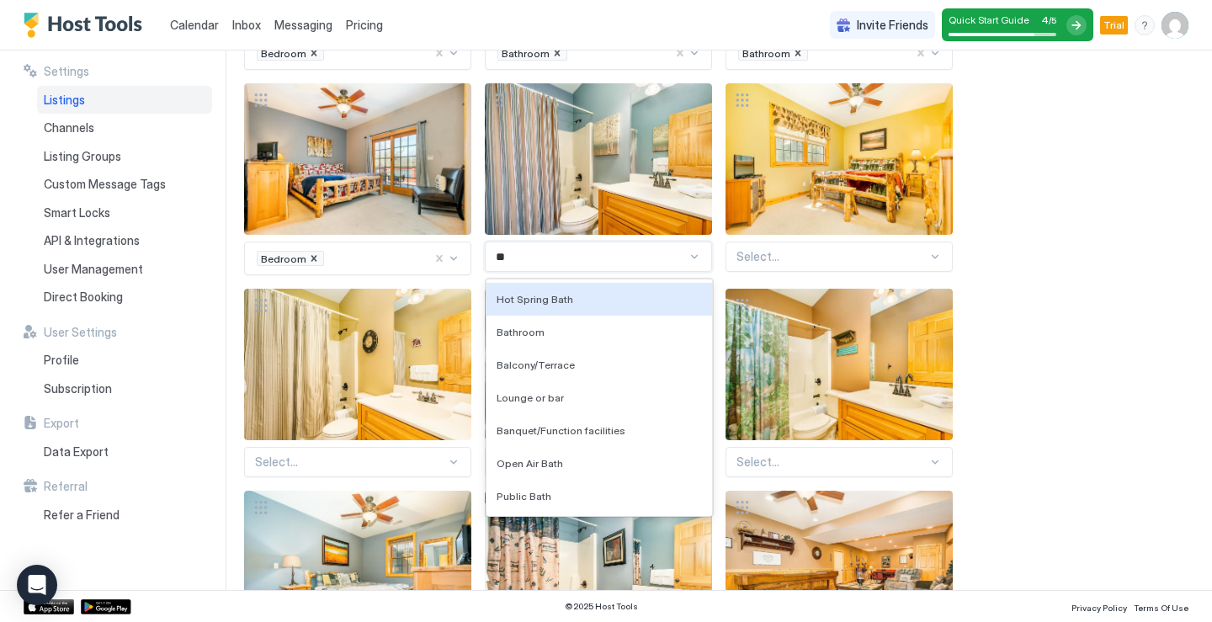
type input "***"
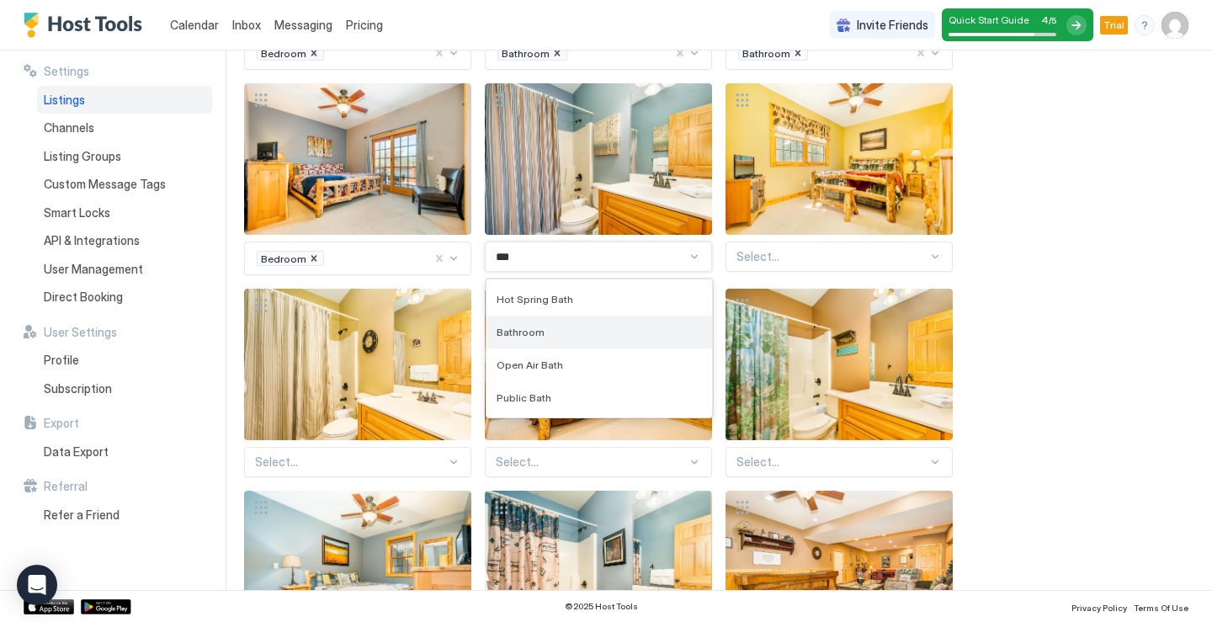
click at [538, 339] on div "Bathroom" at bounding box center [598, 332] width 225 height 33
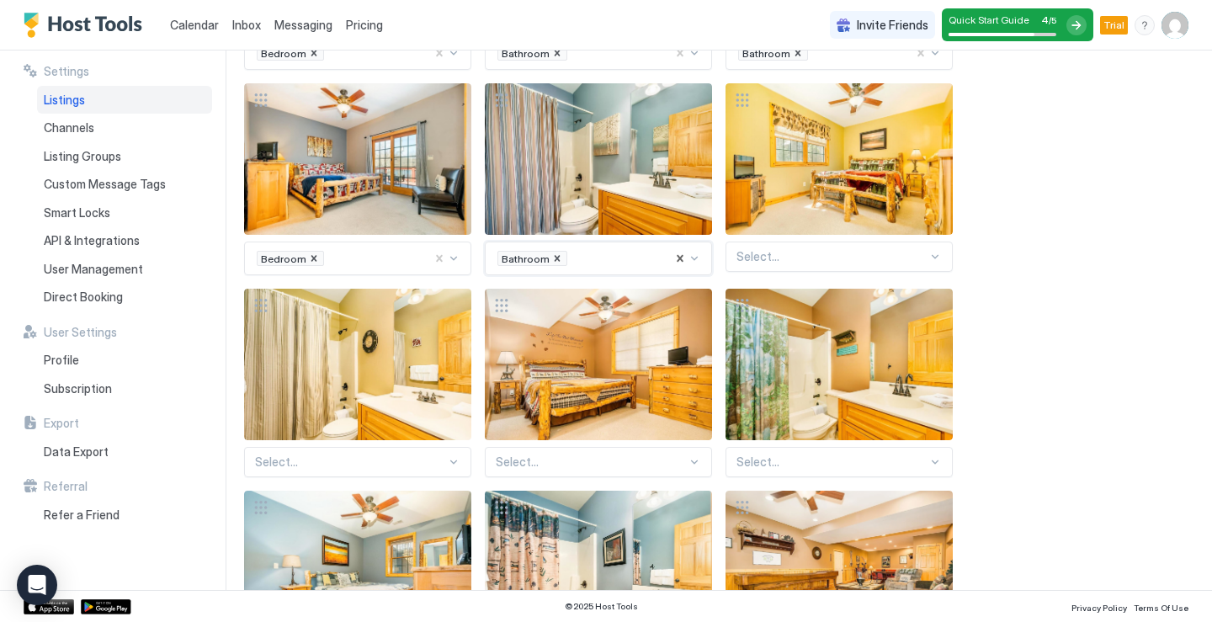
click at [925, 262] on div at bounding box center [831, 256] width 191 height 15
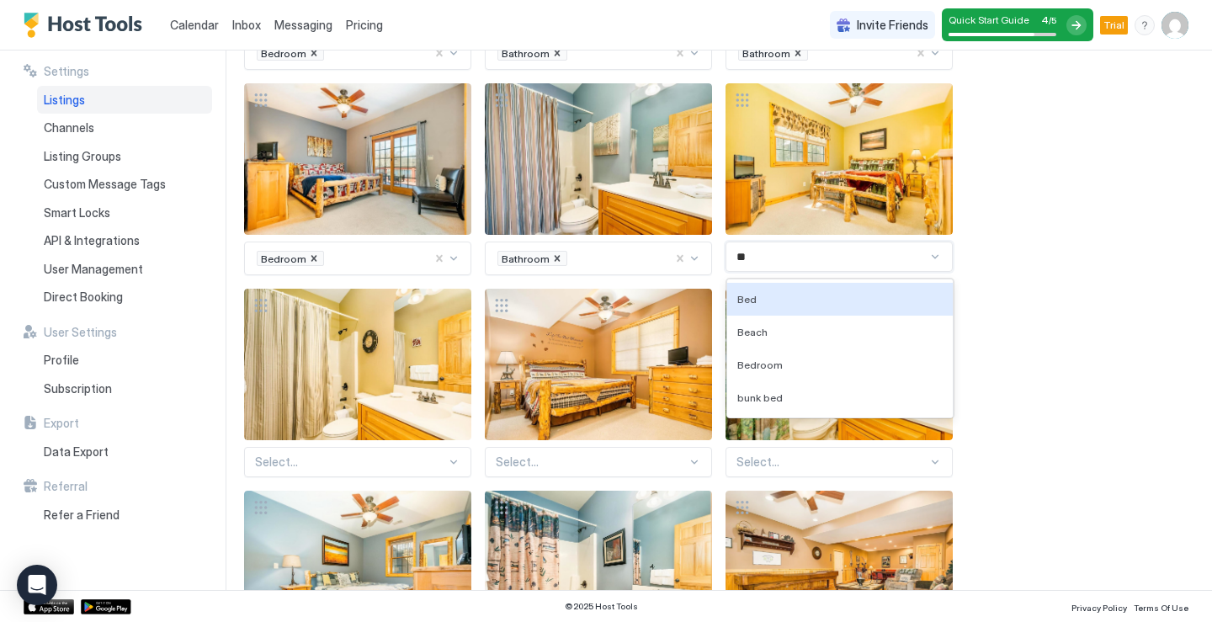
type input "***"
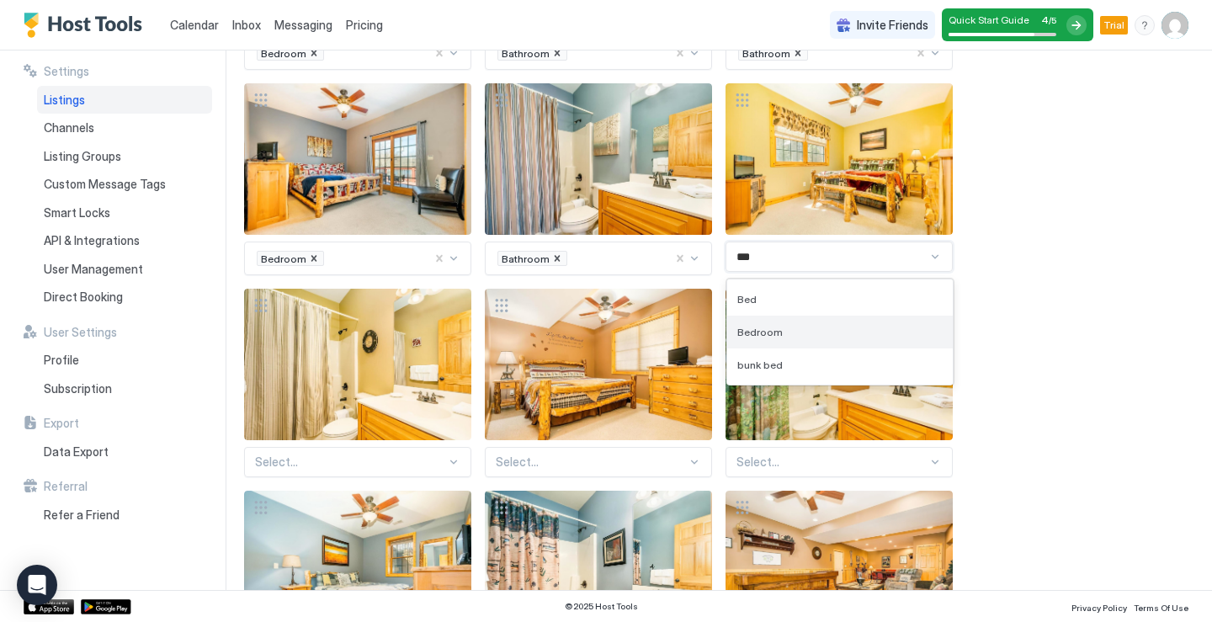
click at [765, 332] on span "Bedroom" at bounding box center [759, 332] width 45 height 13
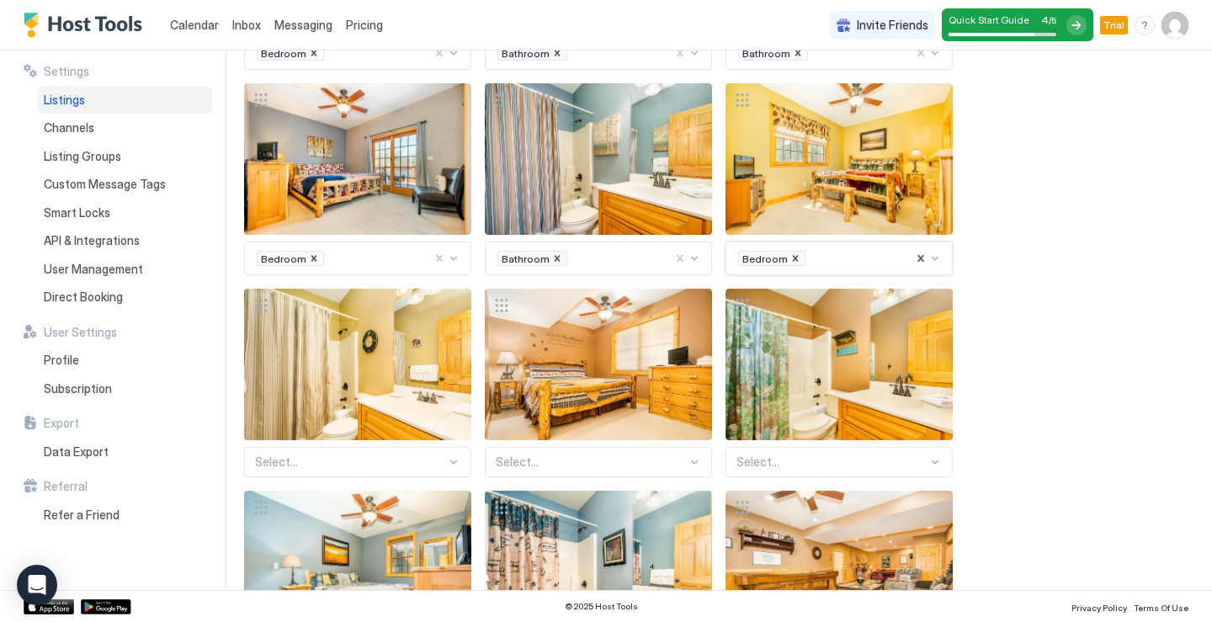
click at [448, 468] on div "Select..." at bounding box center [357, 462] width 227 height 30
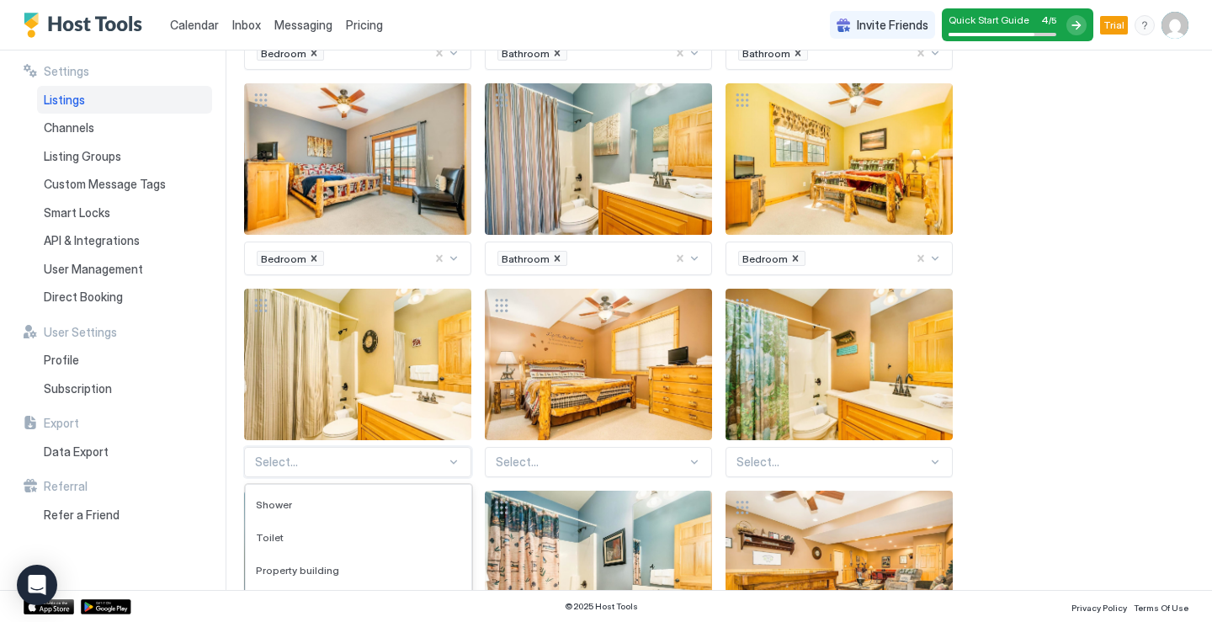
scroll to position [1397, 0]
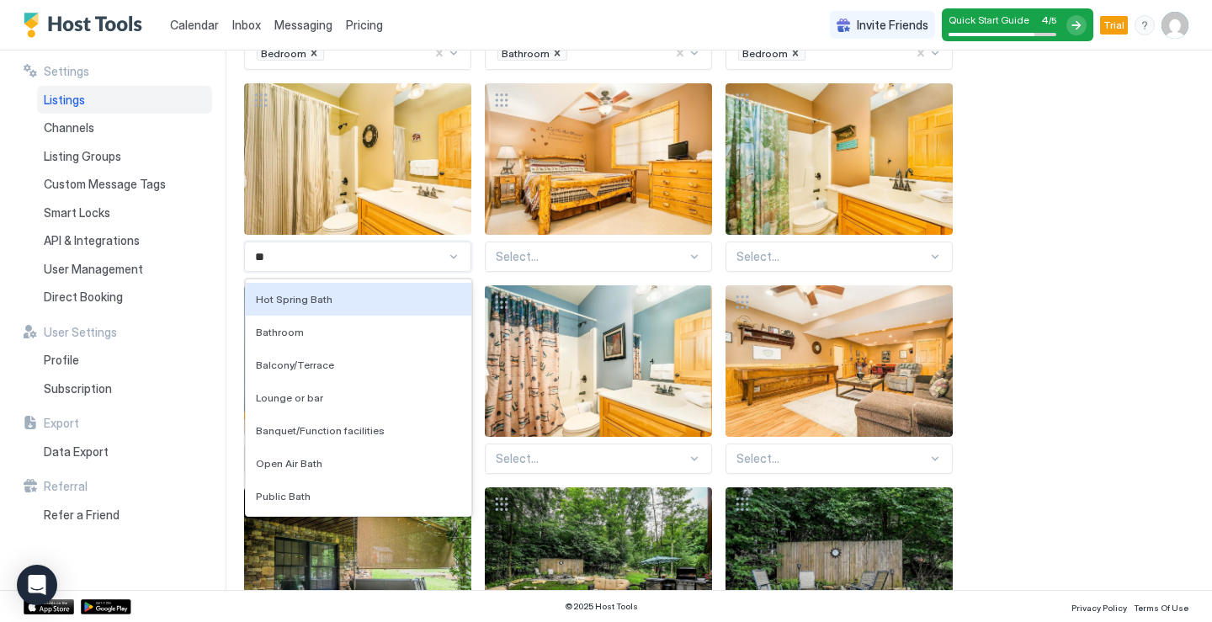
type input "***"
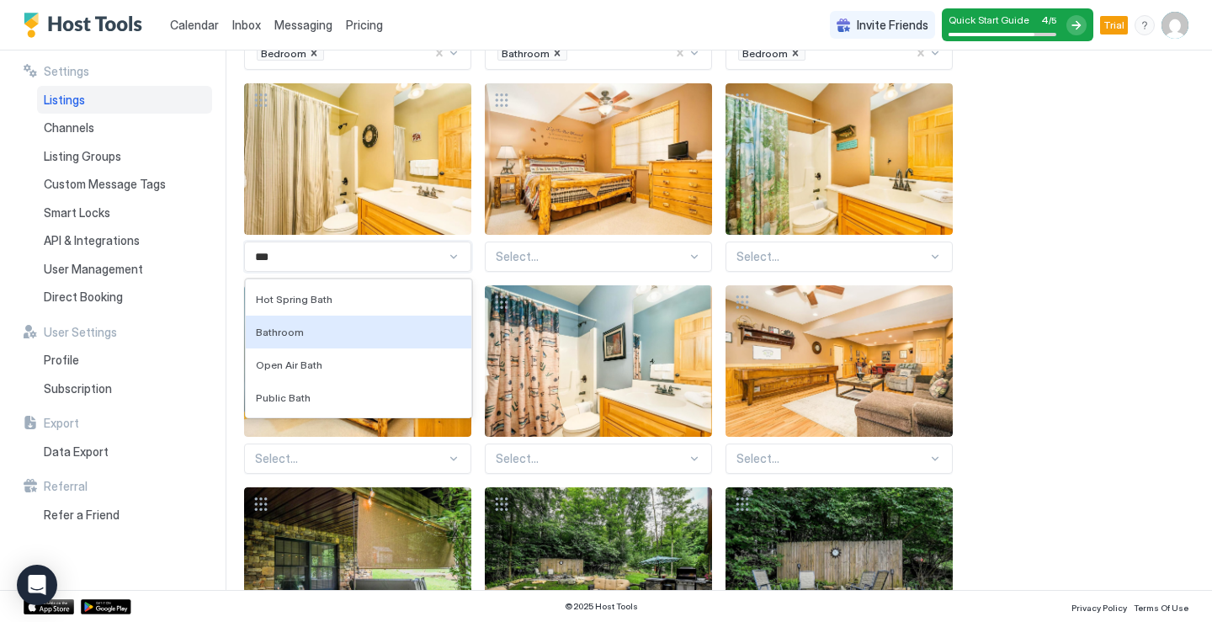
click at [358, 333] on div "Bathroom" at bounding box center [358, 332] width 205 height 13
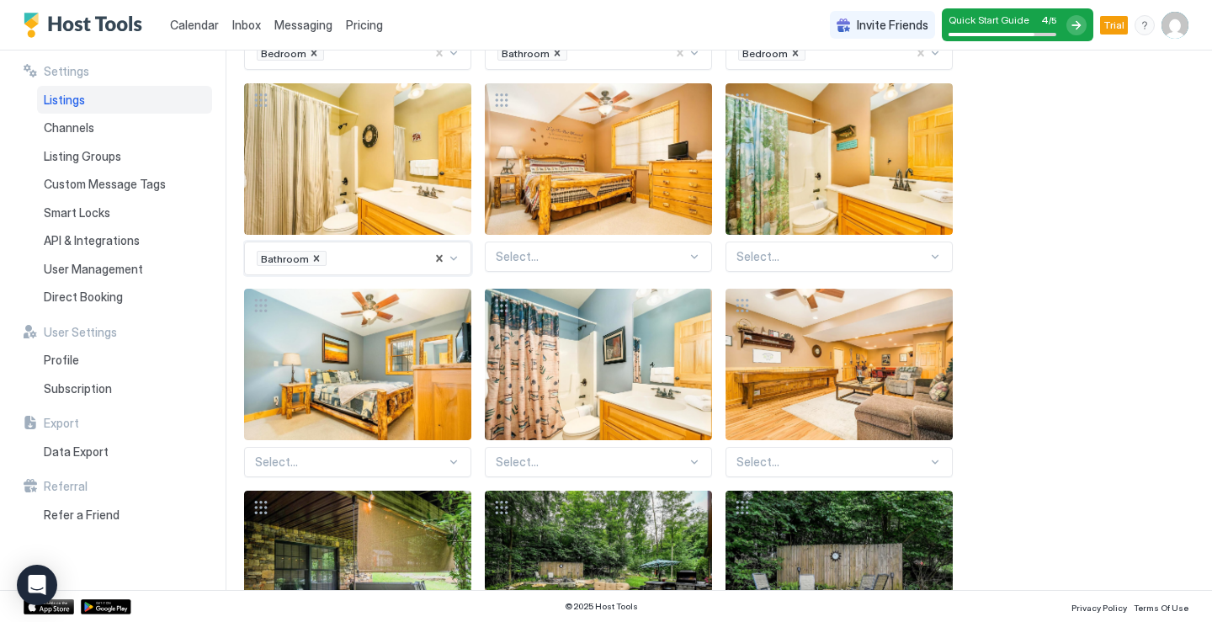
click at [659, 265] on div "Select..." at bounding box center [598, 256] width 227 height 30
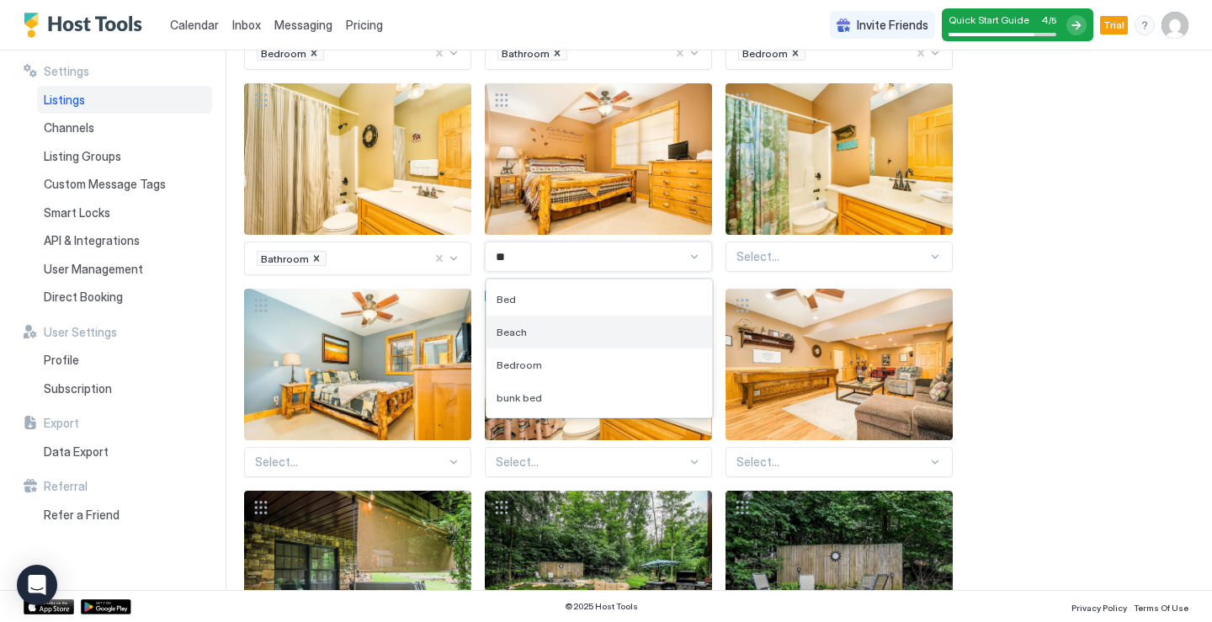
type input "***"
click at [565, 340] on div "Bedroom" at bounding box center [598, 332] width 225 height 33
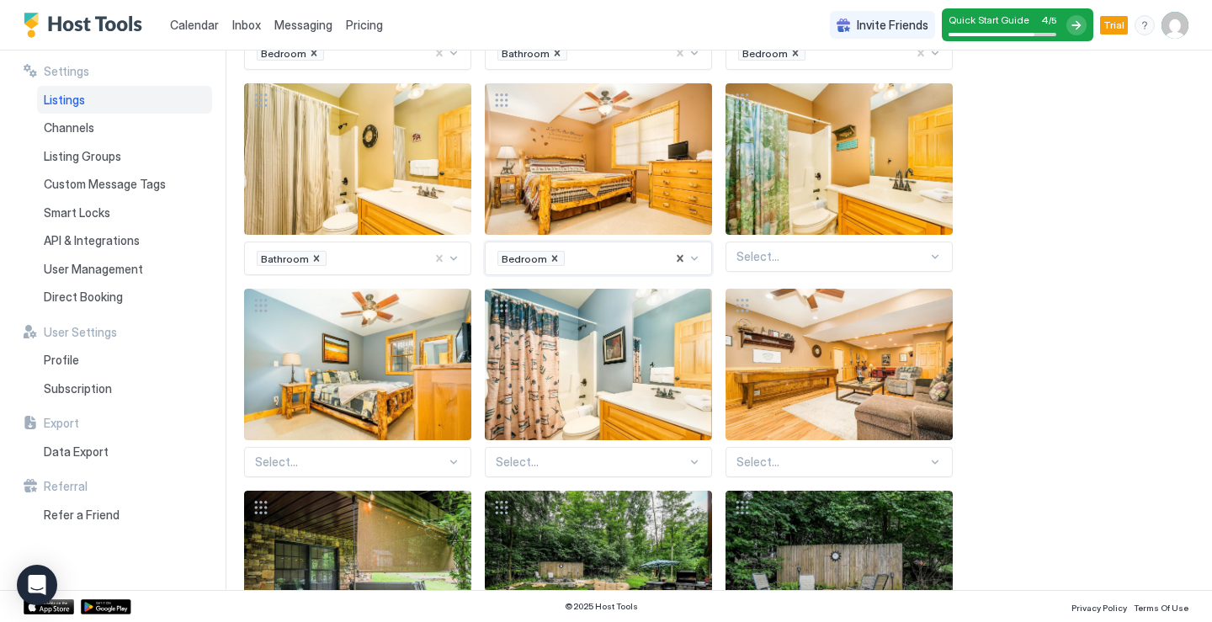
click at [916, 260] on div at bounding box center [831, 256] width 191 height 15
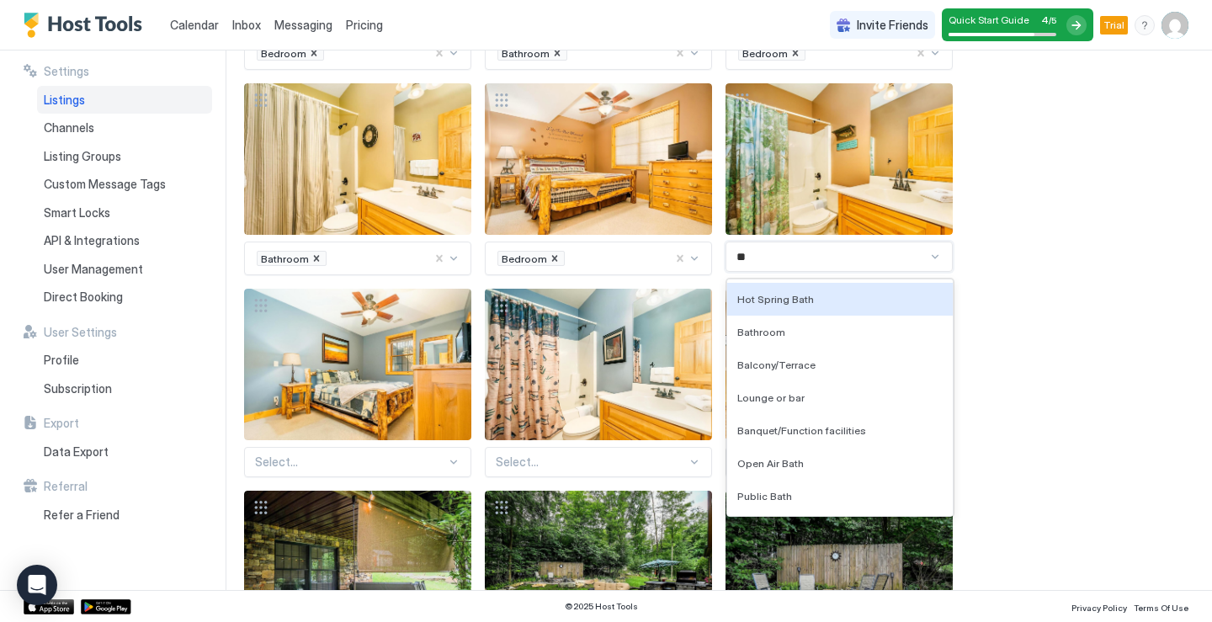
type input "***"
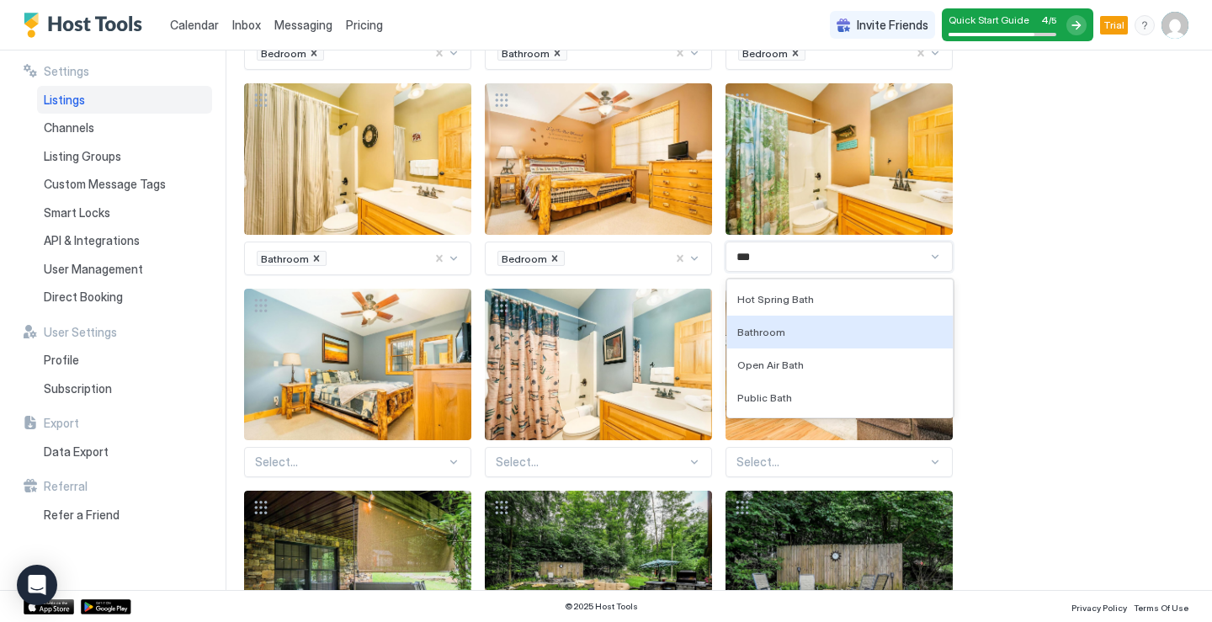
click at [857, 330] on div "Bathroom" at bounding box center [839, 332] width 205 height 13
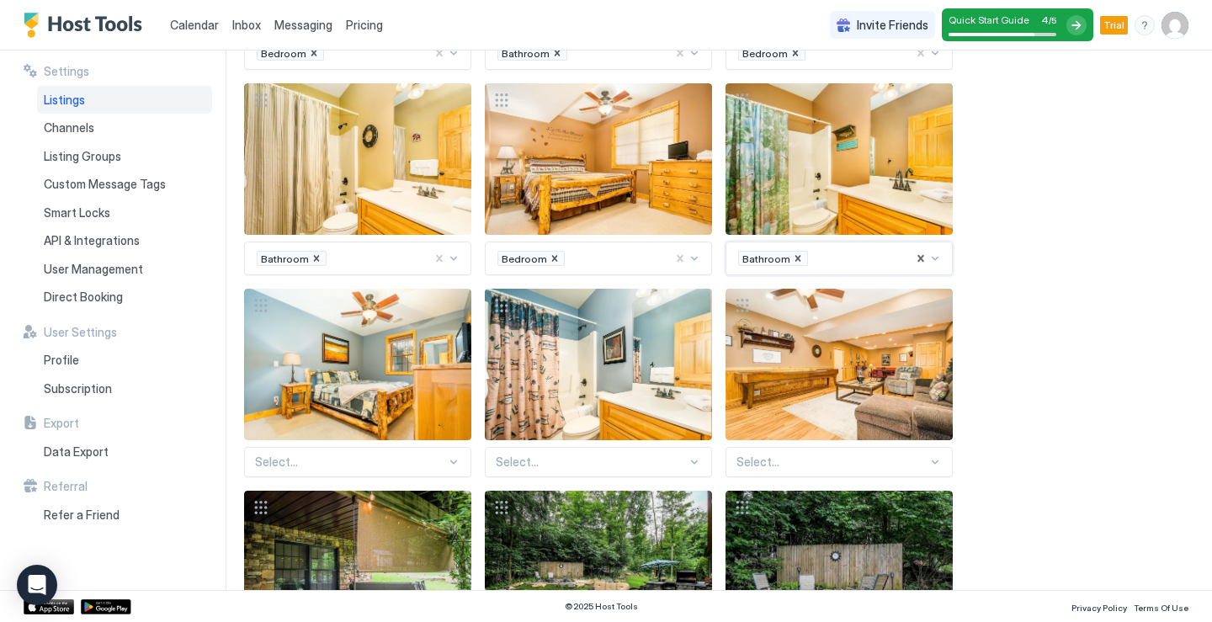
click at [406, 470] on div "Select..." at bounding box center [357, 462] width 227 height 30
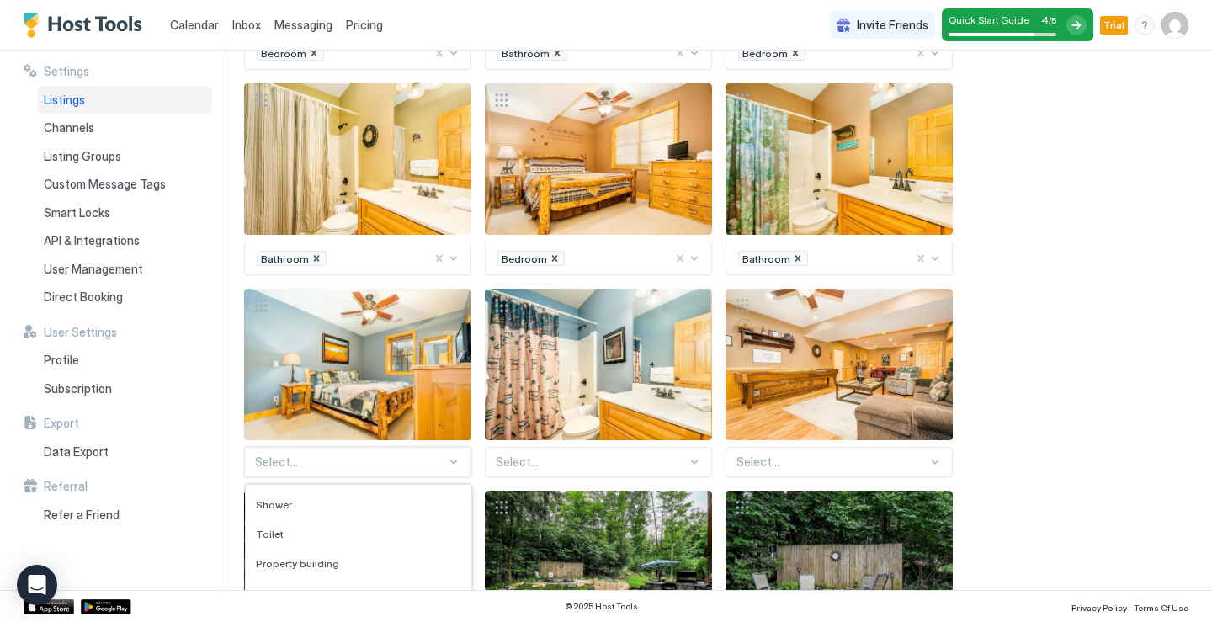
scroll to position [1602, 0]
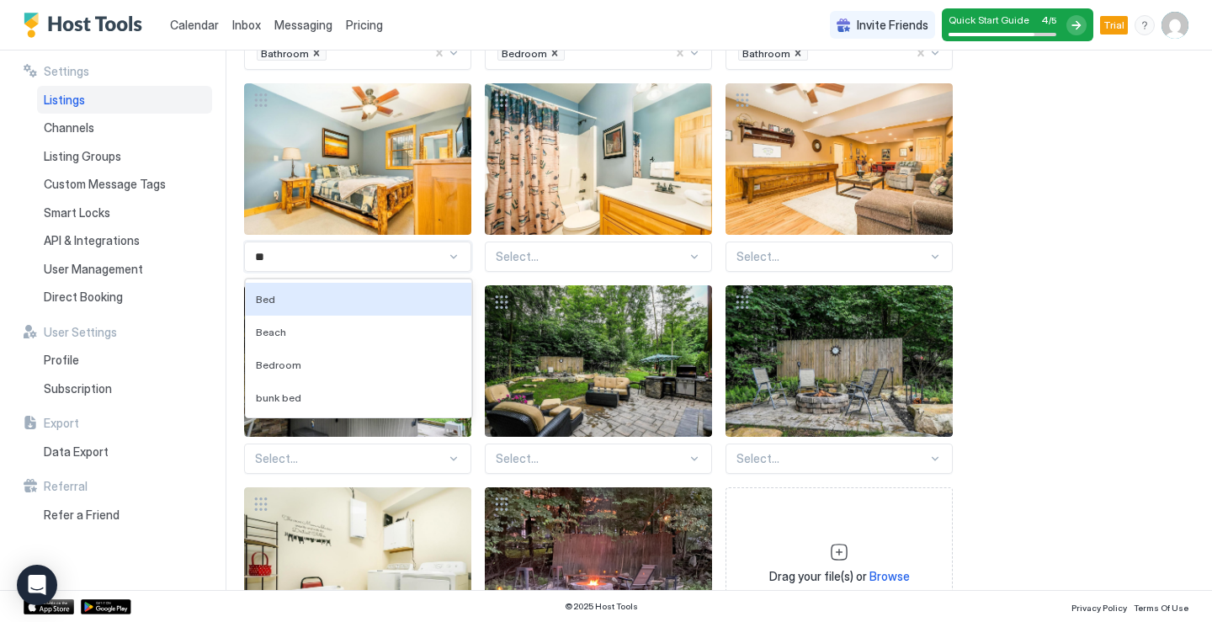
type input "***"
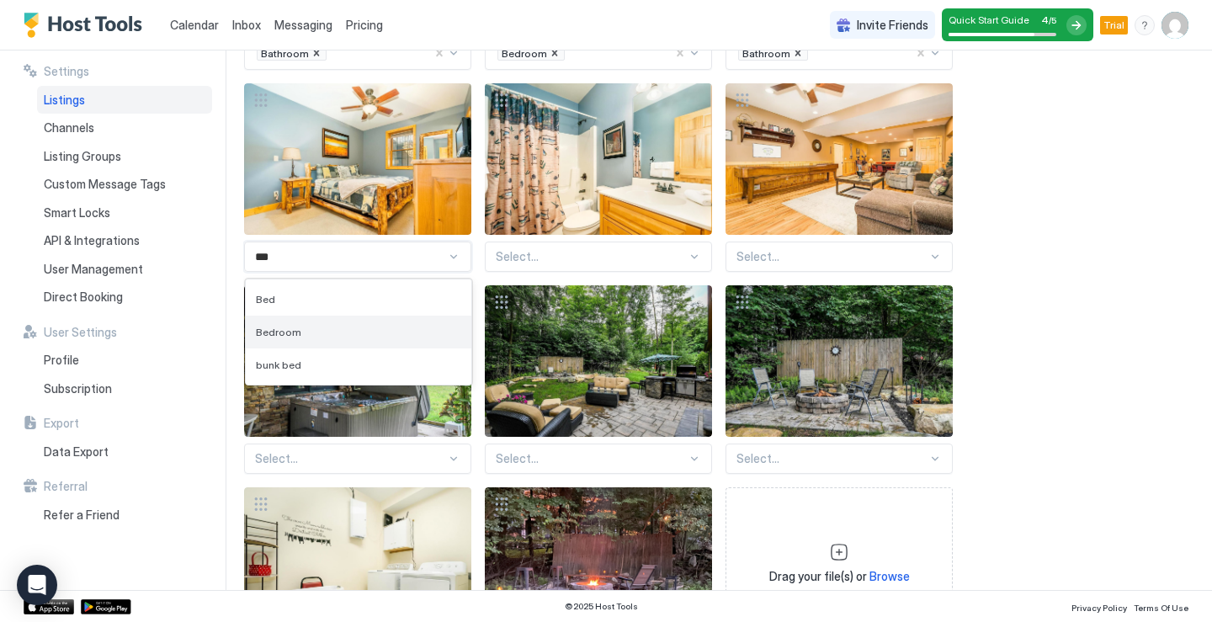
click at [356, 342] on div "Bedroom" at bounding box center [358, 332] width 225 height 33
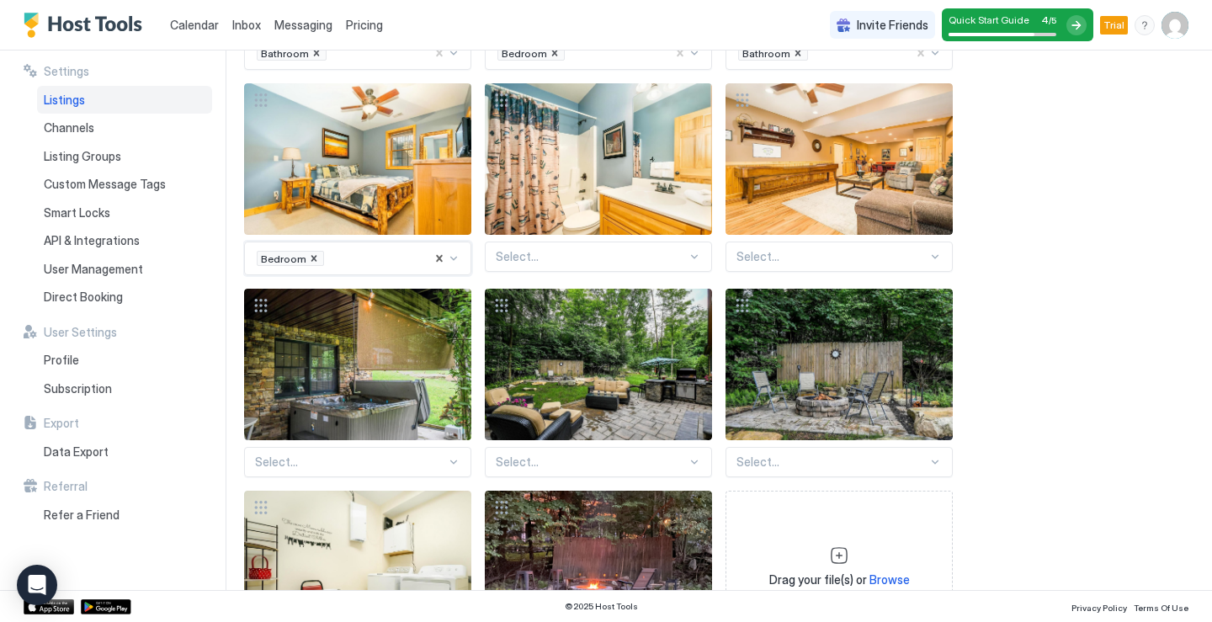
click at [690, 257] on div at bounding box center [693, 256] width 13 height 13
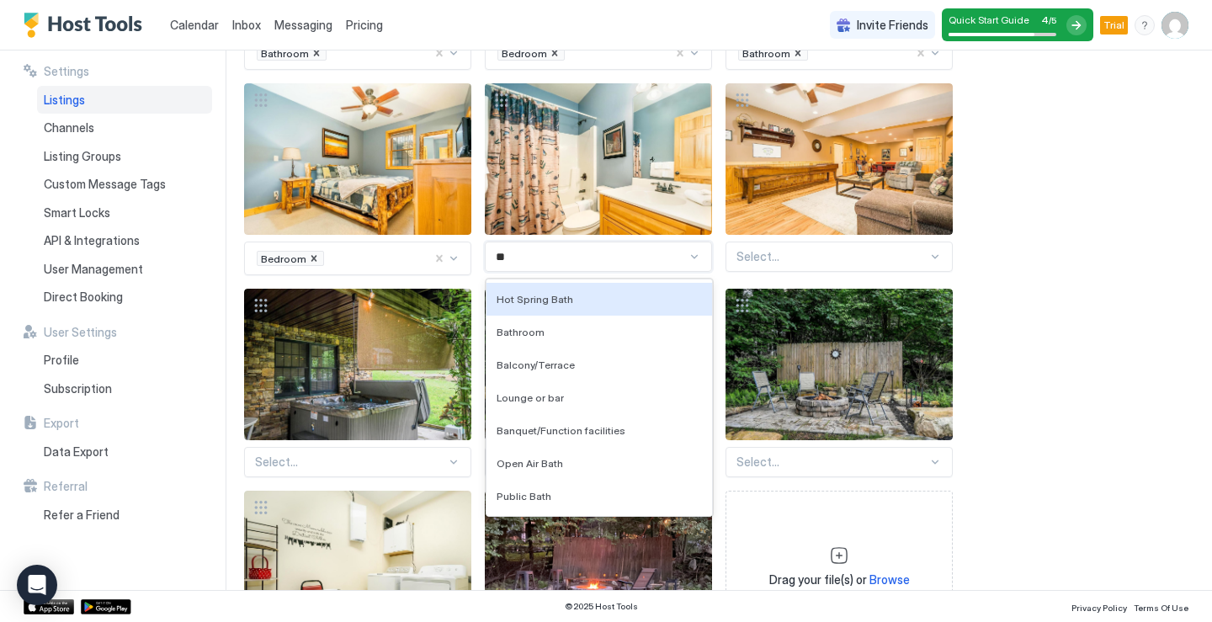
type input "***"
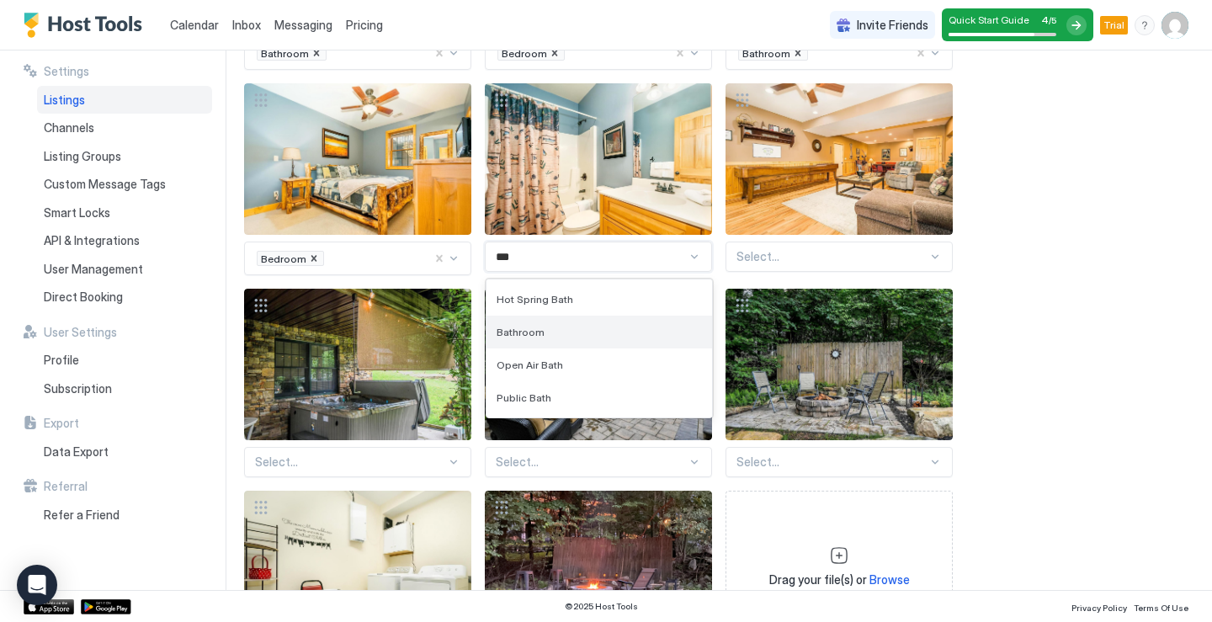
click at [571, 337] on div "Bathroom" at bounding box center [598, 332] width 205 height 13
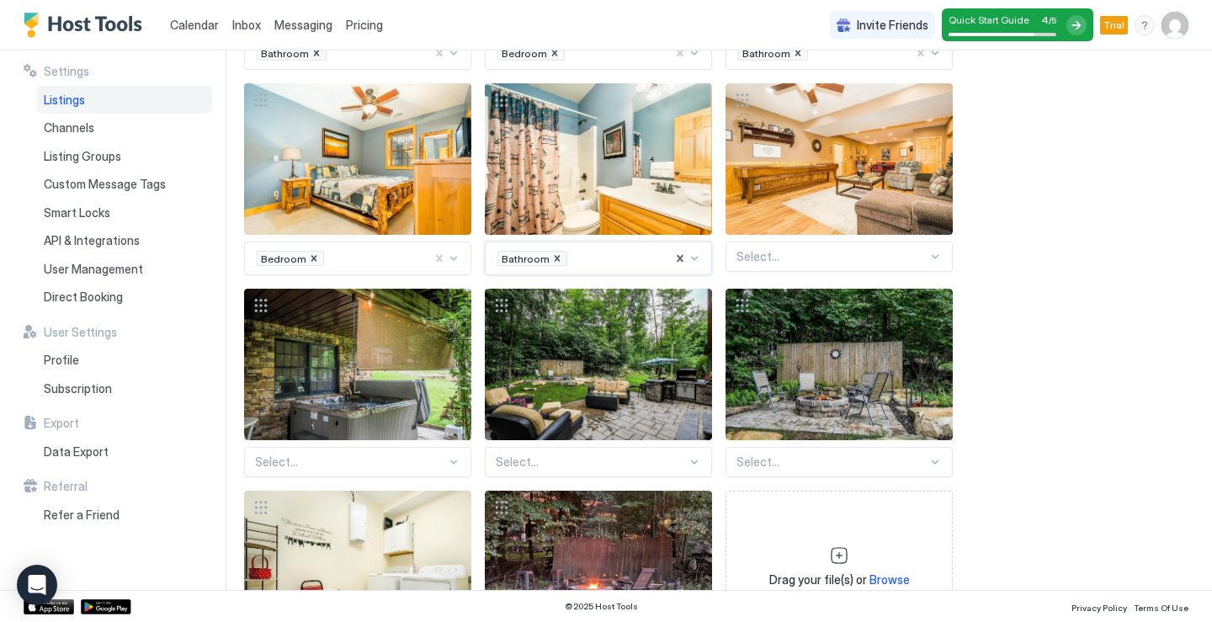
click at [933, 257] on div at bounding box center [934, 256] width 13 height 13
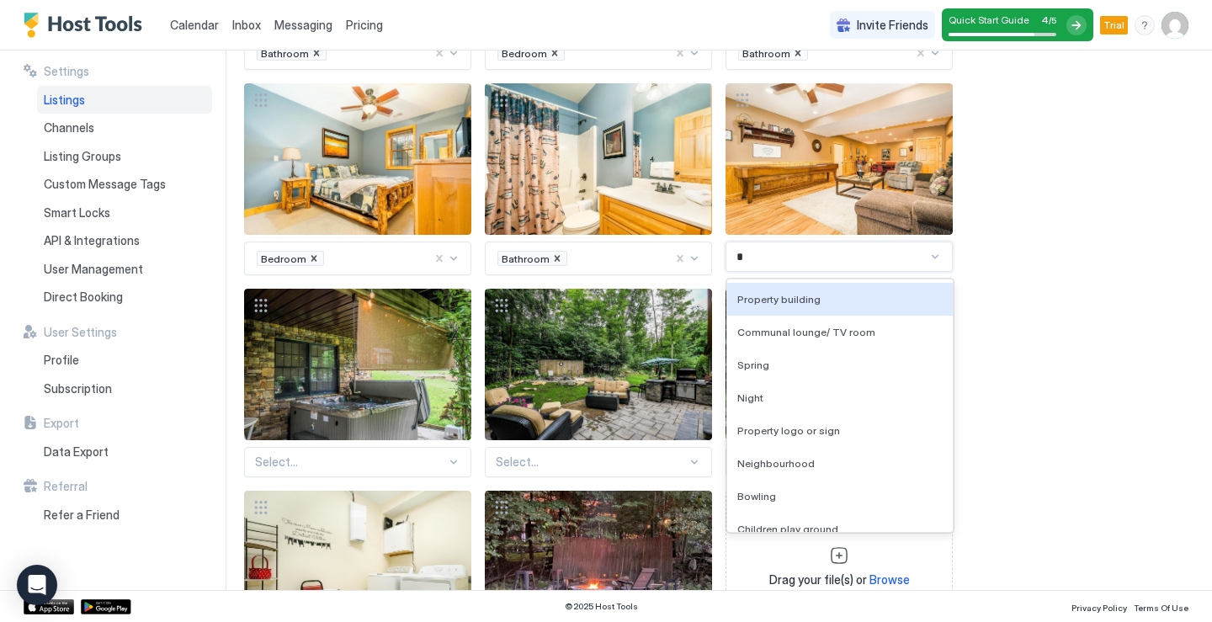
type input "**"
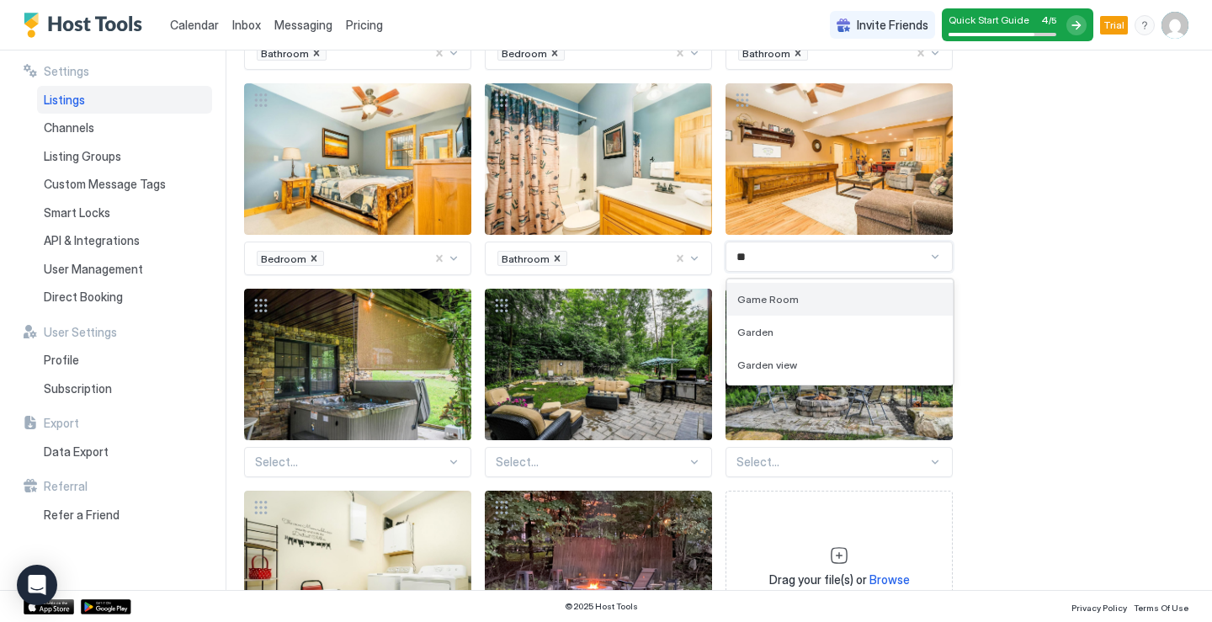
click at [870, 301] on div "Game Room" at bounding box center [839, 299] width 205 height 13
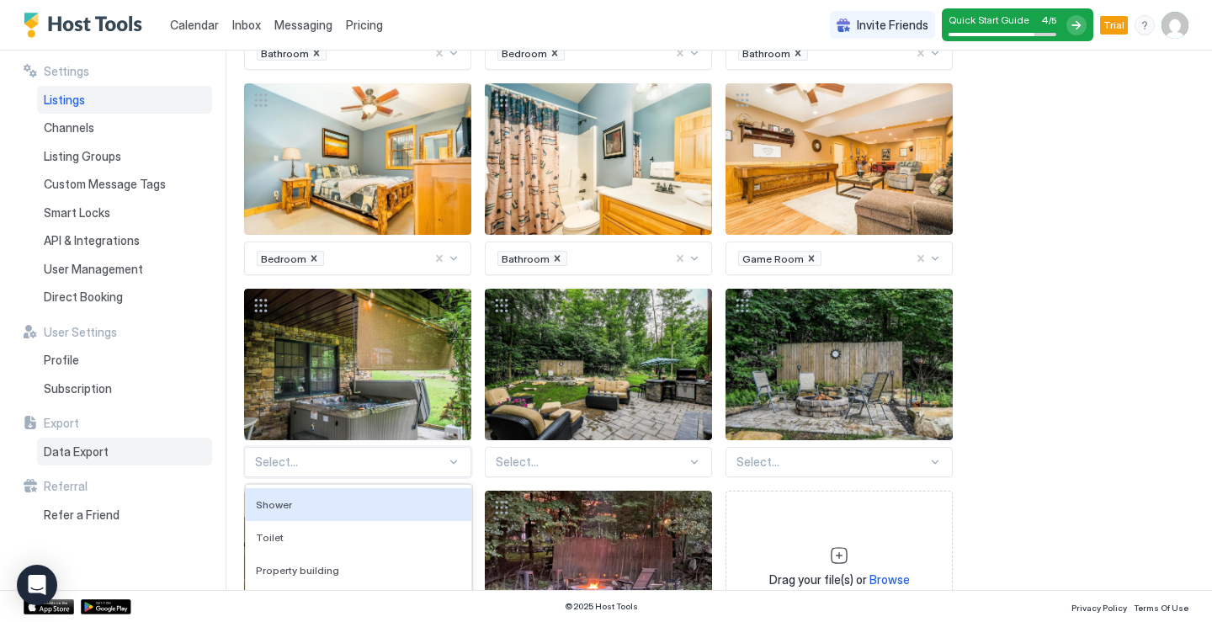
scroll to position [1756, 0]
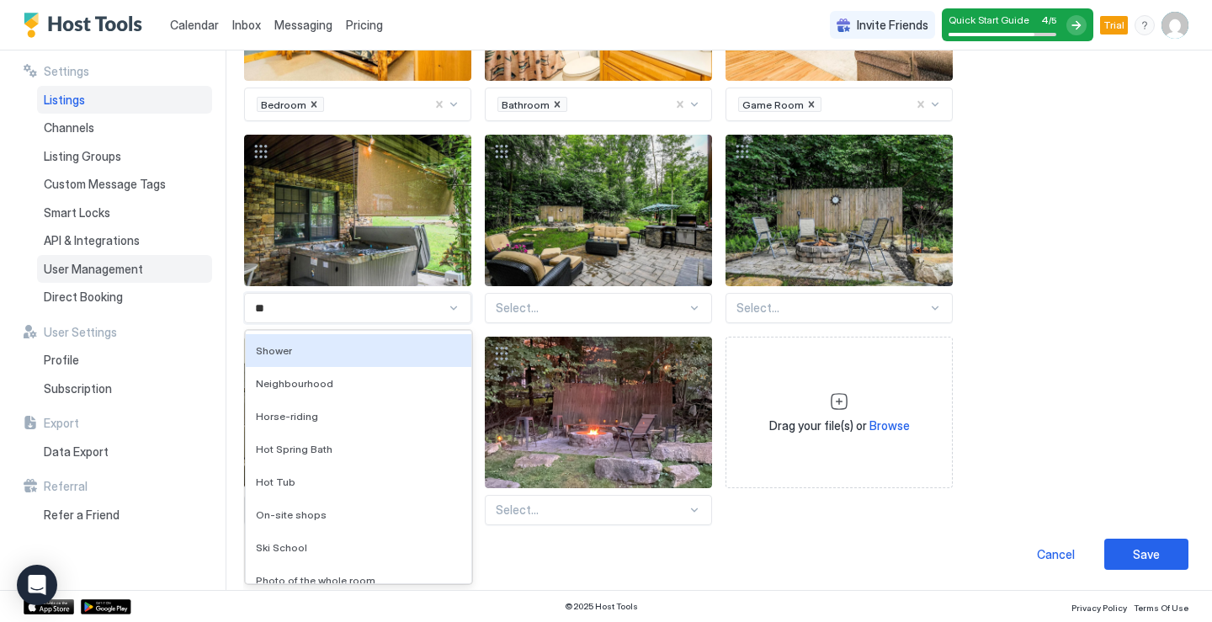
type input "***"
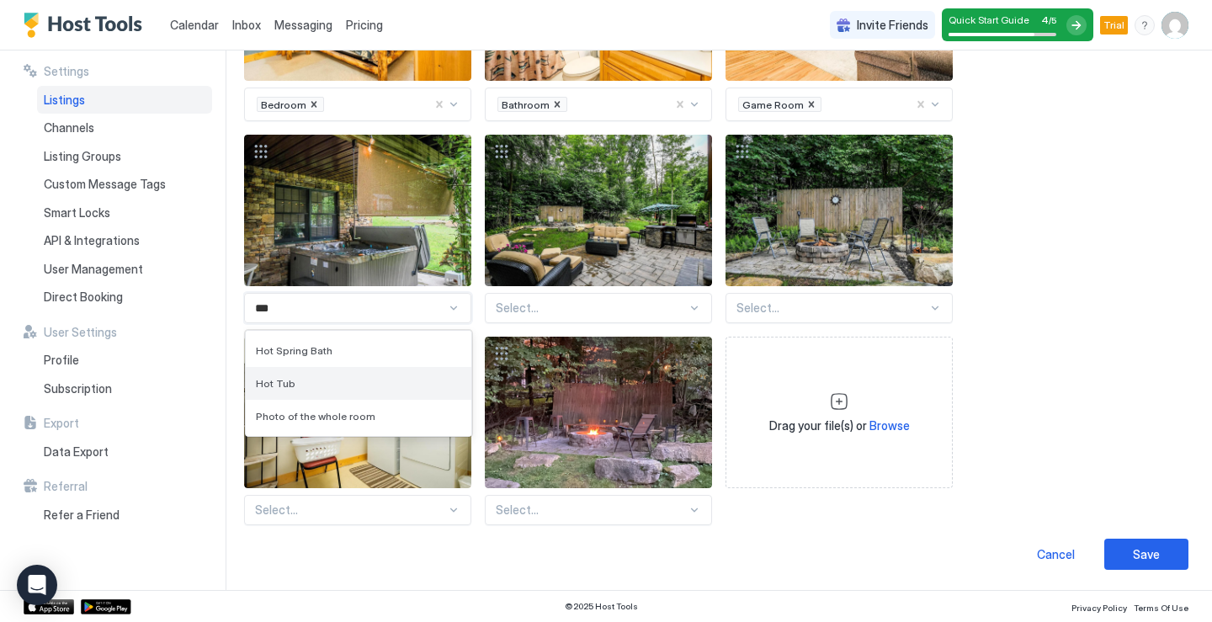
click at [303, 387] on div "Hot Tub" at bounding box center [358, 383] width 205 height 13
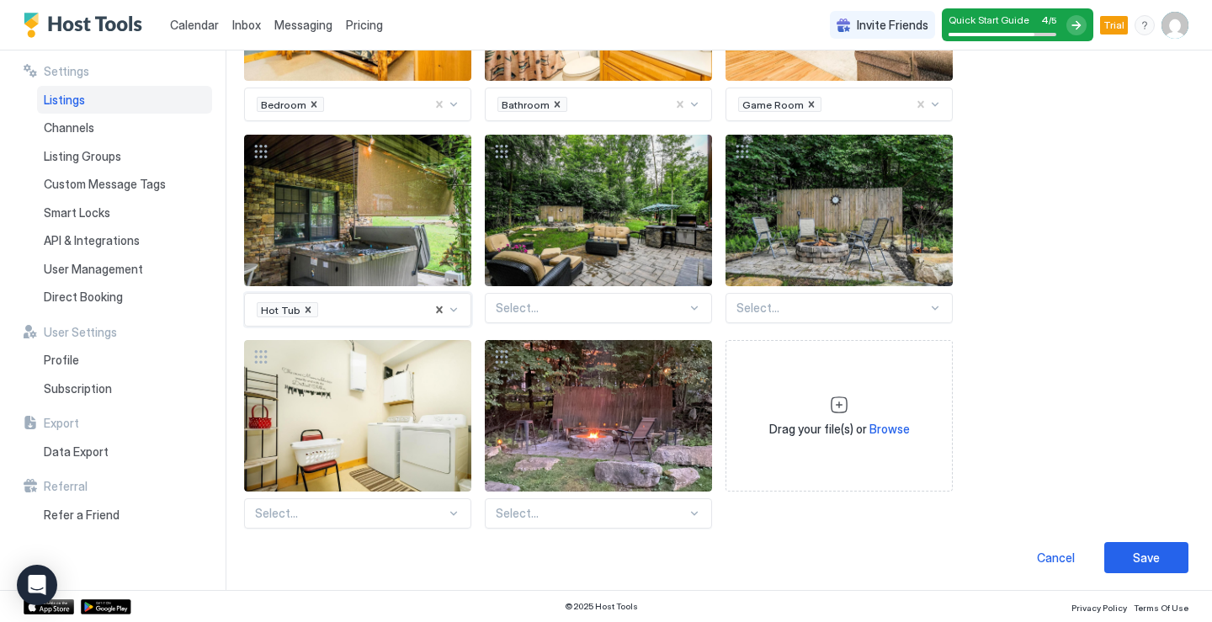
click at [700, 311] on div at bounding box center [694, 307] width 14 height 15
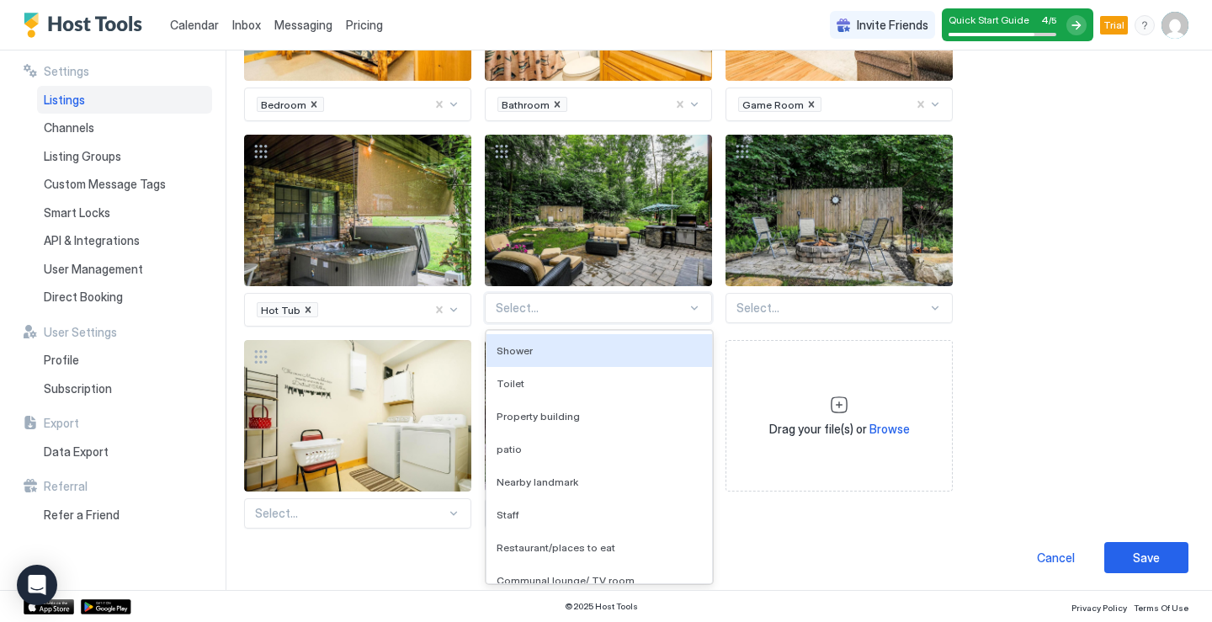
scroll to position [1759, 0]
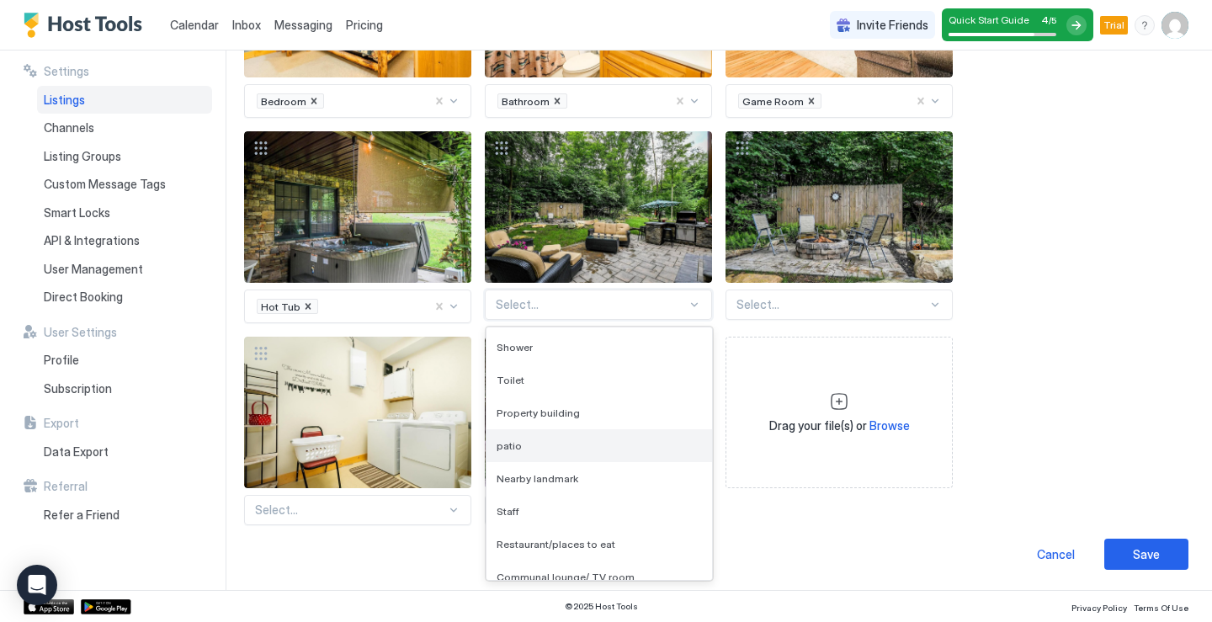
click at [626, 445] on div "patio" at bounding box center [598, 445] width 205 height 13
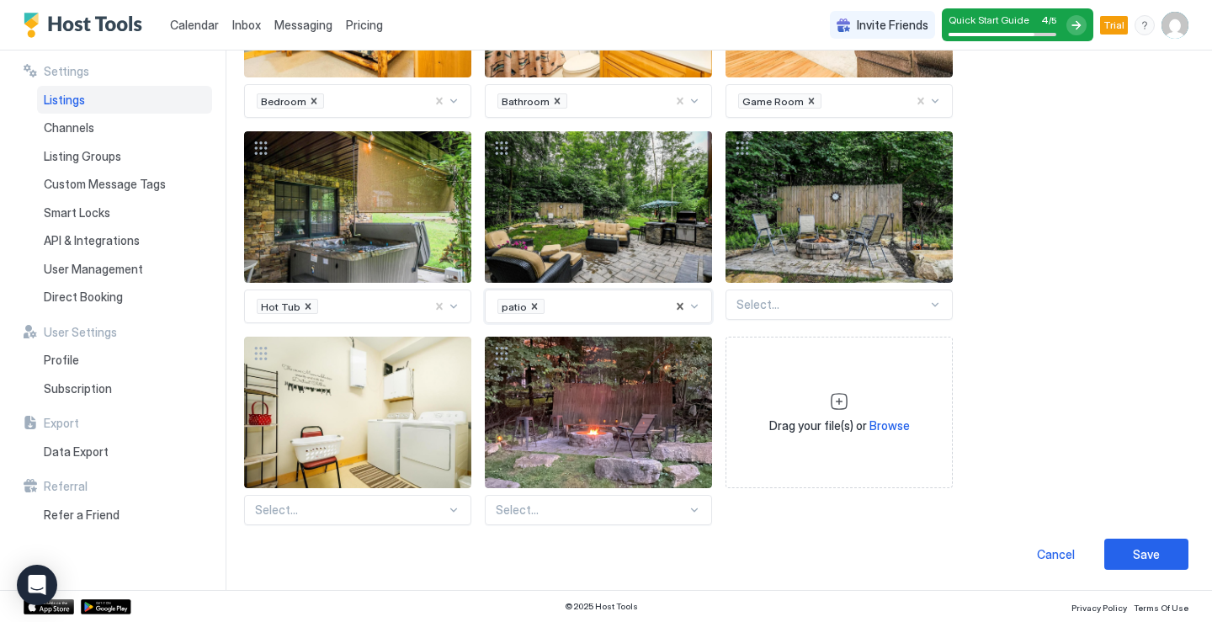
click at [923, 304] on div at bounding box center [831, 304] width 191 height 15
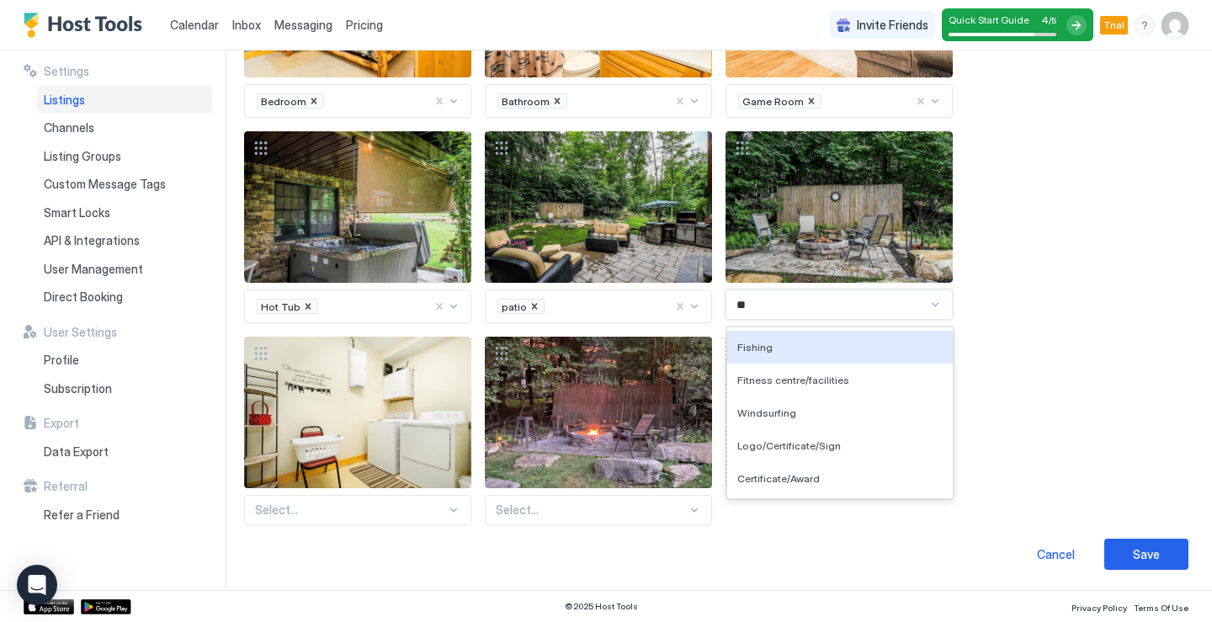
type input "*"
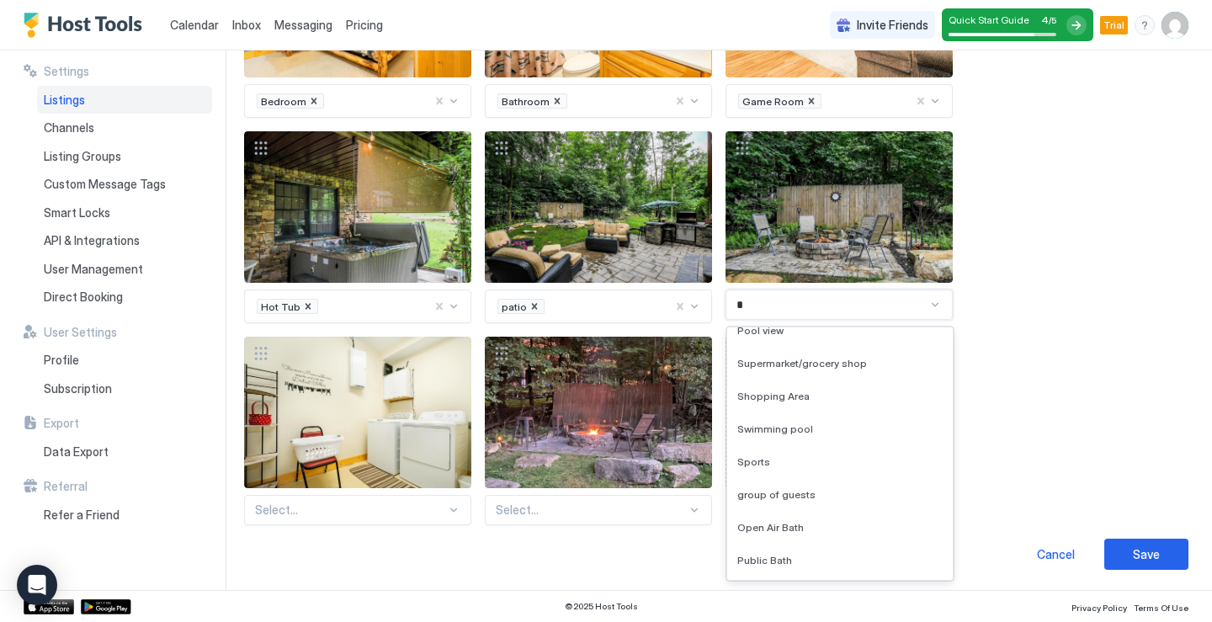
scroll to position [0, 0]
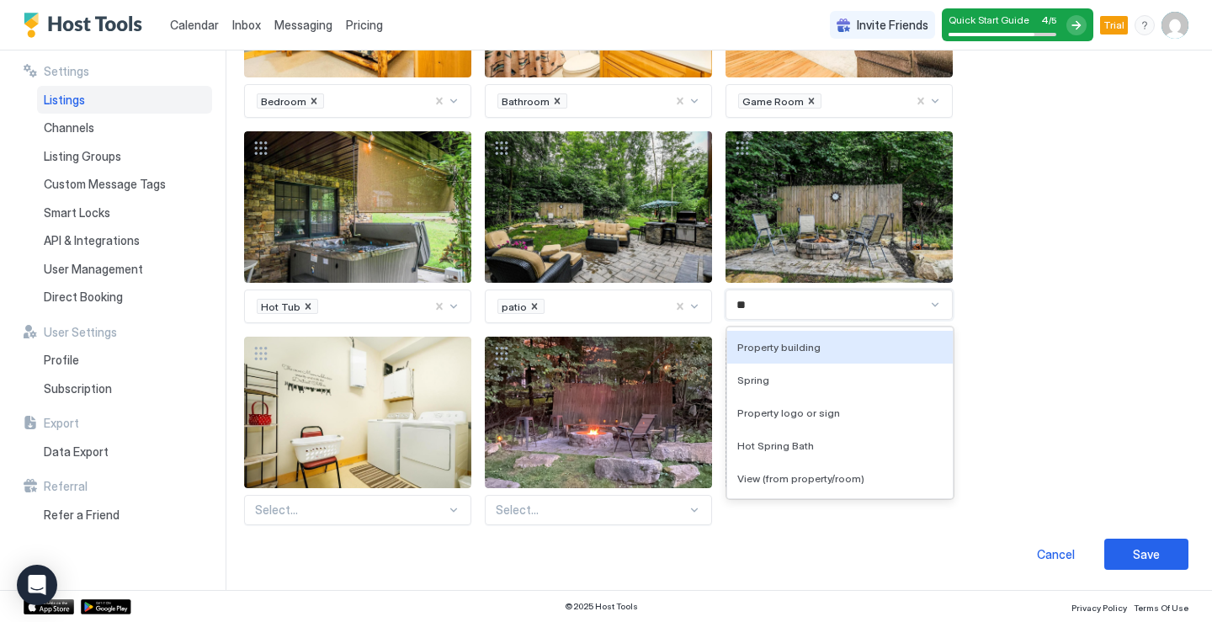
type input "***"
click at [830, 352] on div "Property building" at bounding box center [839, 347] width 205 height 13
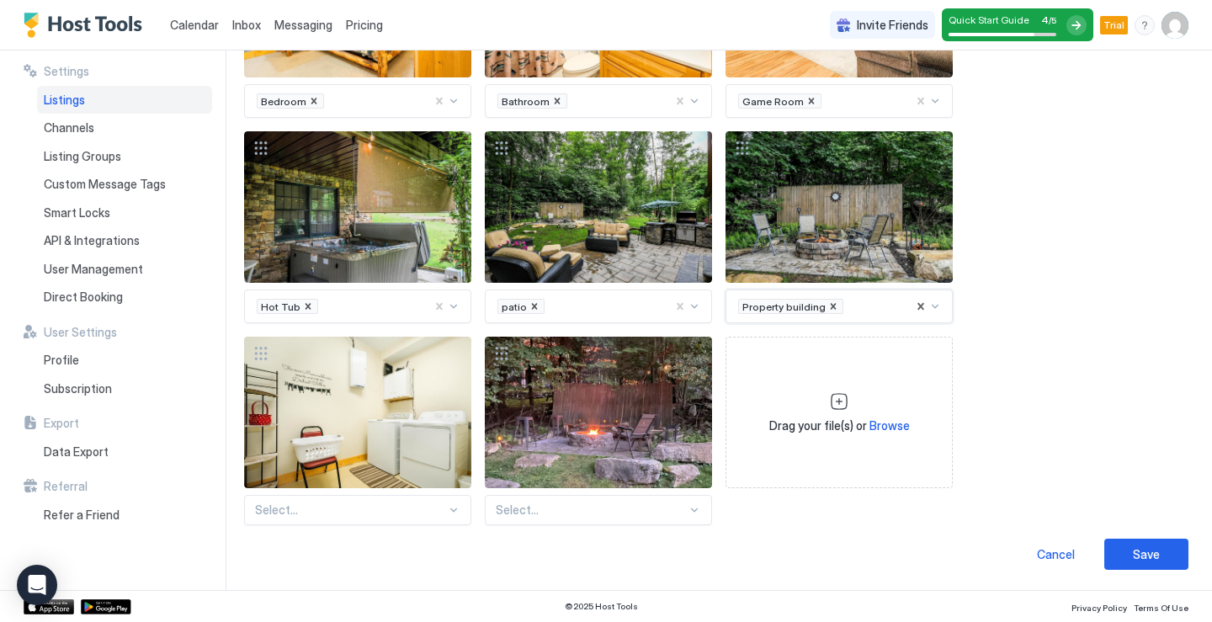
click at [416, 509] on div "Select..." at bounding box center [357, 510] width 227 height 30
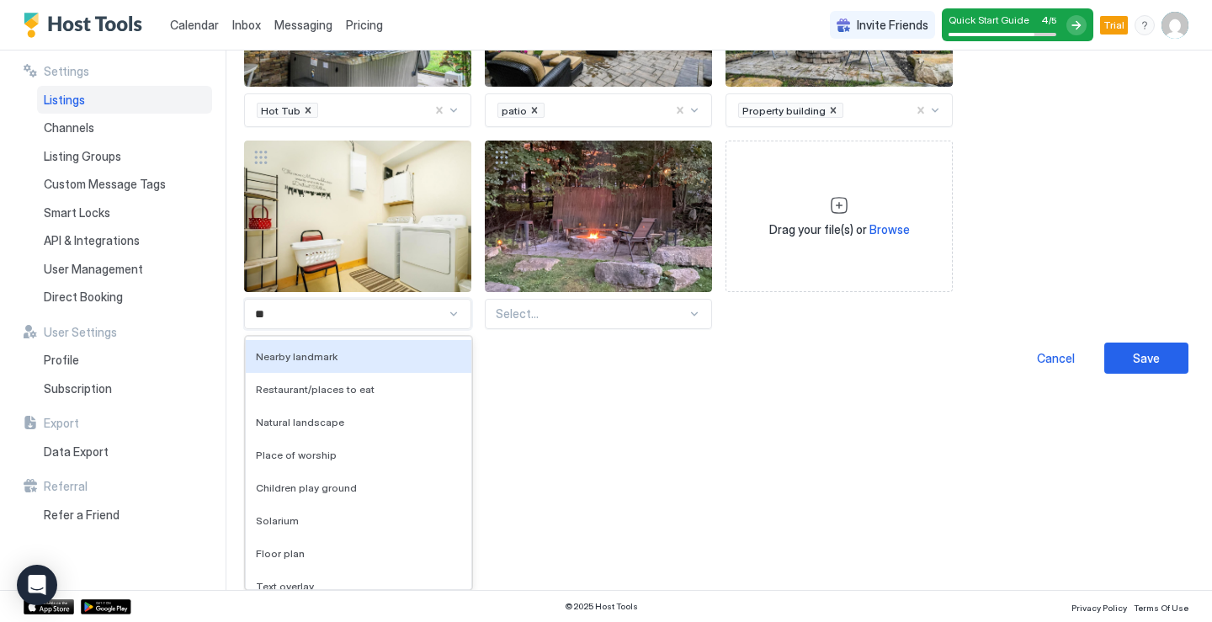
type input "***"
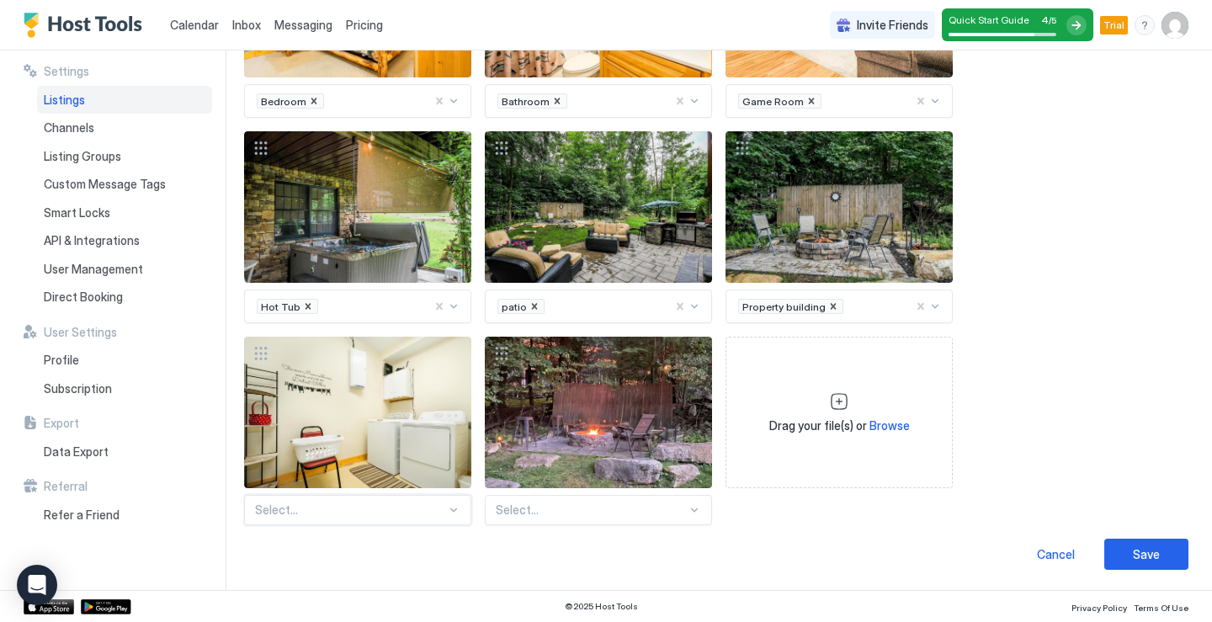
drag, startPoint x: 468, startPoint y: 510, endPoint x: 457, endPoint y: 510, distance: 10.9
click at [464, 510] on div "Select..." at bounding box center [357, 510] width 227 height 30
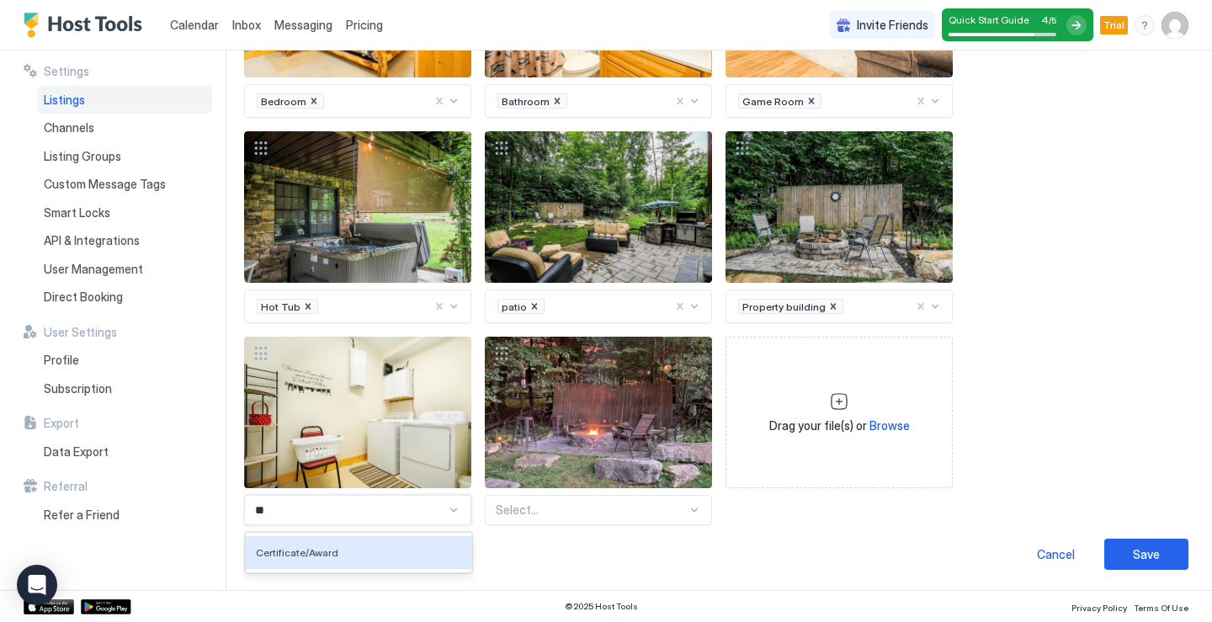
type input "*"
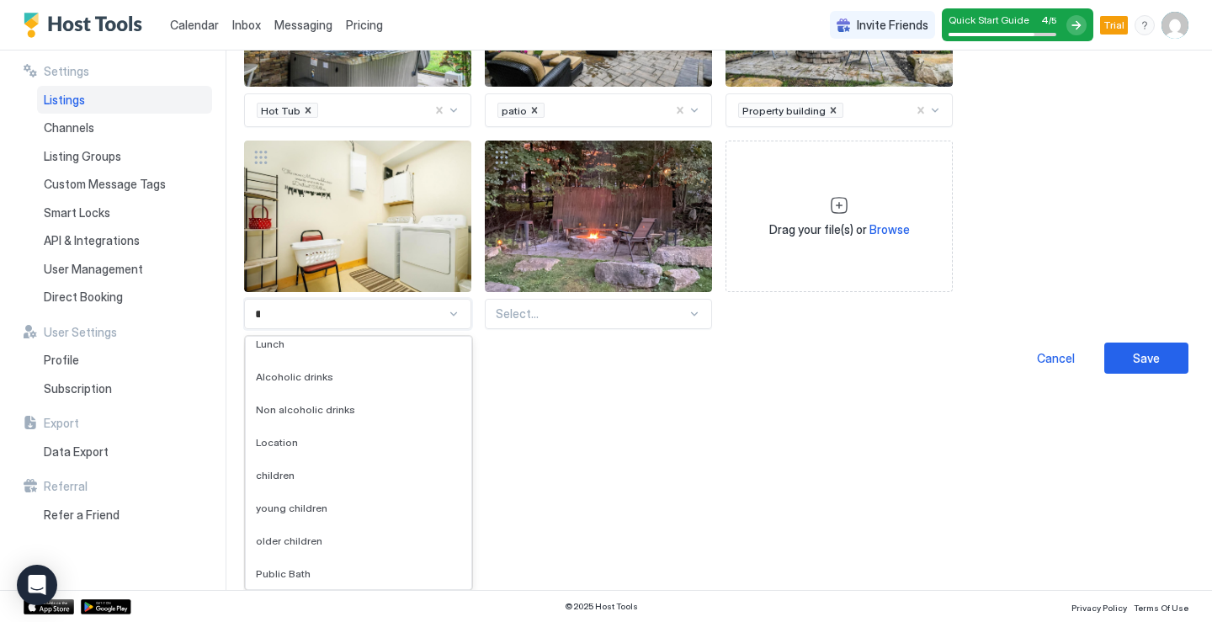
scroll to position [56, 0]
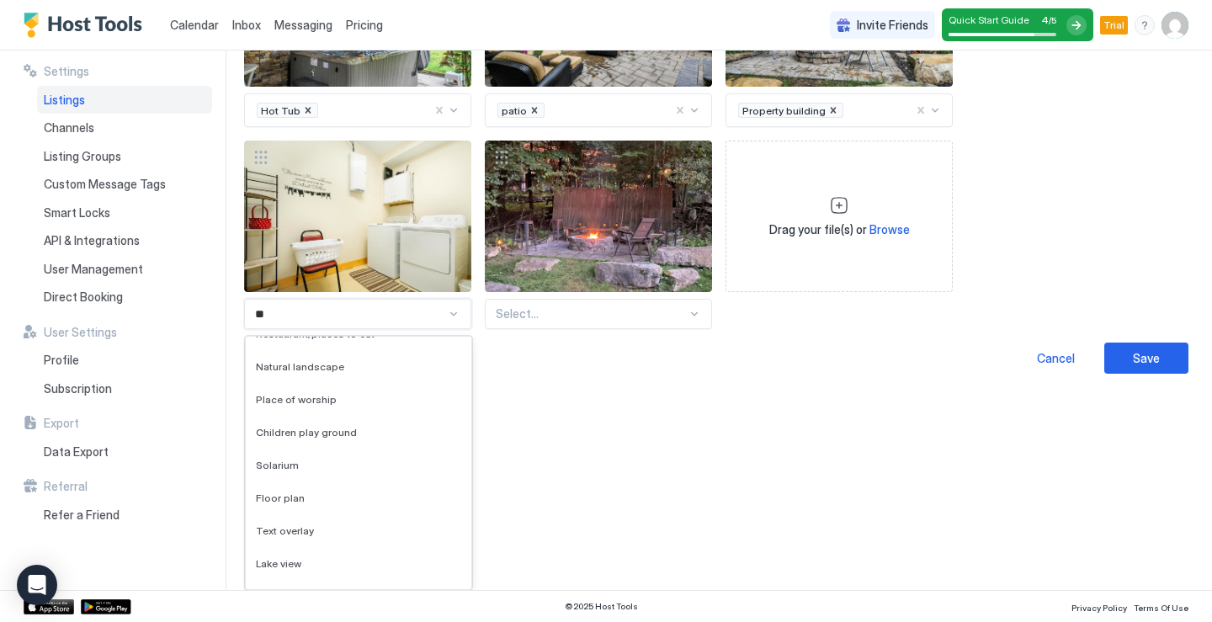
type input "*"
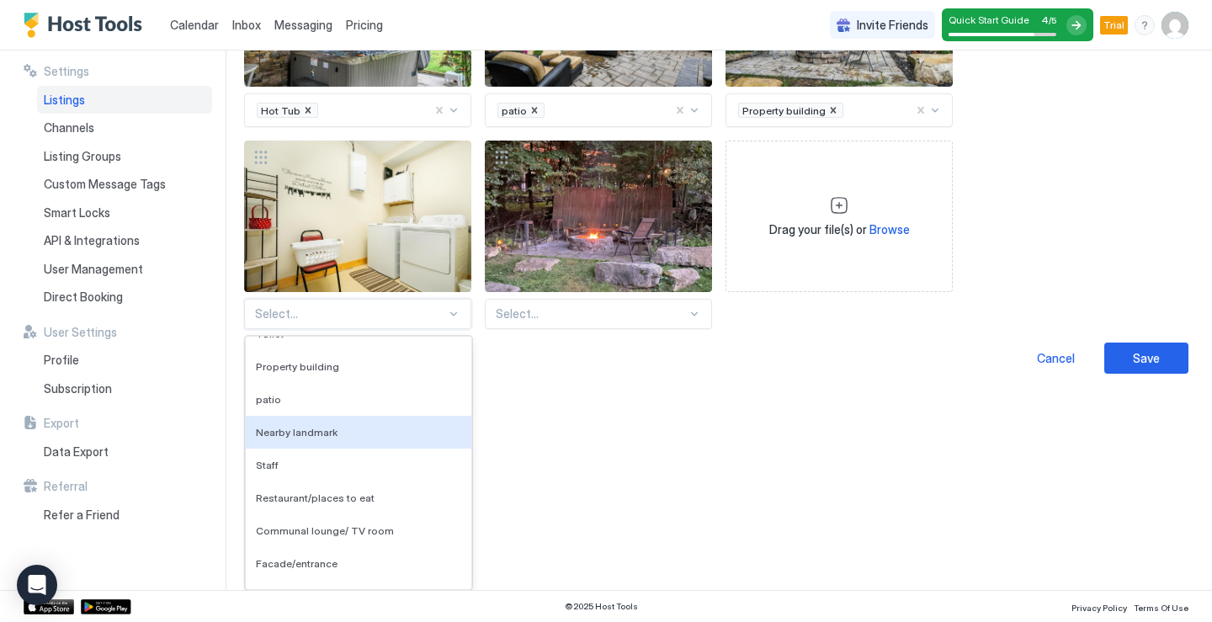
click at [688, 310] on div at bounding box center [693, 313] width 13 height 13
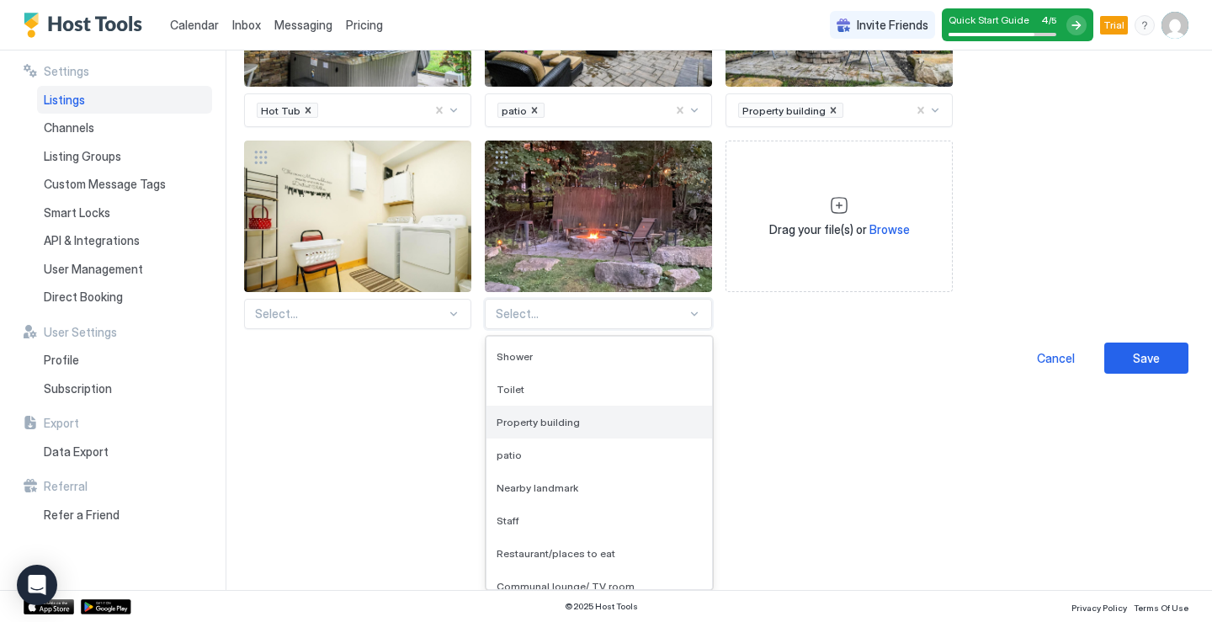
click at [572, 426] on span "Property building" at bounding box center [537, 422] width 83 height 13
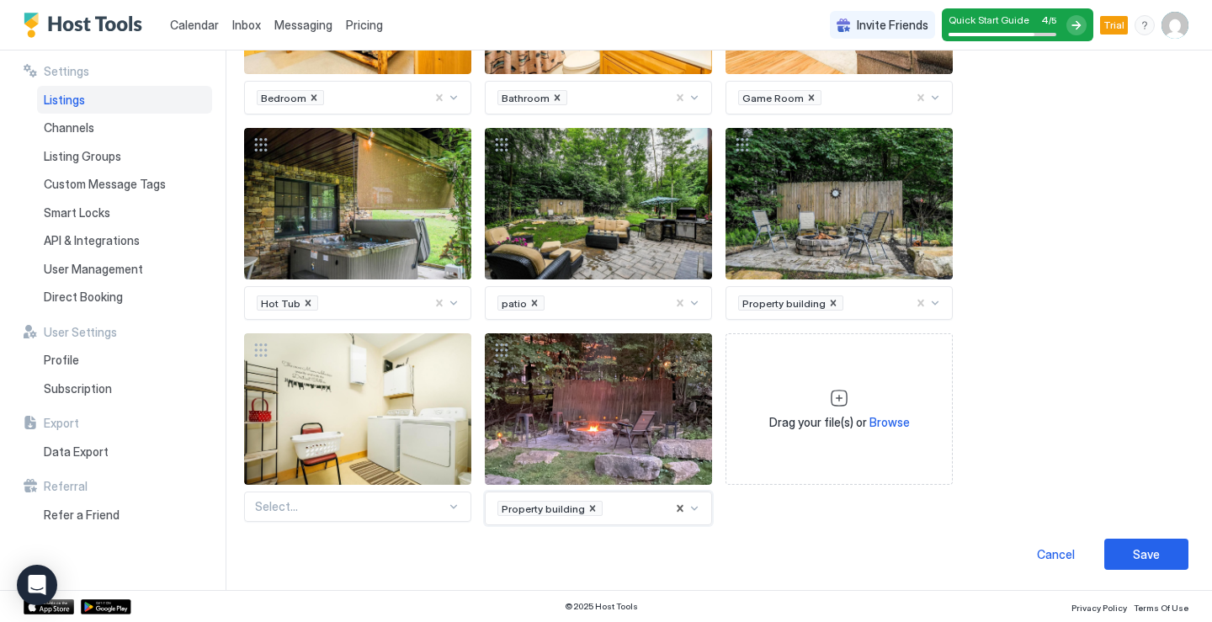
scroll to position [1763, 0]
click at [1133, 560] on div "Save" at bounding box center [1146, 554] width 27 height 18
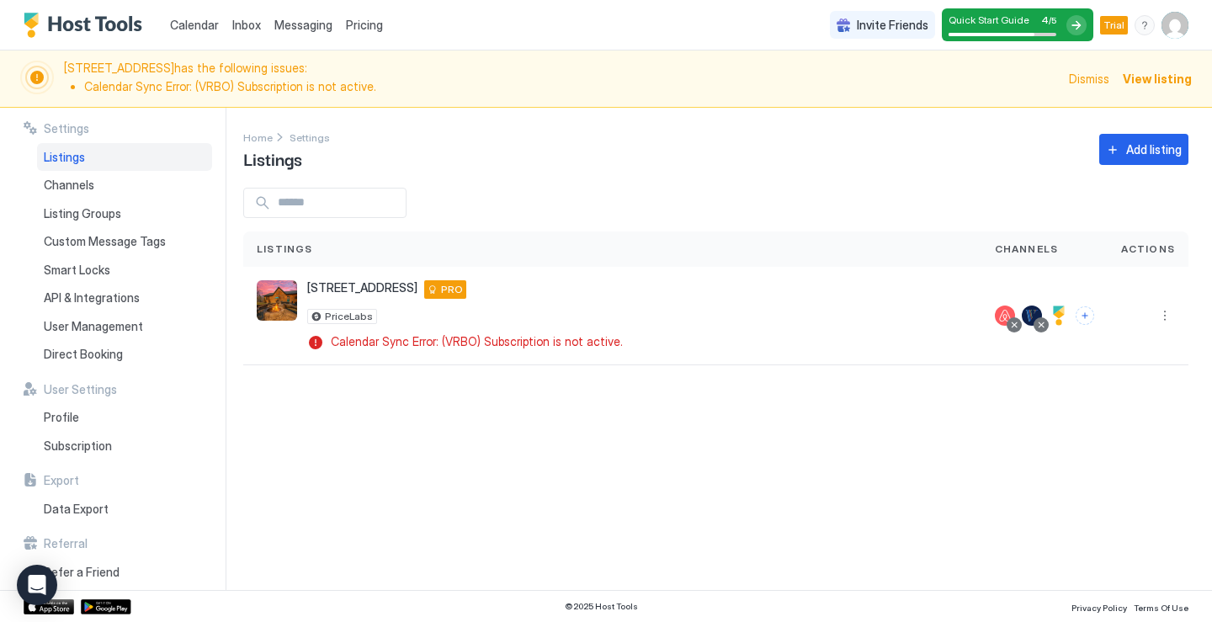
click at [1150, 78] on span "View listing" at bounding box center [1156, 79] width 69 height 18
click at [1170, 83] on span "View listing" at bounding box center [1156, 79] width 69 height 18
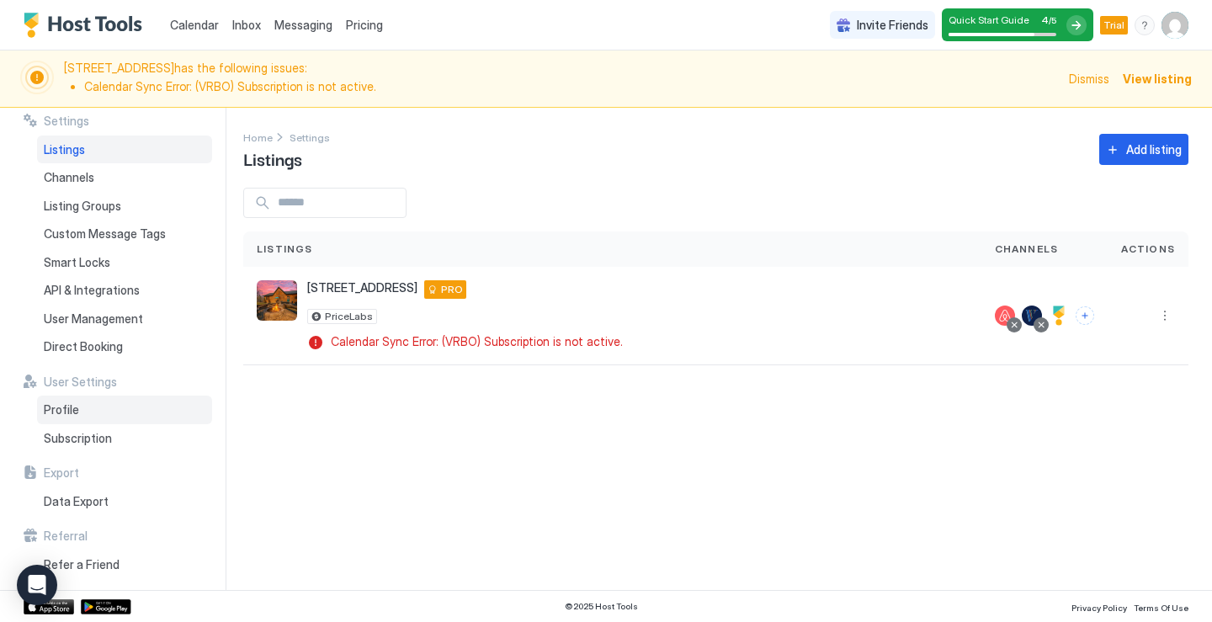
scroll to position [9, 0]
click at [1079, 31] on div at bounding box center [1076, 25] width 20 height 20
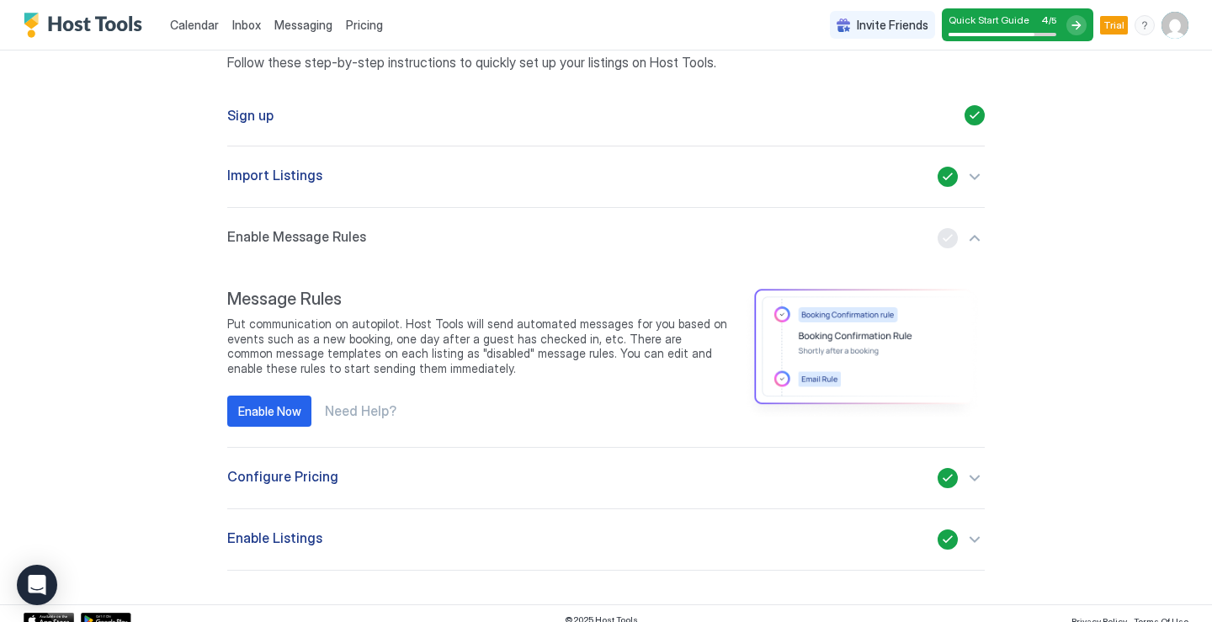
scroll to position [145, 0]
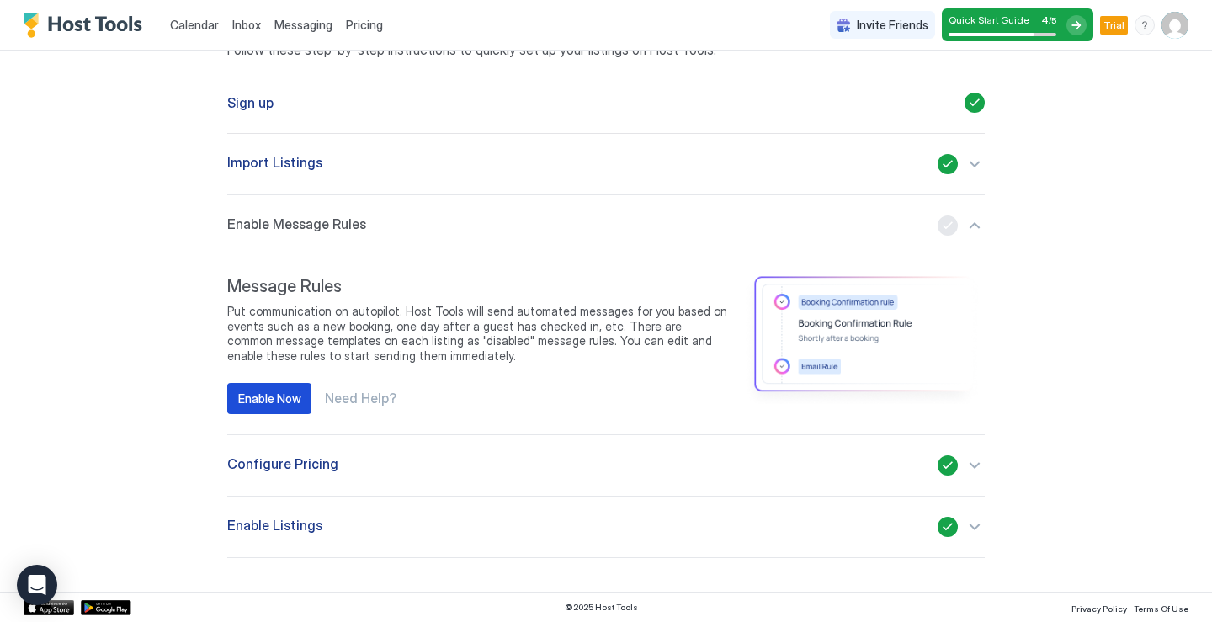
click at [275, 402] on div "Enable Now" at bounding box center [269, 399] width 63 height 18
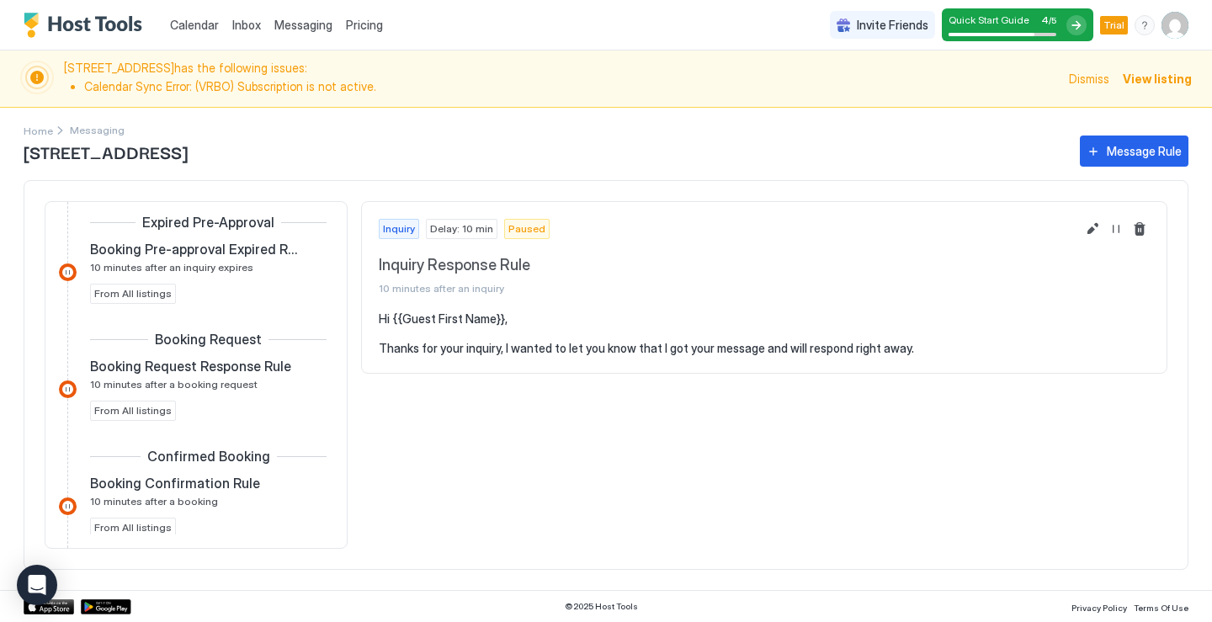
scroll to position [168, 0]
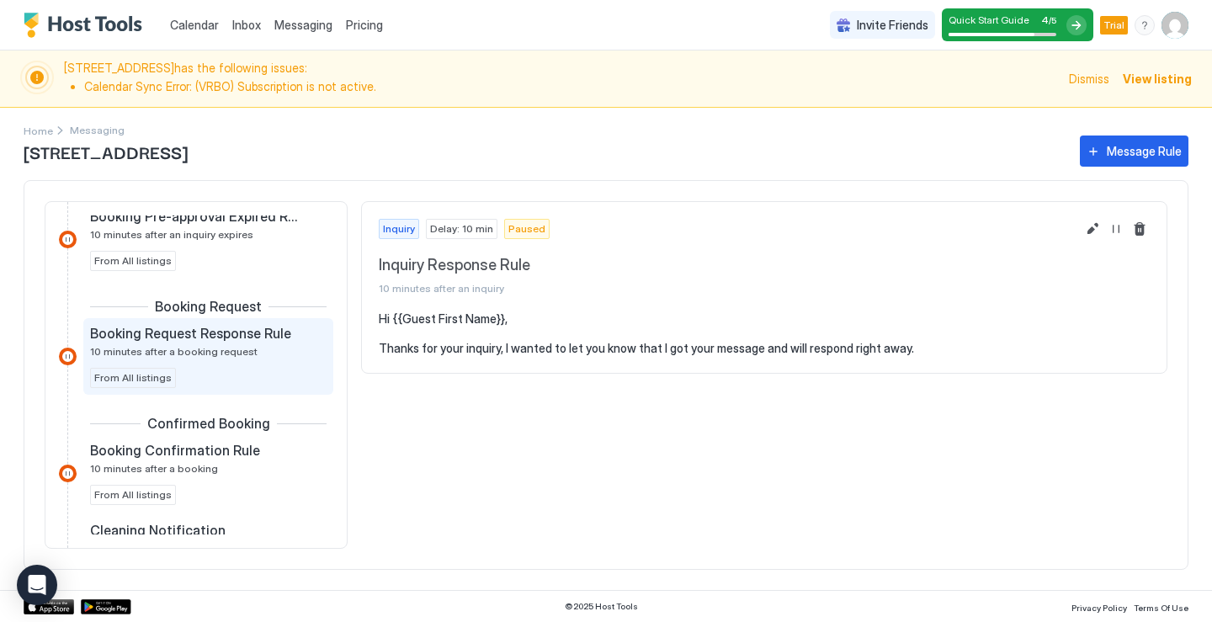
click at [263, 379] on div "Booking Request Response Rule 10 minutes after a booking request From All listi…" at bounding box center [208, 356] width 236 height 63
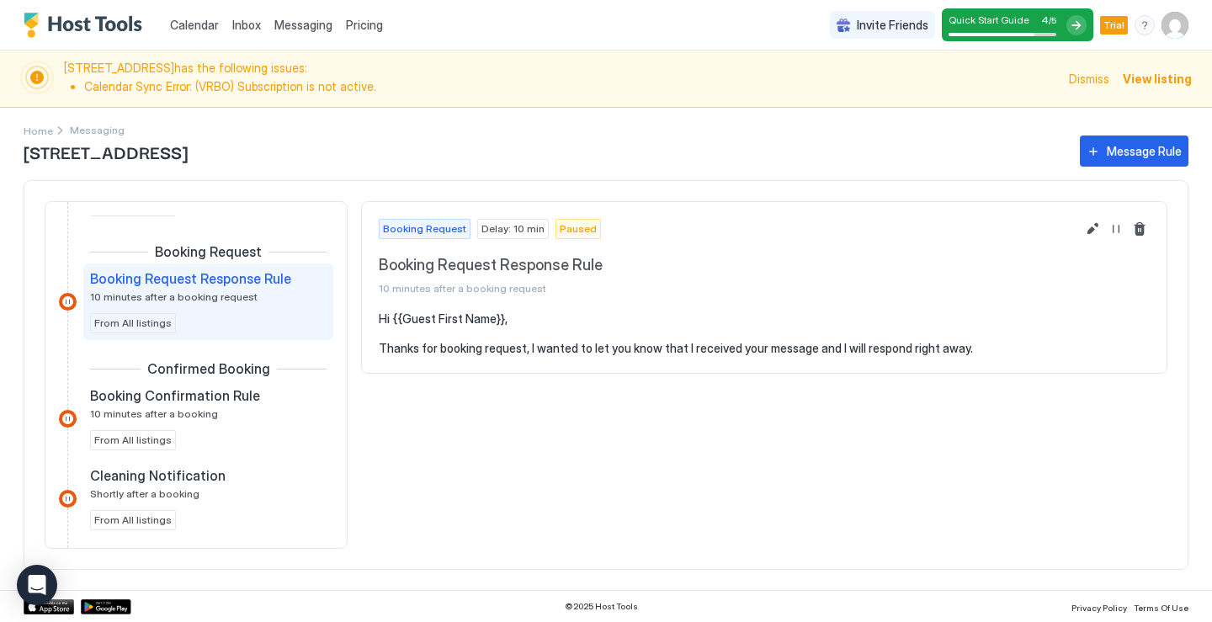
scroll to position [252, 0]
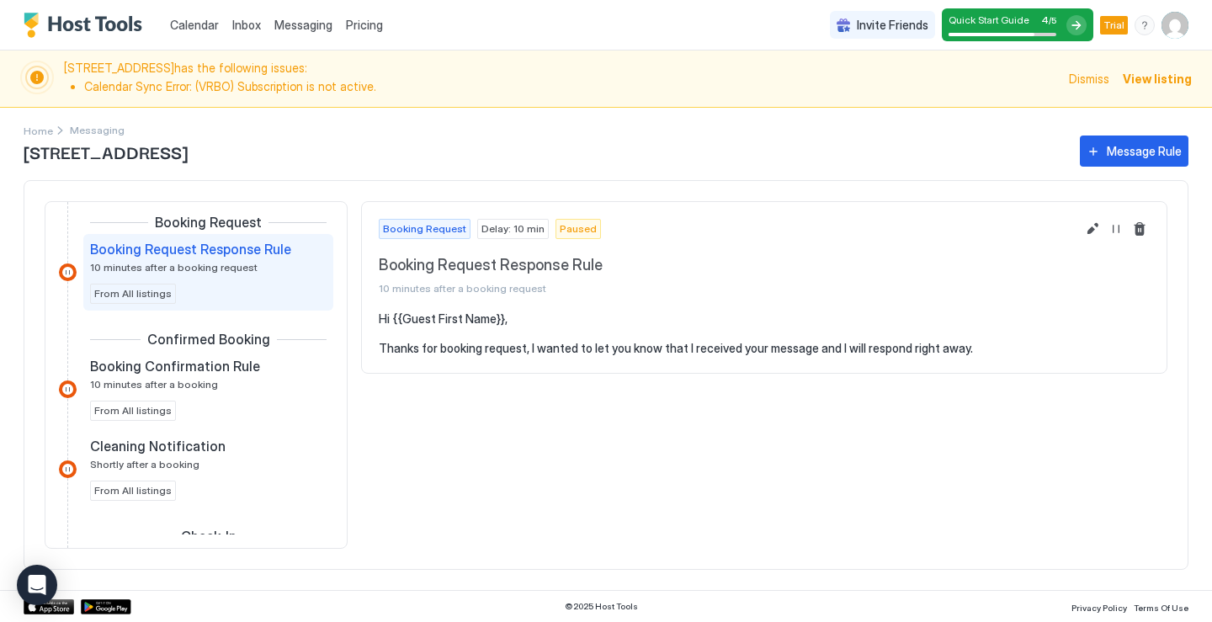
click at [263, 379] on div "Booking Confirmation Rule 10 minutes after a booking" at bounding box center [196, 374] width 213 height 33
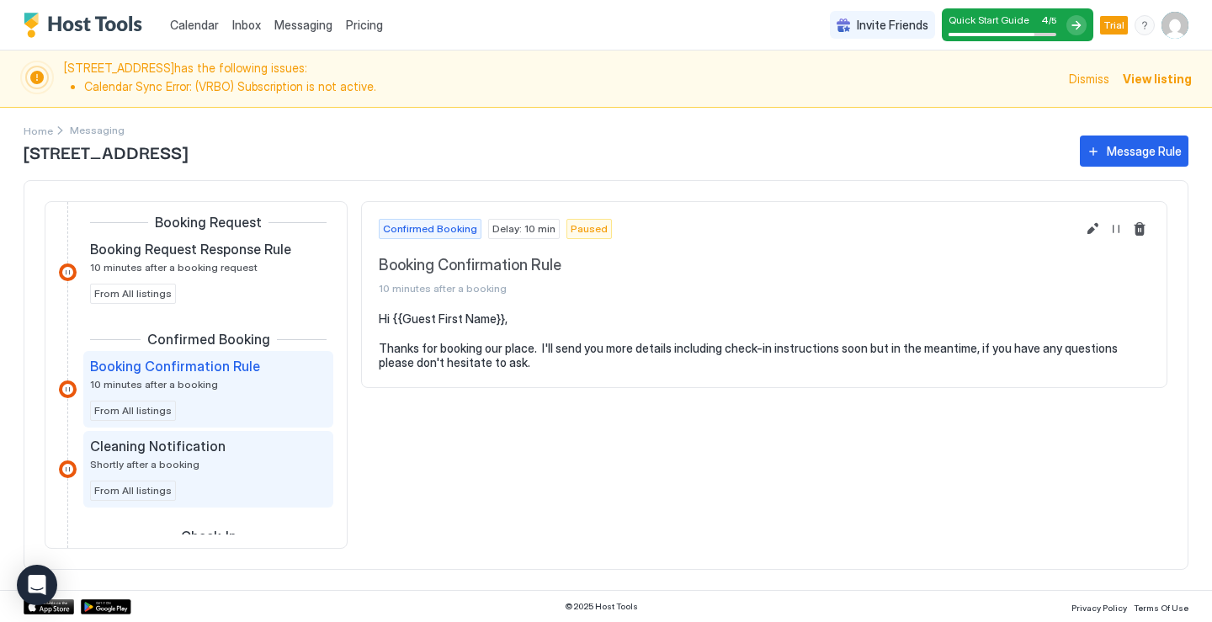
click at [247, 454] on div "Cleaning Notification" at bounding box center [196, 446] width 213 height 17
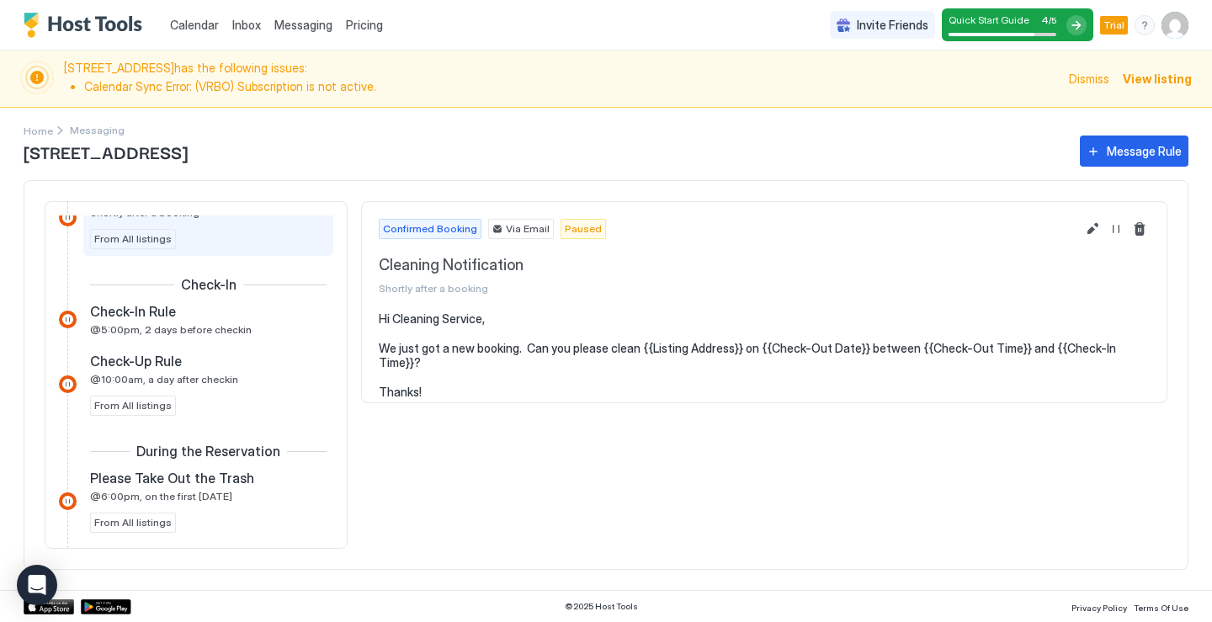
scroll to position [505, 0]
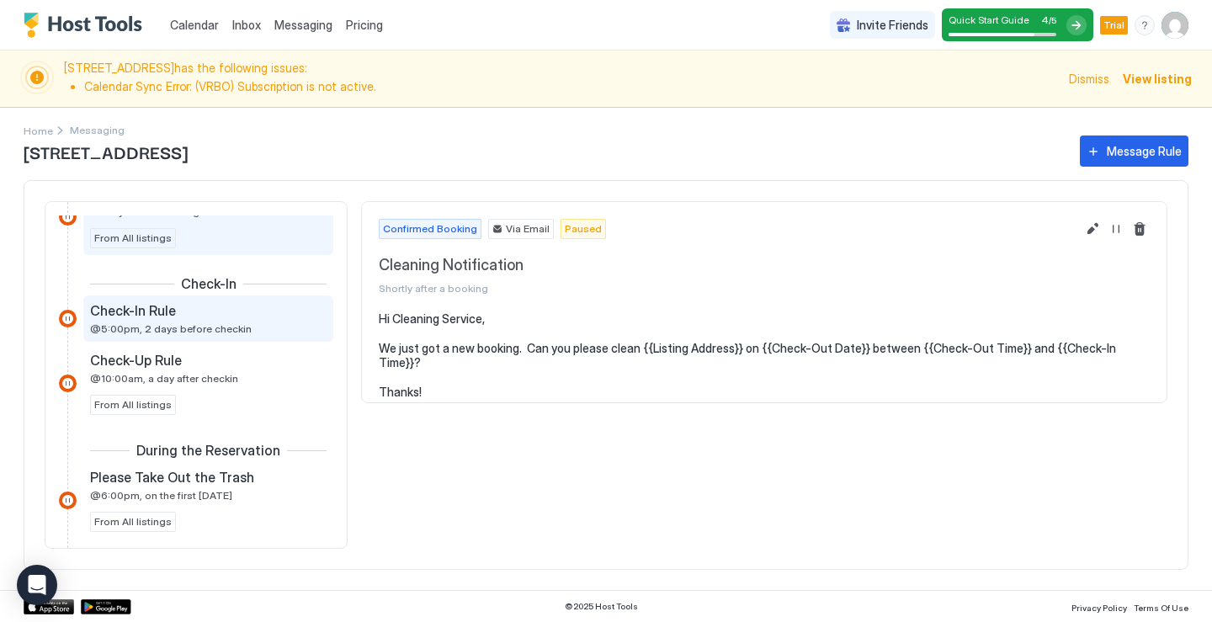
click at [281, 342] on div "Check-In Rule @5:00pm, 2 days before checkin" at bounding box center [208, 318] width 250 height 46
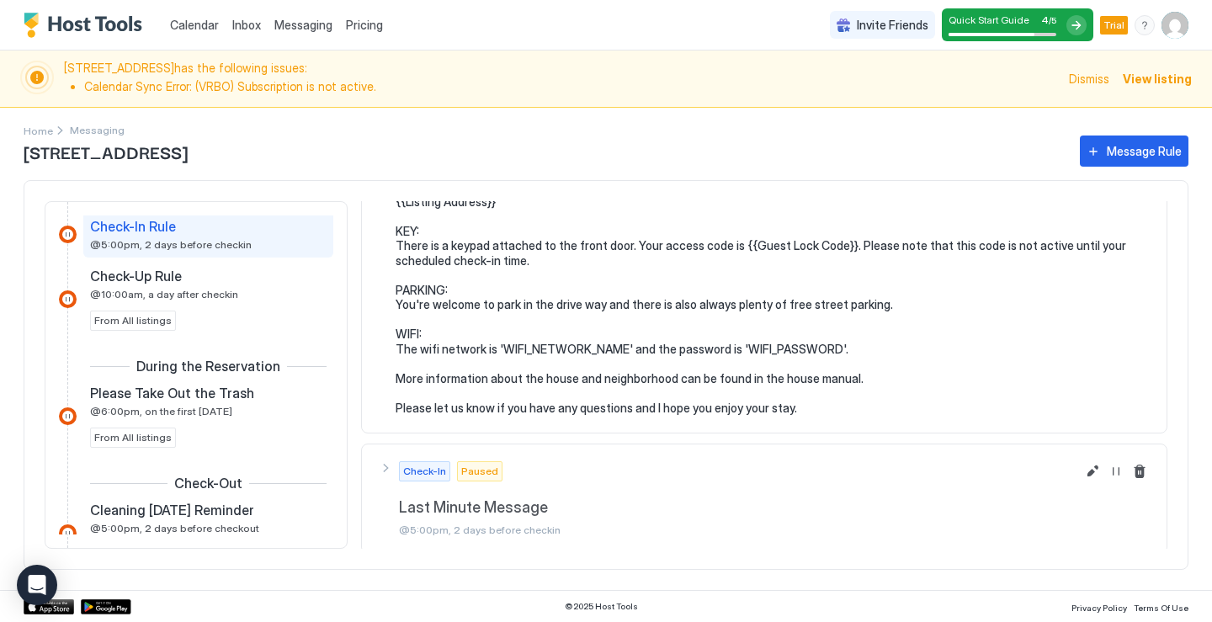
scroll to position [210, 0]
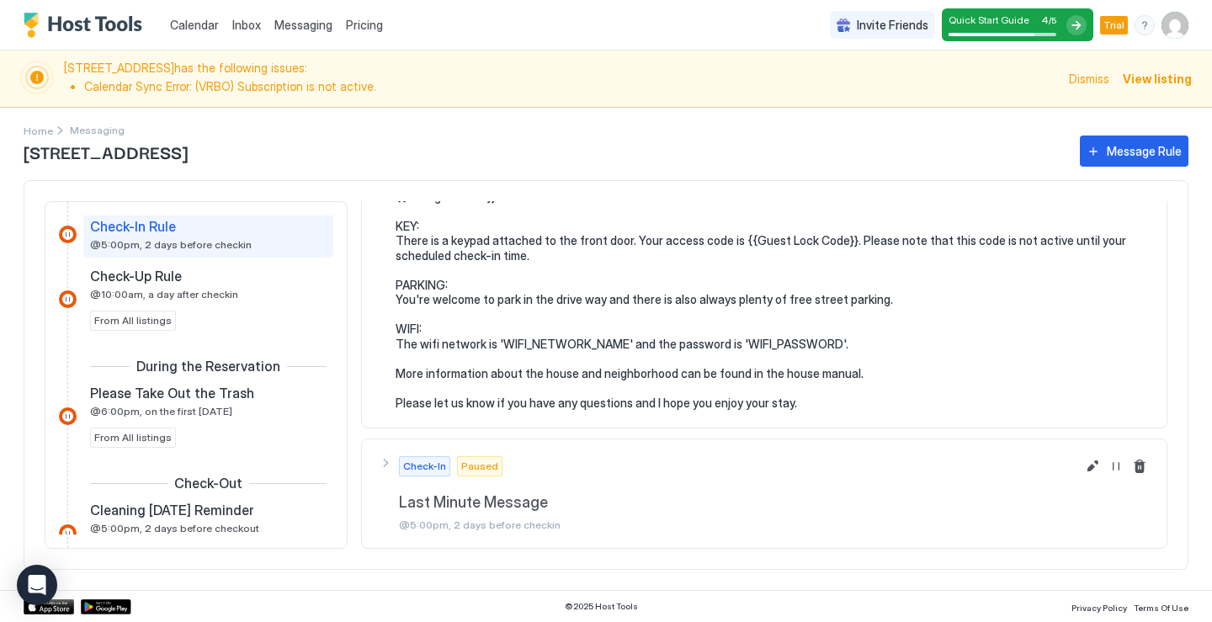
click at [612, 33] on div "Calendar Inbox Messaging Pricing Invite Friends Quick Start Guide 4 / 5 Trial MH" at bounding box center [606, 25] width 1212 height 50
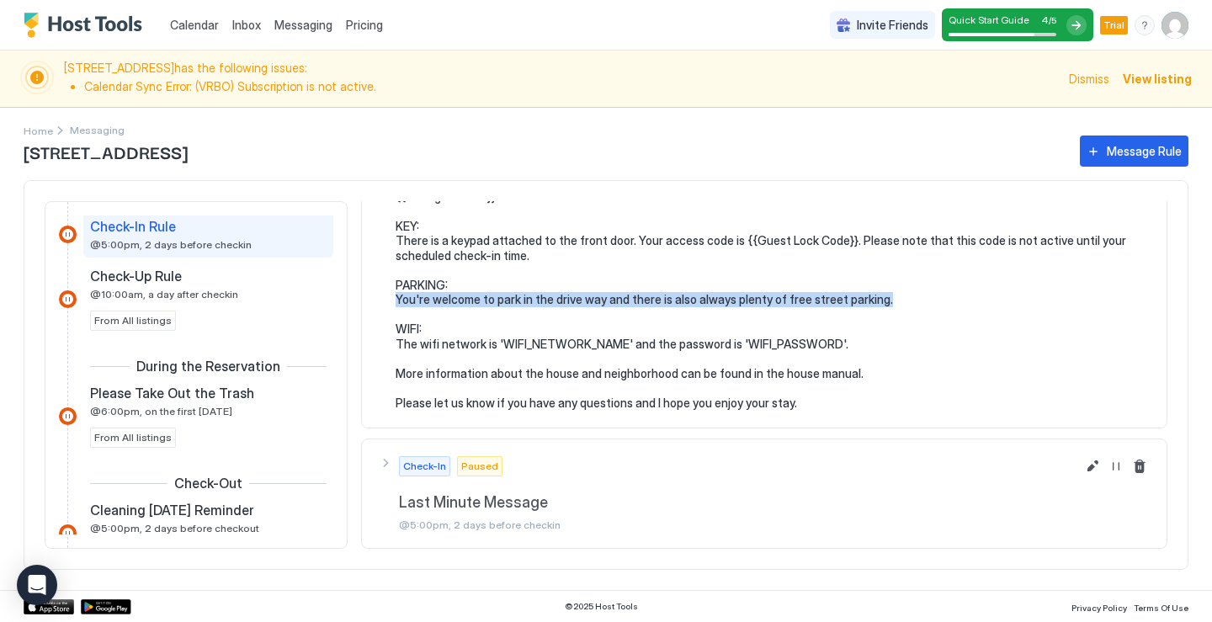
drag, startPoint x: 395, startPoint y: 301, endPoint x: 878, endPoint y: 299, distance: 483.0
click at [878, 299] on pre "Hi {{Guest First Name}}, Just wanted to touch base and give you some more infor…" at bounding box center [772, 256] width 754 height 310
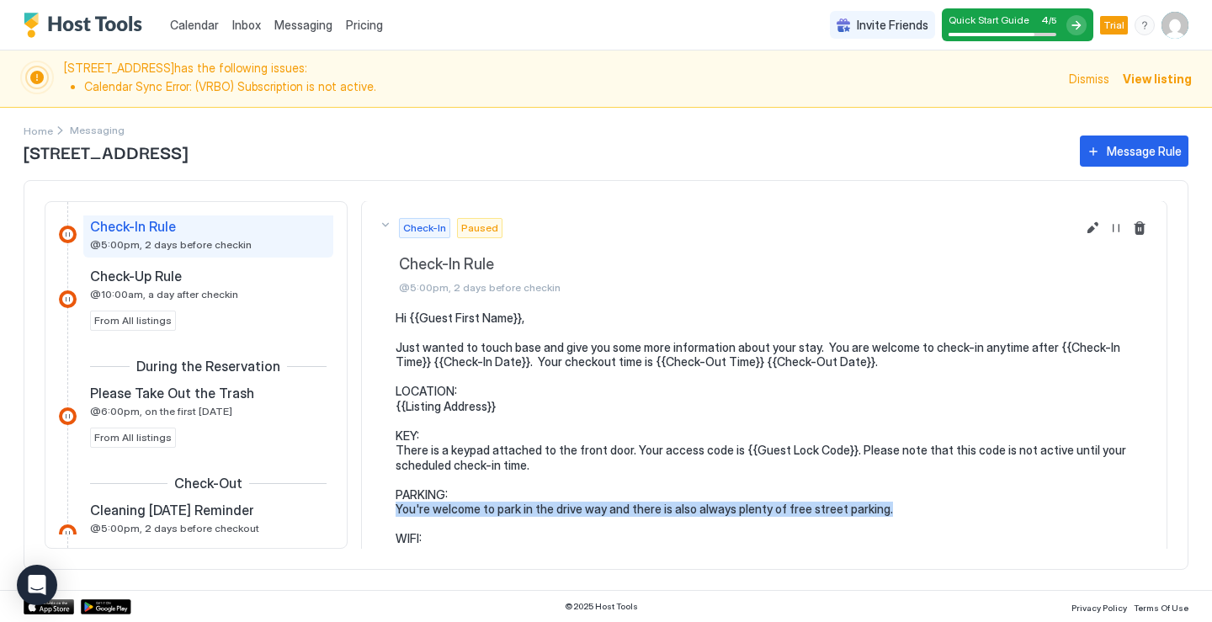
scroll to position [0, 0]
click at [1082, 233] on button "Edit message rule" at bounding box center [1092, 229] width 20 height 20
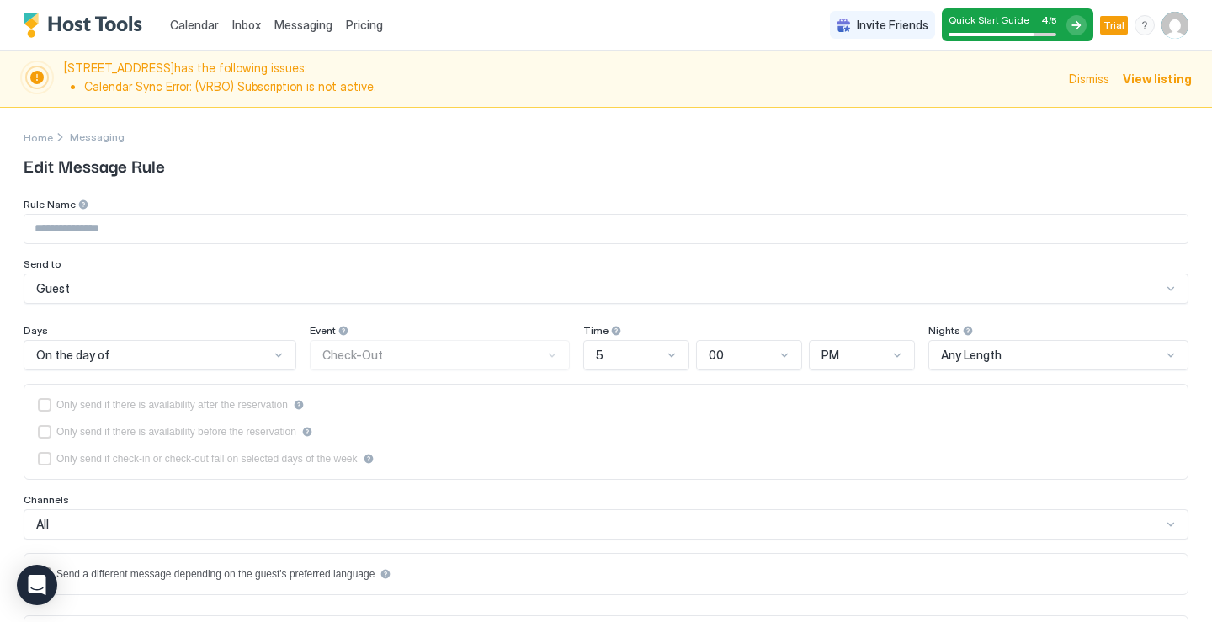
type input "**********"
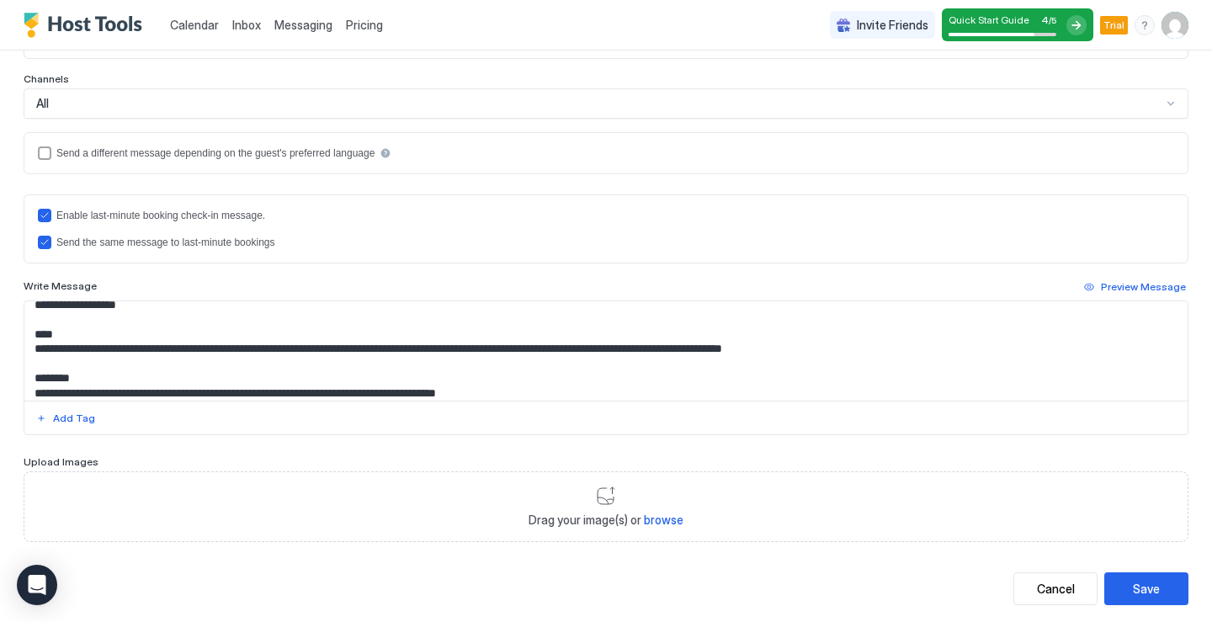
scroll to position [168, 0]
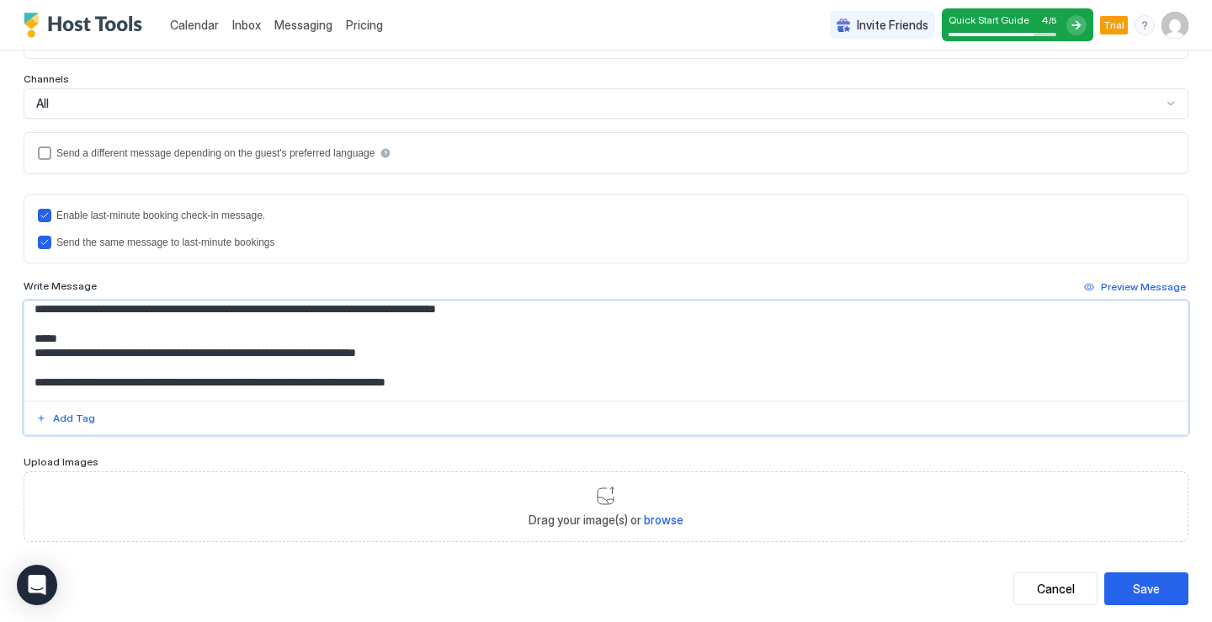
drag, startPoint x: 34, startPoint y: 327, endPoint x: 509, endPoint y: 321, distance: 475.4
click at [509, 321] on textarea "**********" at bounding box center [599, 350] width 1150 height 99
drag, startPoint x: 135, startPoint y: 367, endPoint x: 257, endPoint y: 367, distance: 122.0
click at [257, 367] on textarea "**********" at bounding box center [599, 350] width 1150 height 99
drag, startPoint x: 309, startPoint y: 368, endPoint x: 400, endPoint y: 366, distance: 90.9
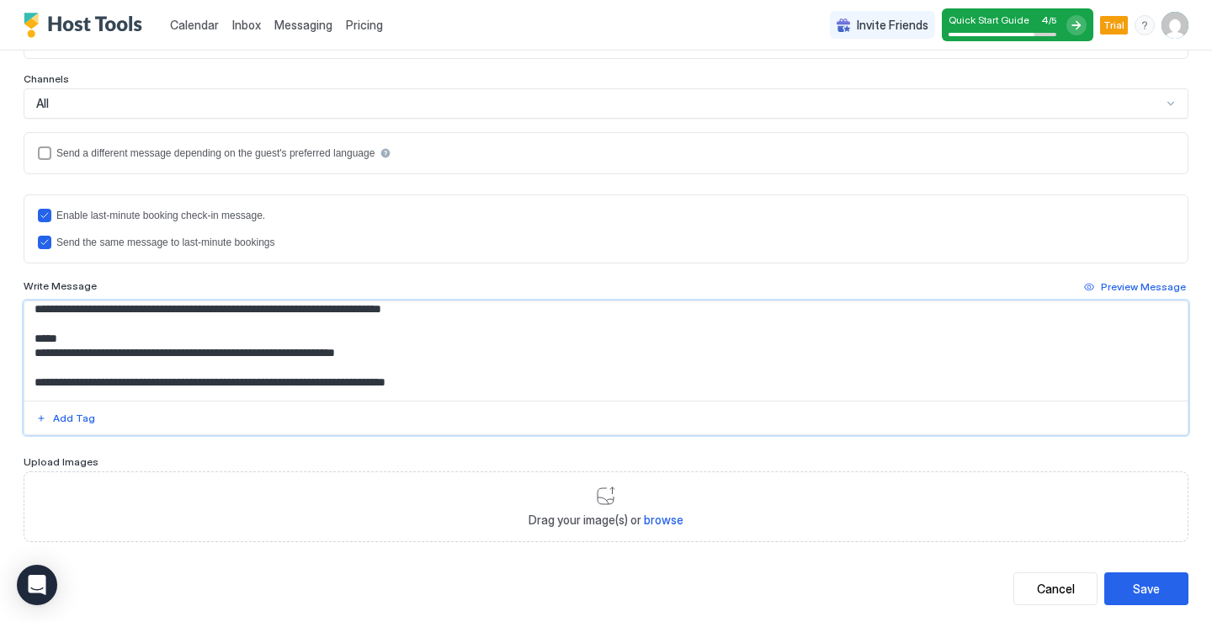
click at [400, 366] on textarea "**********" at bounding box center [599, 350] width 1150 height 99
type textarea "**********"
click at [581, 480] on div "Drag your image(s) or browse" at bounding box center [606, 506] width 1164 height 71
click at [320, 368] on textarea "**********" at bounding box center [599, 350] width 1150 height 99
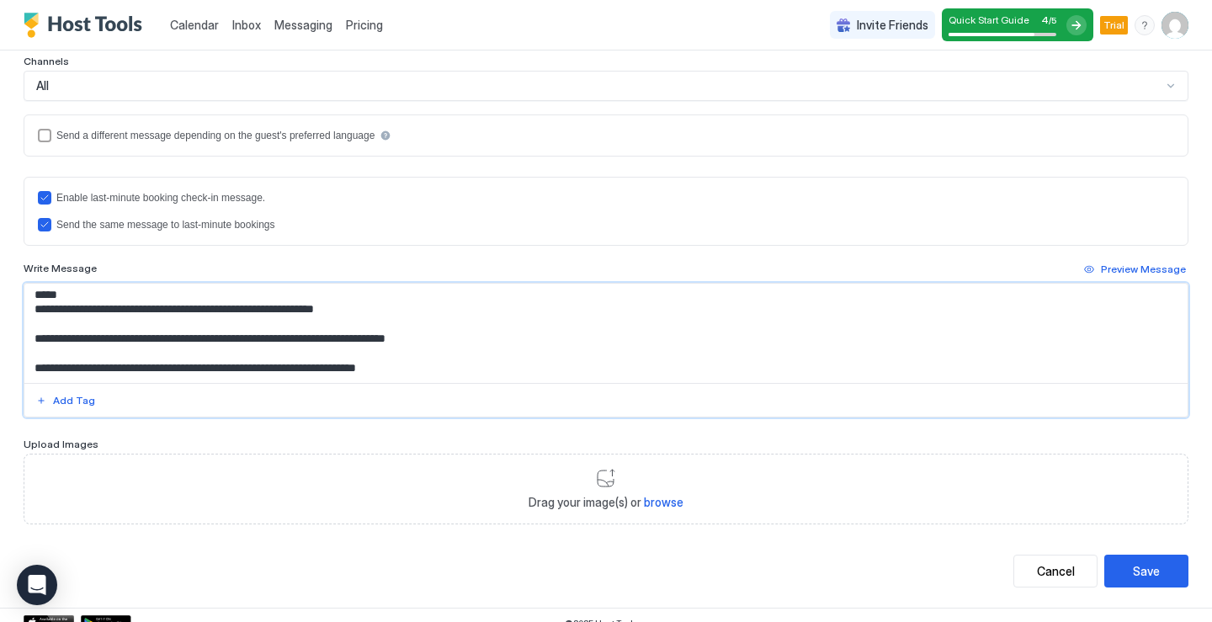
scroll to position [454, 0]
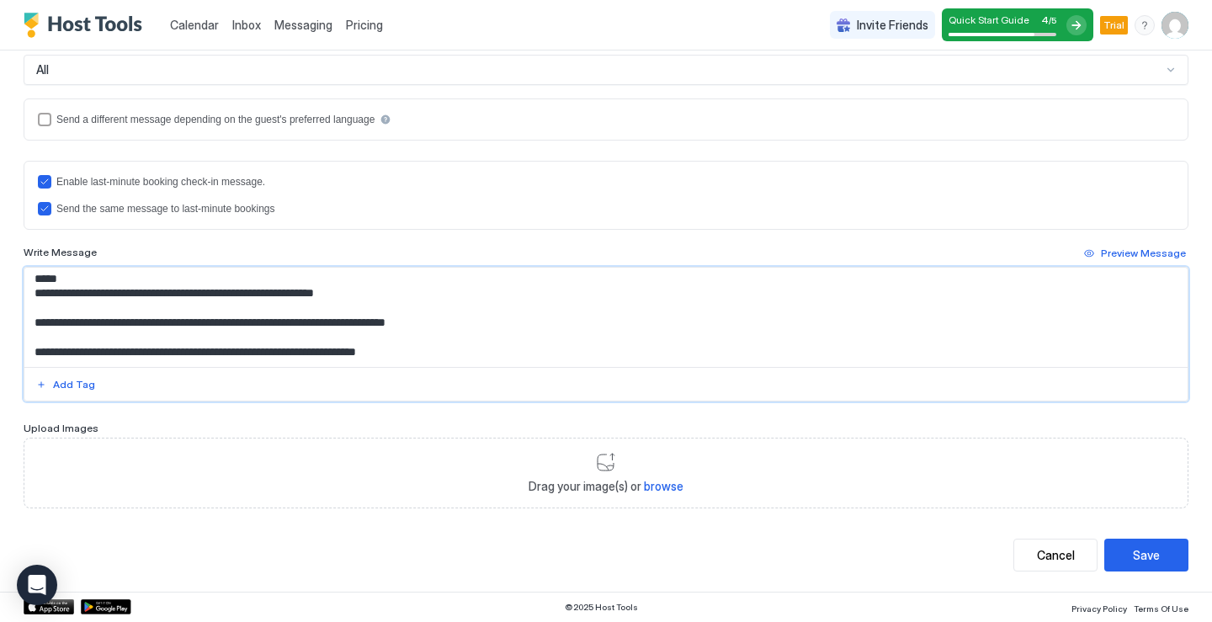
click at [284, 347] on textarea "**********" at bounding box center [599, 317] width 1150 height 99
type textarea "**********"
click at [1133, 559] on div "Save" at bounding box center [1146, 555] width 27 height 18
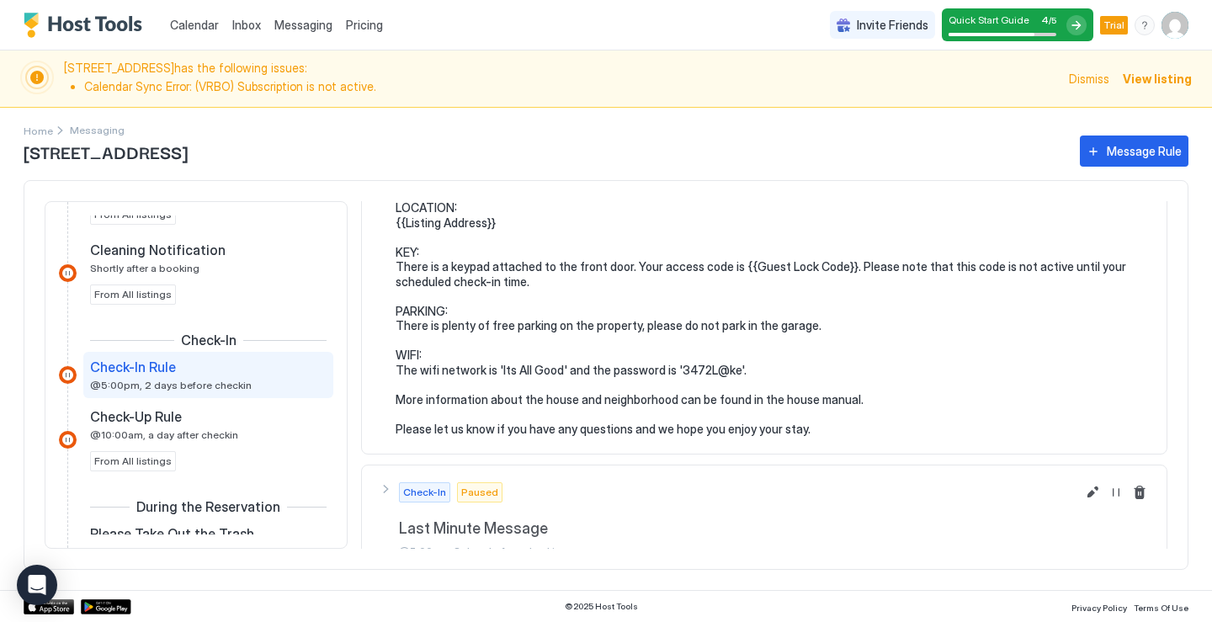
scroll to position [210, 0]
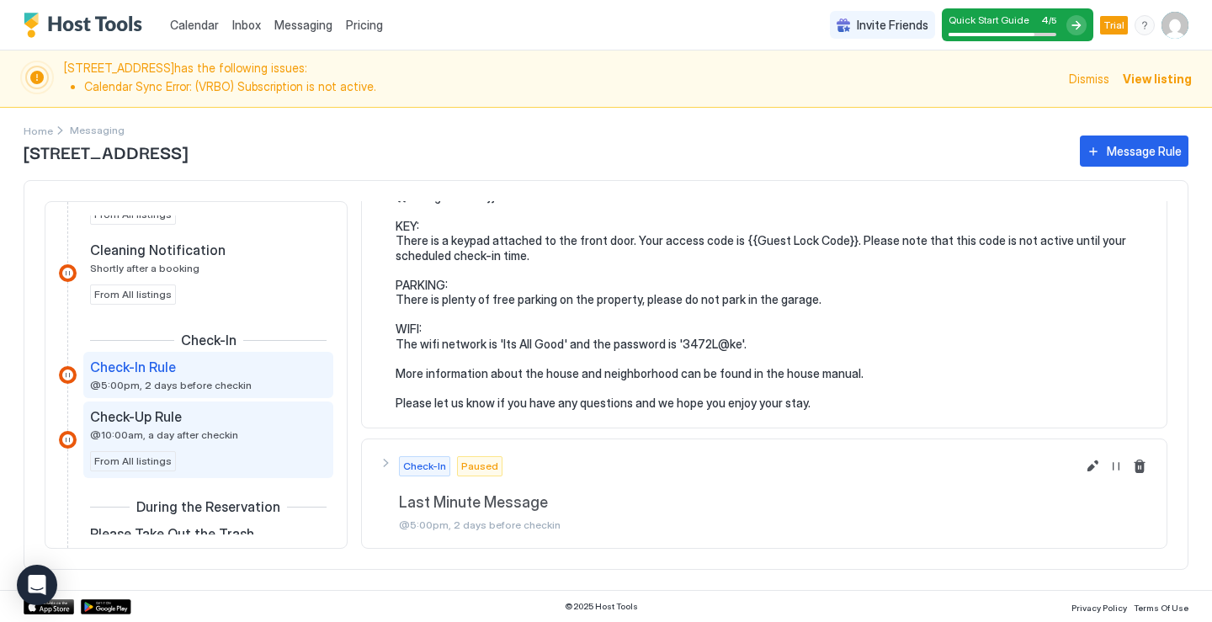
click at [243, 428] on div "Check-Up Rule @10:00am, a day after checkin" at bounding box center [196, 424] width 213 height 33
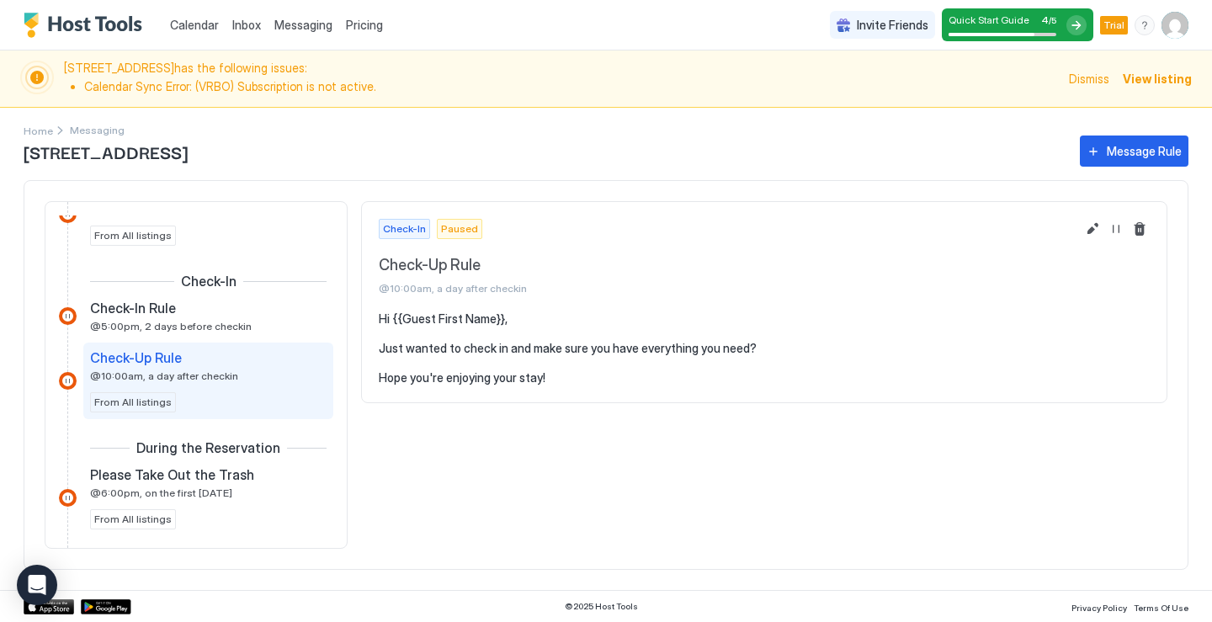
scroll to position [533, 0]
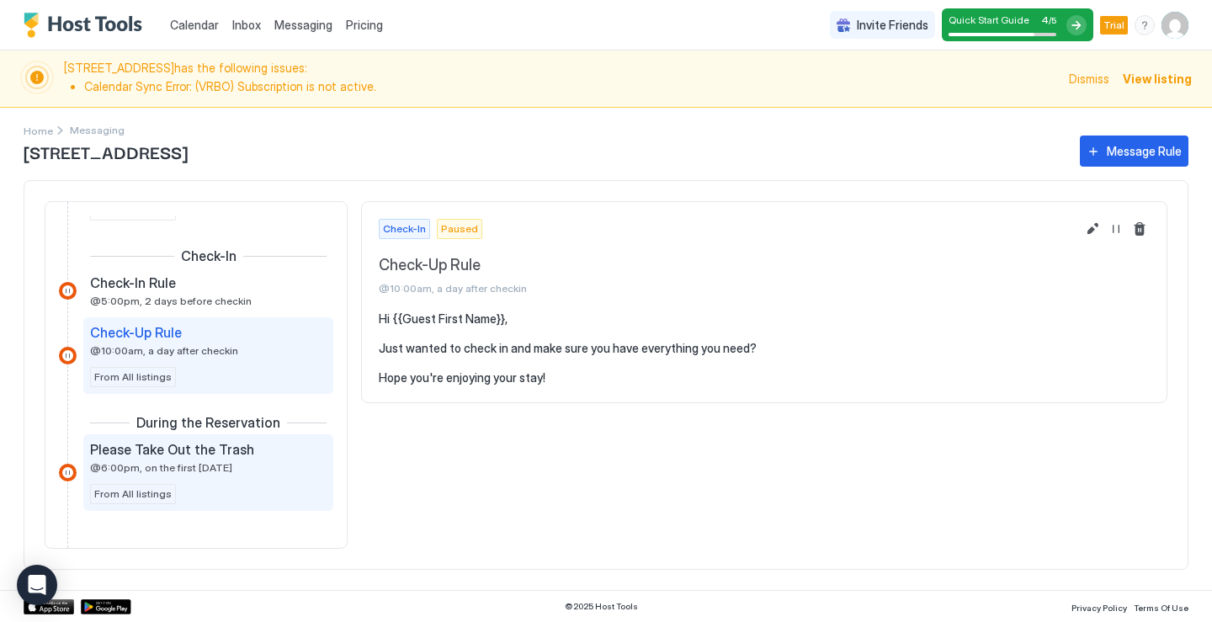
click at [282, 459] on div "Please Take Out the Trash @6:00pm, on the first [DATE]" at bounding box center [196, 457] width 213 height 33
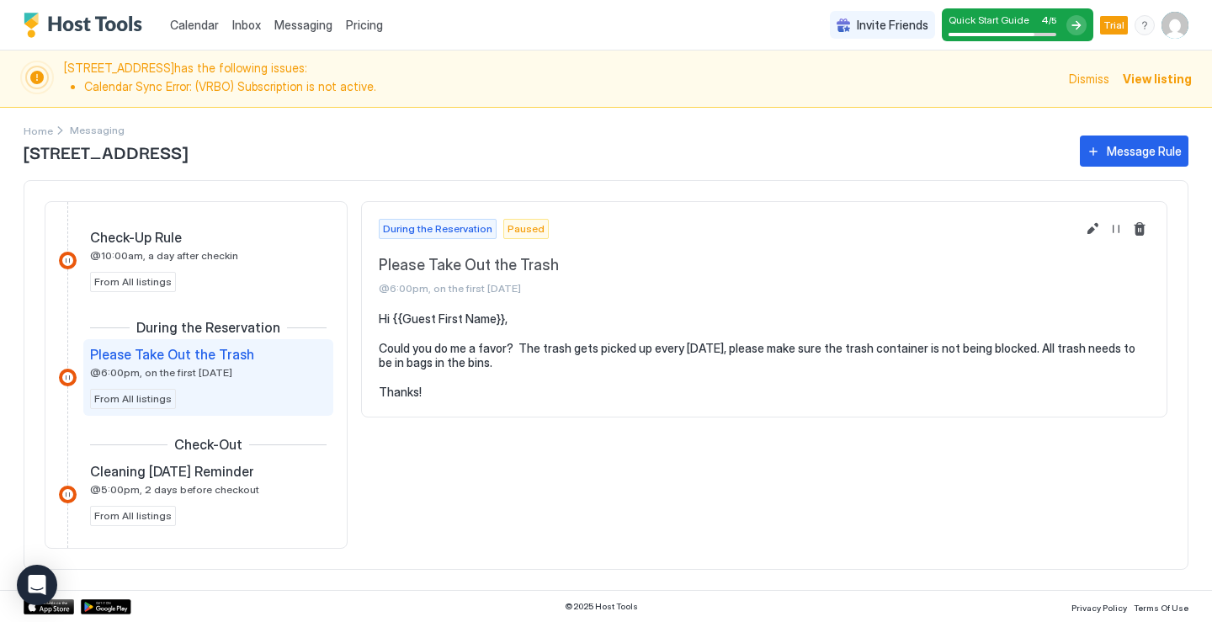
scroll to position [701, 0]
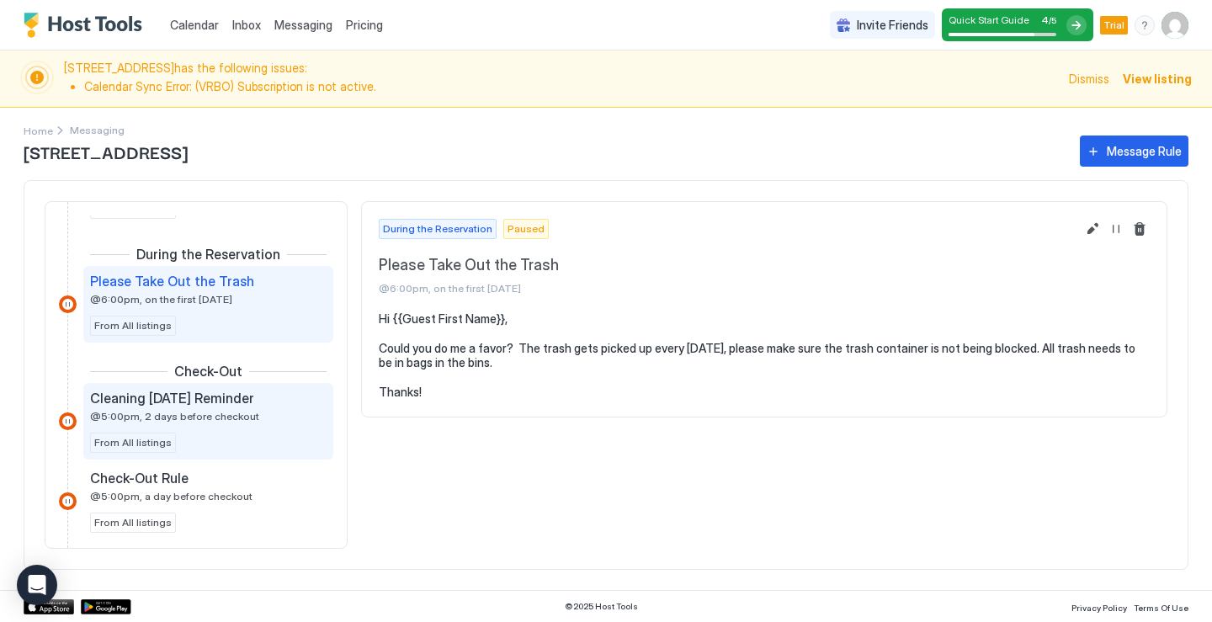
click at [292, 405] on div "Cleaning [DATE] Reminder @5:00pm, 2 days before checkout From All listings" at bounding box center [208, 421] width 236 height 63
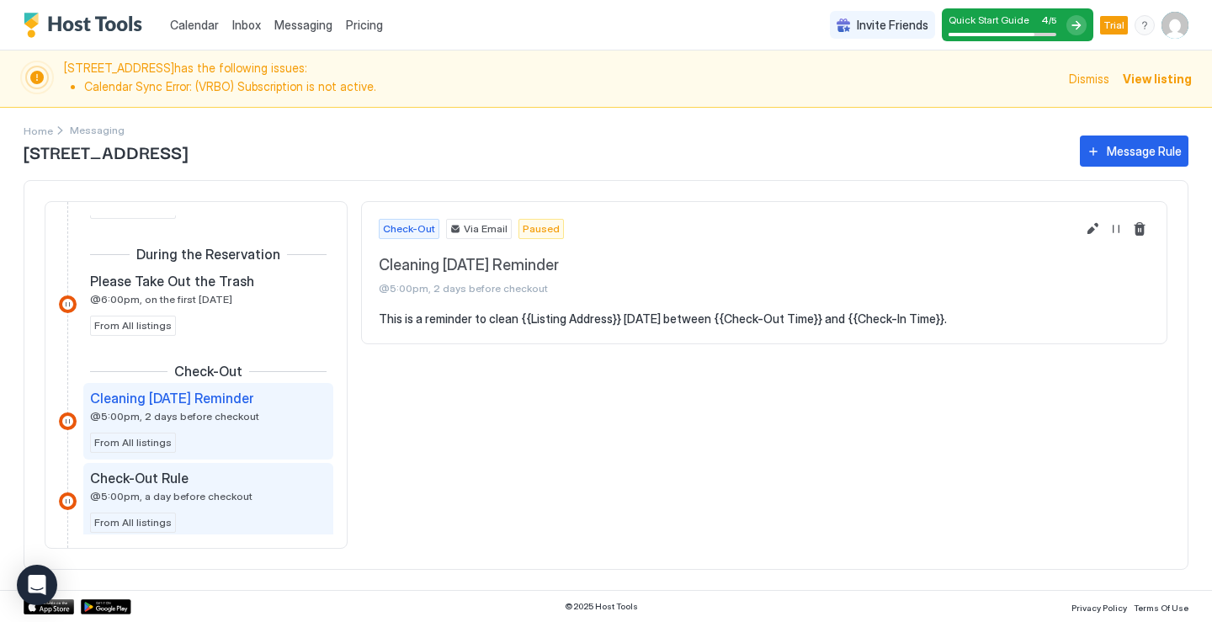
click at [222, 501] on span "@5:00pm, a day before checkout" at bounding box center [171, 496] width 162 height 13
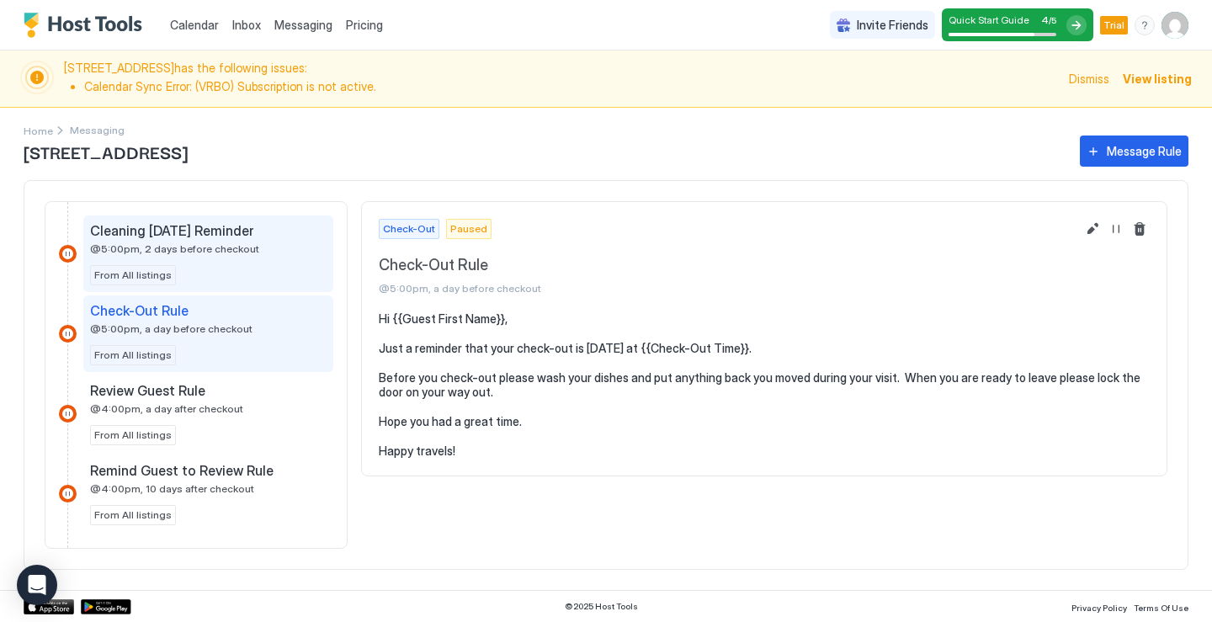
scroll to position [869, 0]
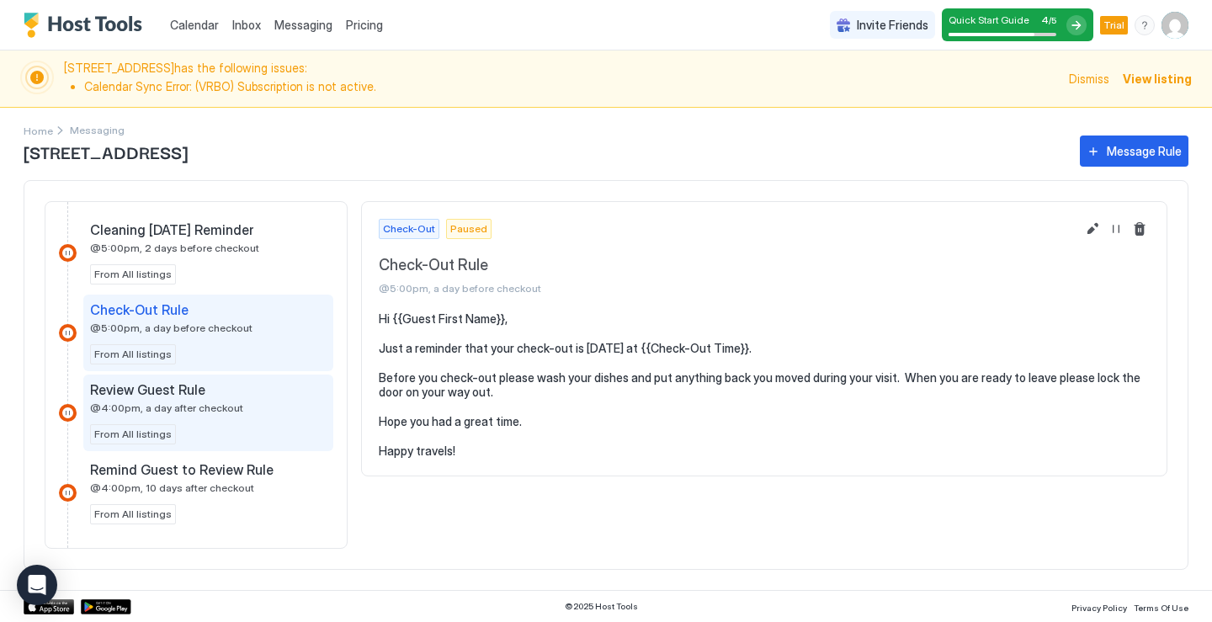
click at [273, 414] on div "Review Guest Rule @4:00pm, a day after checkout" at bounding box center [196, 397] width 213 height 33
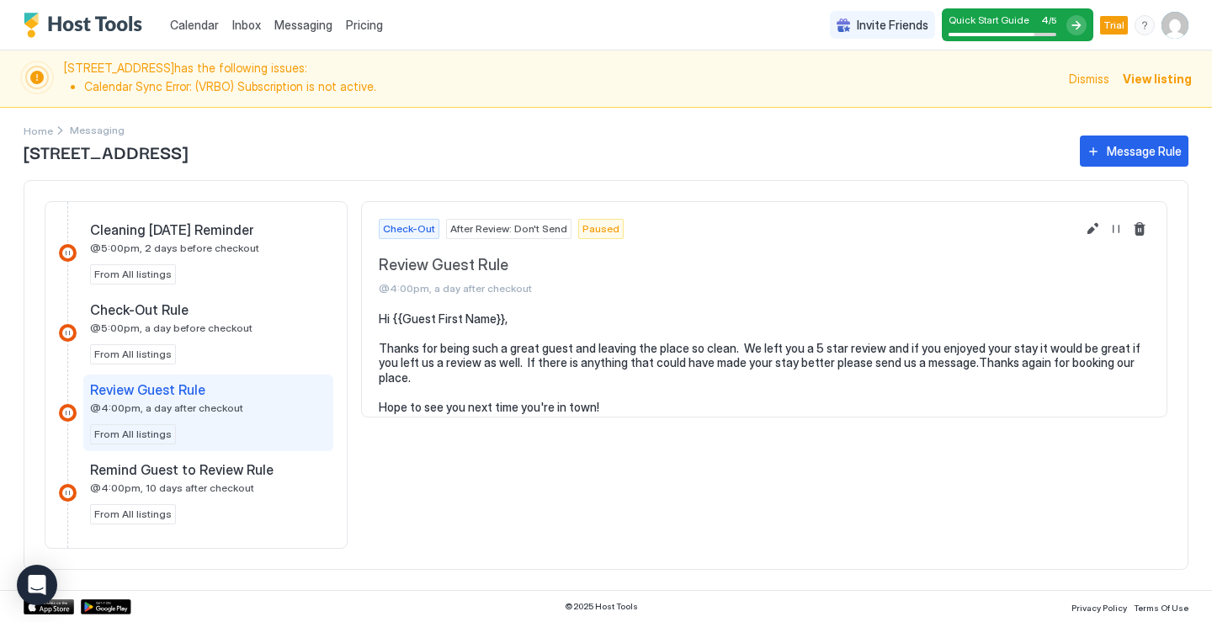
scroll to position [953, 0]
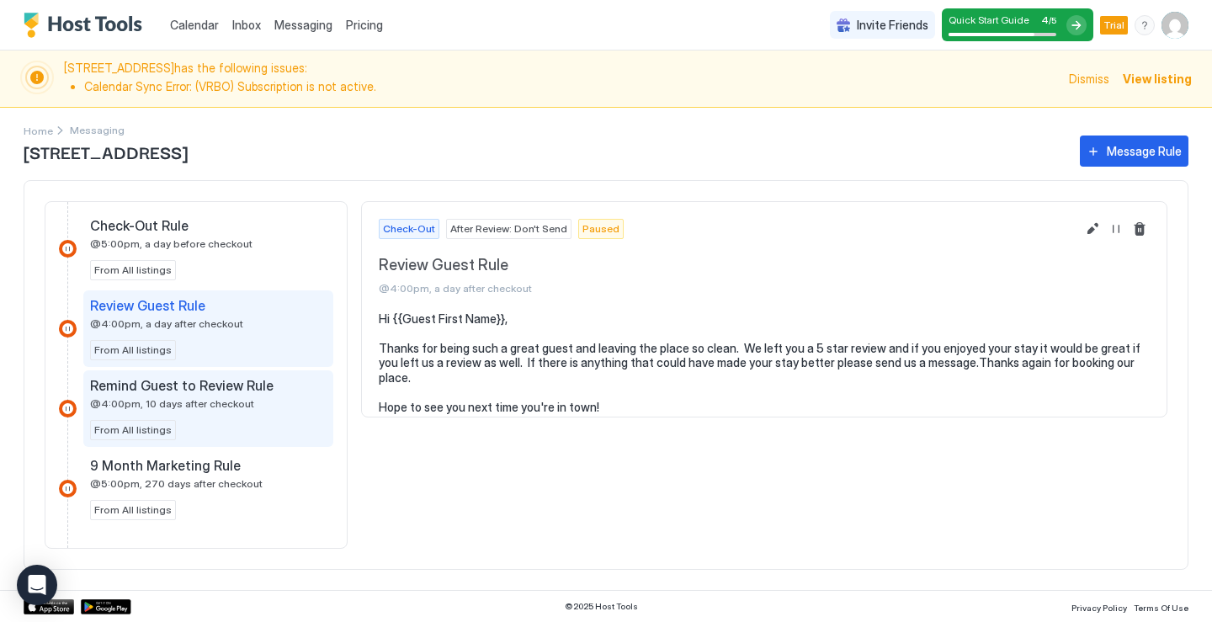
click at [252, 385] on span "Remind Guest to Review Rule" at bounding box center [181, 385] width 183 height 17
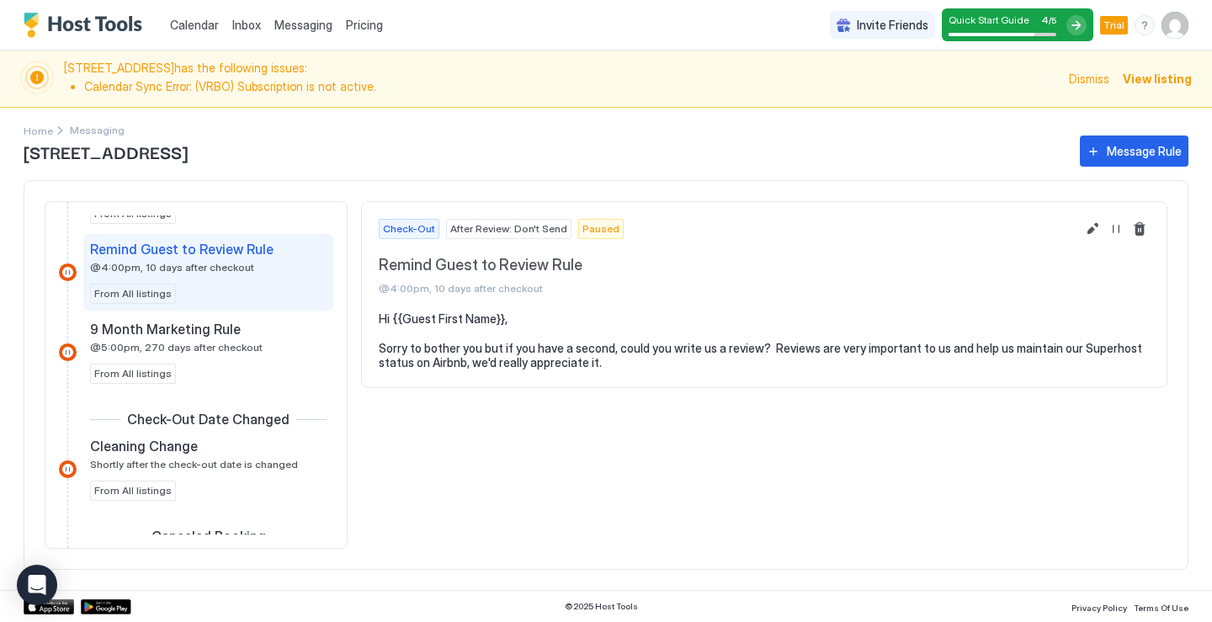
scroll to position [1122, 0]
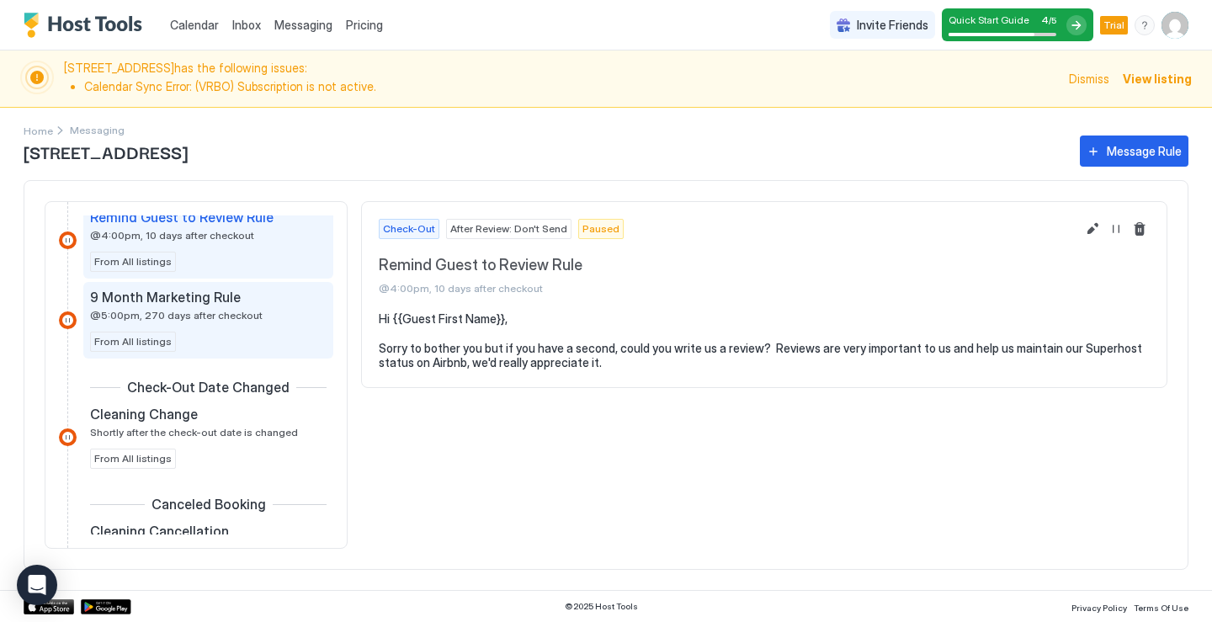
click at [278, 313] on div "9 Month Marketing Rule @5:00pm, 270 days after checkout" at bounding box center [196, 305] width 213 height 33
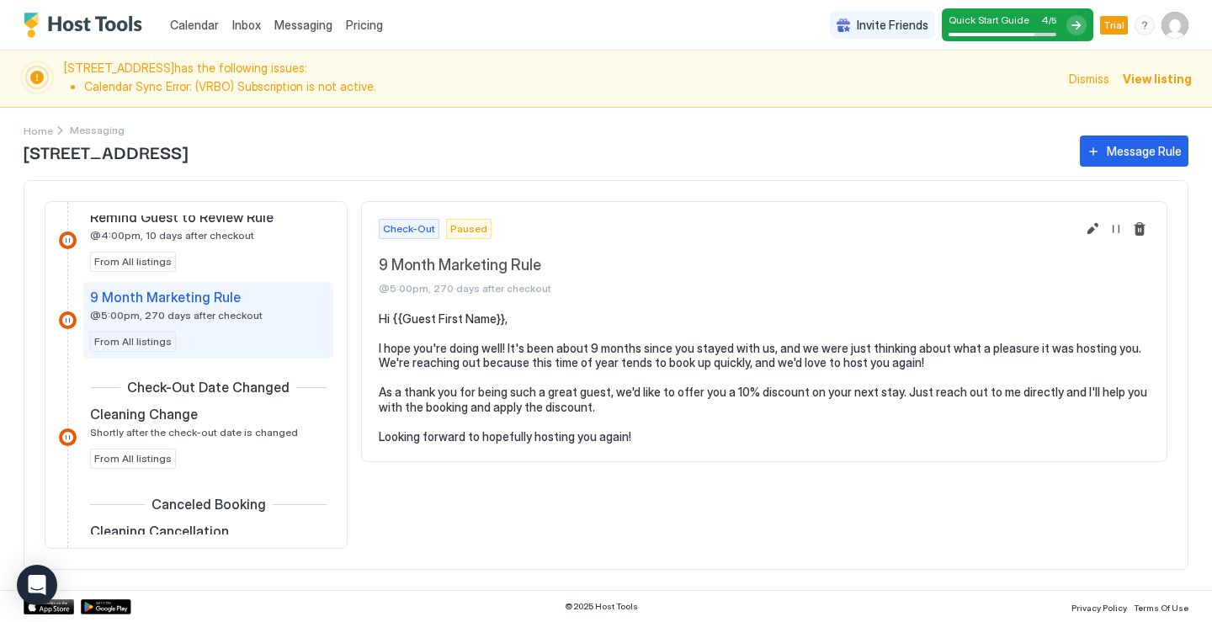
scroll to position [1206, 0]
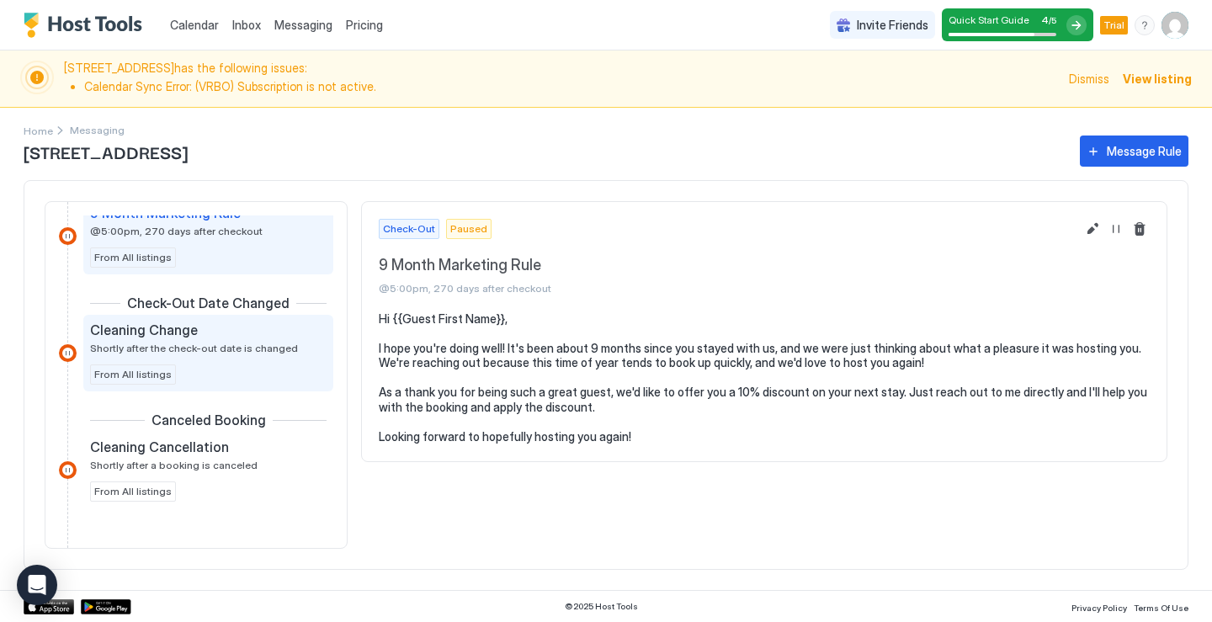
click at [284, 360] on div "Cleaning Change Shortly after the check-out date is changed From All listings" at bounding box center [208, 352] width 236 height 63
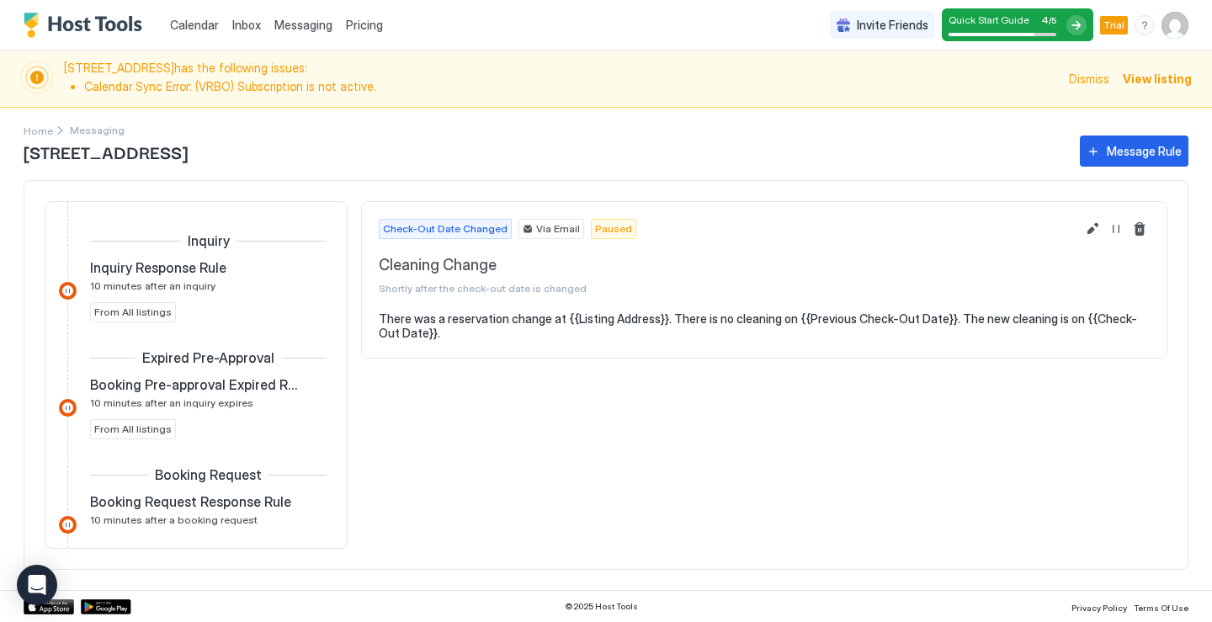
click at [1182, 77] on span "View listing" at bounding box center [1156, 79] width 69 height 18
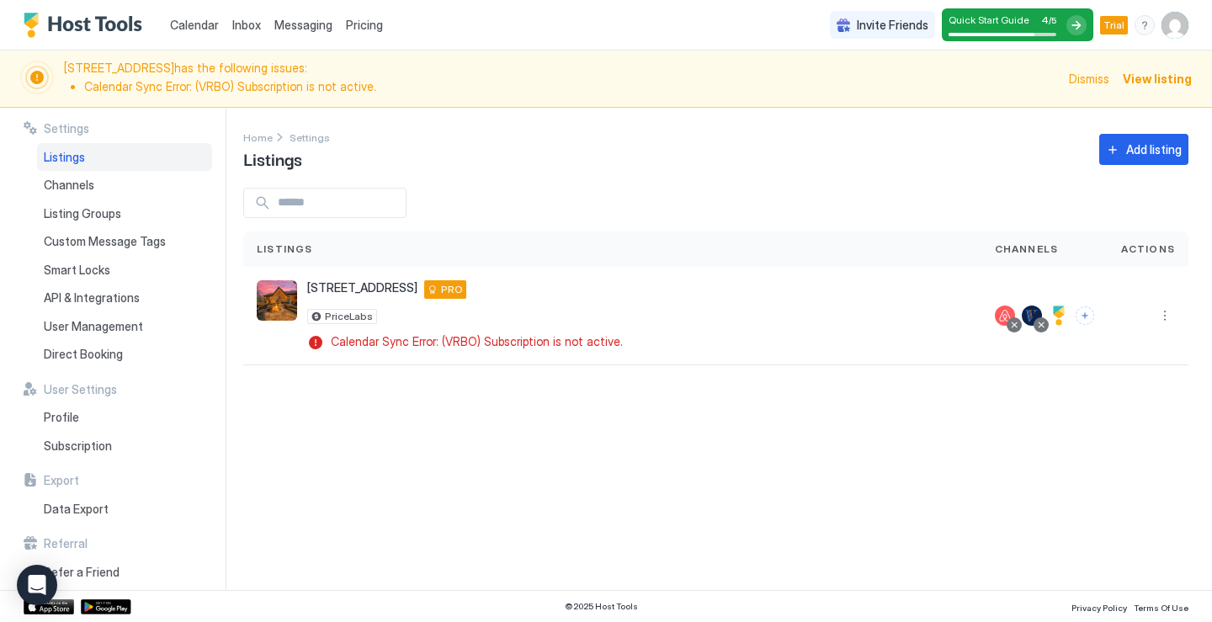
click at [1150, 80] on span "View listing" at bounding box center [1156, 79] width 69 height 18
click at [116, 32] on img "Host Tools Logo" at bounding box center [87, 25] width 126 height 25
